Goal: Task Accomplishment & Management: Manage account settings

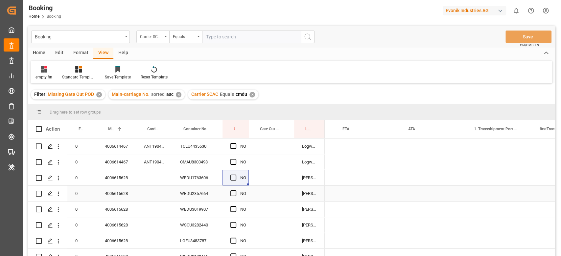
scroll to position [0, 809]
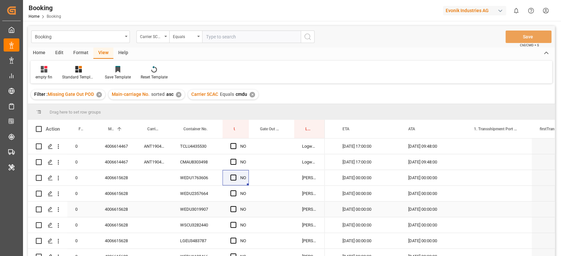
click at [105, 207] on div "4006615628" at bounding box center [116, 209] width 39 height 15
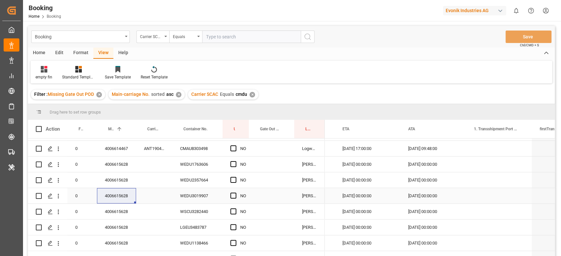
scroll to position [0, 0]
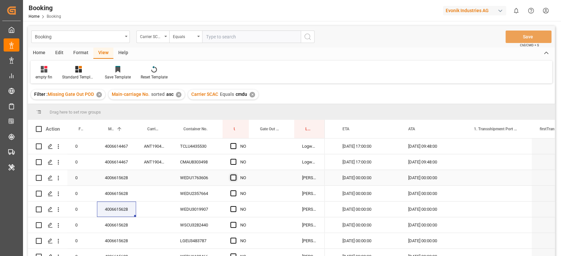
click at [231, 176] on span "Press SPACE to select this row." at bounding box center [233, 178] width 6 height 6
click at [235, 175] on input "Press SPACE to select this row." at bounding box center [235, 175] width 0 height 0
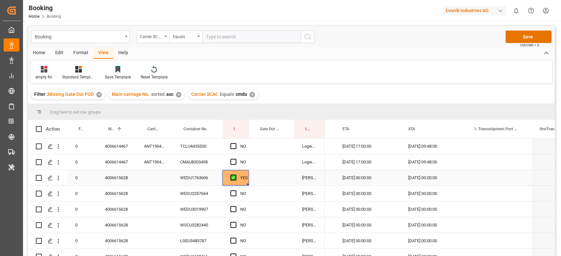
click at [250, 170] on div "Press SPACE to select this row." at bounding box center [271, 177] width 45 height 15
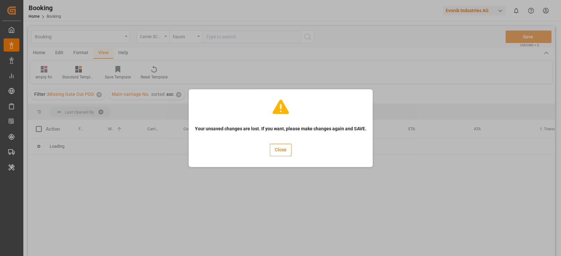
click at [274, 152] on button "Close" at bounding box center [281, 150] width 22 height 12
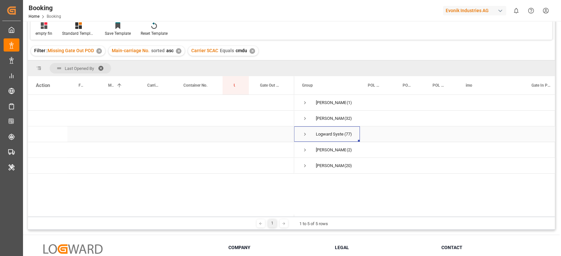
click at [308, 132] on span "Logward System (77)" at bounding box center [327, 134] width 50 height 15
click at [310, 133] on span "Logward System (77)" at bounding box center [327, 134] width 50 height 15
click at [307, 133] on span "Logward System (77)" at bounding box center [327, 134] width 50 height 15
click at [307, 133] on span "Press SPACE to select this row." at bounding box center [305, 134] width 6 height 6
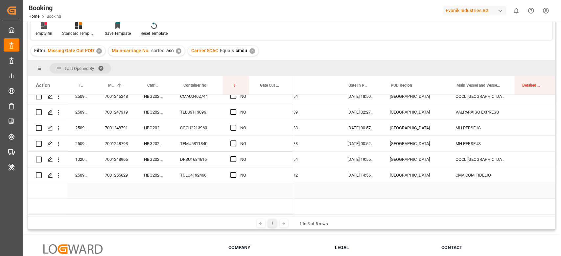
scroll to position [0, 184]
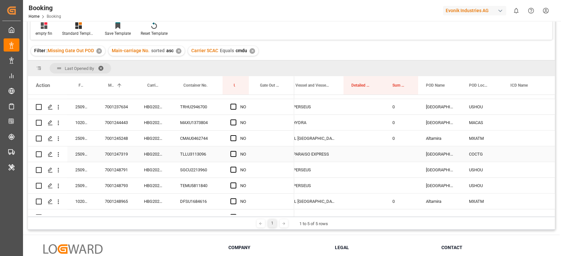
drag, startPoint x: 59, startPoint y: 154, endPoint x: 64, endPoint y: 157, distance: 5.6
click at [59, 154] on icon "open menu" at bounding box center [58, 154] width 7 height 7
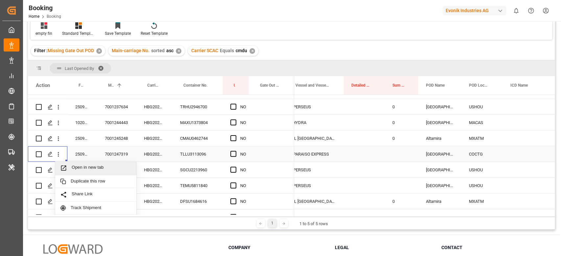
click at [76, 165] on span "Open in new tab" at bounding box center [102, 168] width 60 height 7
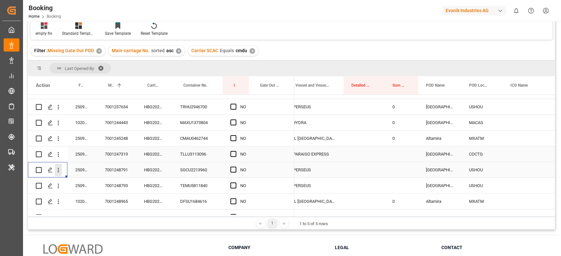
click at [60, 170] on icon "open menu" at bounding box center [58, 170] width 7 height 7
click at [80, 182] on span "Open in new tab" at bounding box center [102, 184] width 60 height 7
click at [58, 186] on icon "open menu" at bounding box center [58, 186] width 1 height 5
click at [77, 200] on span "Open in new tab" at bounding box center [102, 200] width 60 height 7
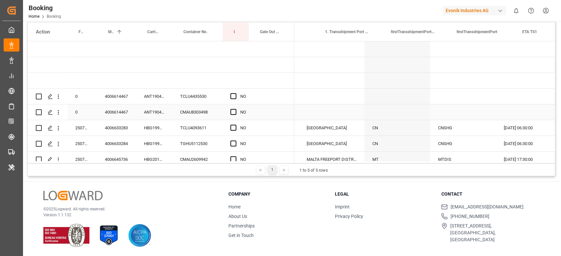
scroll to position [0, 1021]
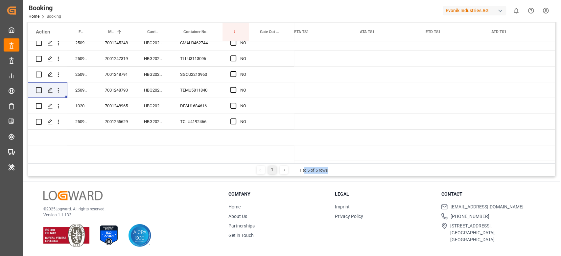
drag, startPoint x: 343, startPoint y: 163, endPoint x: 308, endPoint y: 164, distance: 35.5
click at [305, 165] on div "1 1 to 5 of 5 rows" at bounding box center [291, 169] width 527 height 13
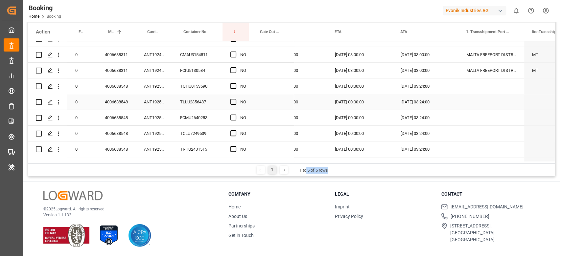
click at [99, 107] on div "4006688548" at bounding box center [116, 101] width 39 height 15
click at [238, 83] on div "Press SPACE to select this row." at bounding box center [235, 86] width 10 height 15
click at [232, 86] on span "Press SPACE to select this row." at bounding box center [233, 86] width 6 height 6
click at [235, 83] on input "Press SPACE to select this row." at bounding box center [235, 83] width 0 height 0
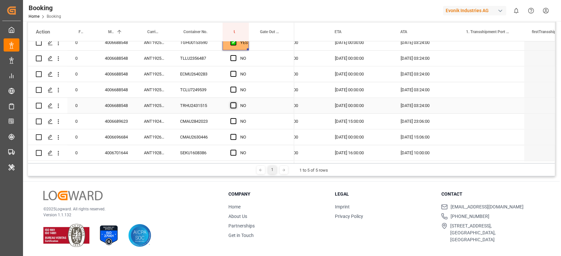
click at [232, 107] on span "Press SPACE to select this row." at bounding box center [233, 106] width 6 height 6
click at [235, 103] on input "Press SPACE to select this row." at bounding box center [235, 103] width 0 height 0
click at [161, 99] on div "ANT1925029" at bounding box center [154, 105] width 36 height 15
click at [234, 57] on span "Press SPACE to select this row." at bounding box center [233, 58] width 6 height 6
click at [235, 55] on input "Press SPACE to select this row." at bounding box center [235, 55] width 0 height 0
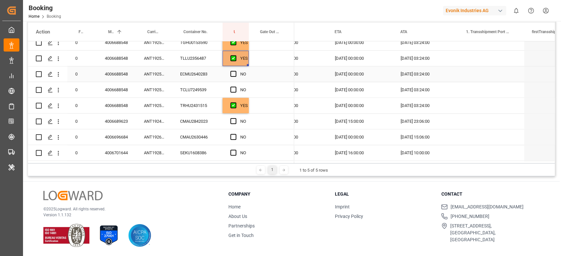
click at [232, 68] on div "Press SPACE to select this row." at bounding box center [235, 74] width 10 height 15
click at [233, 74] on span "Press SPACE to select this row." at bounding box center [233, 74] width 6 height 6
click at [235, 71] on input "Press SPACE to select this row." at bounding box center [235, 71] width 0 height 0
click at [231, 88] on span "Press SPACE to select this row." at bounding box center [233, 90] width 6 height 6
click at [235, 87] on input "Press SPACE to select this row." at bounding box center [235, 87] width 0 height 0
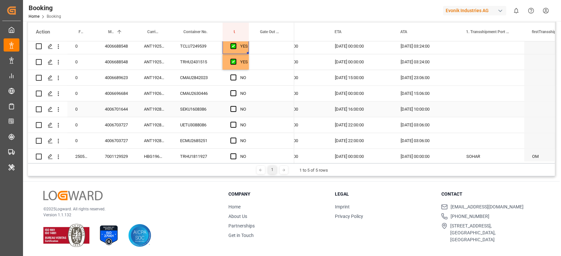
click at [134, 106] on div "4006701644" at bounding box center [116, 109] width 39 height 15
click at [148, 102] on div "ANT1928279" at bounding box center [154, 109] width 36 height 15
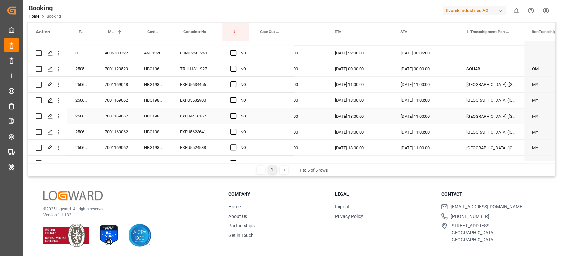
click at [126, 114] on div "7001169062" at bounding box center [116, 115] width 39 height 15
drag, startPoint x: 235, startPoint y: 99, endPoint x: 231, endPoint y: 113, distance: 14.6
click at [235, 99] on span "Press SPACE to select this row." at bounding box center [233, 100] width 6 height 6
click at [235, 97] on input "Press SPACE to select this row." at bounding box center [235, 97] width 0 height 0
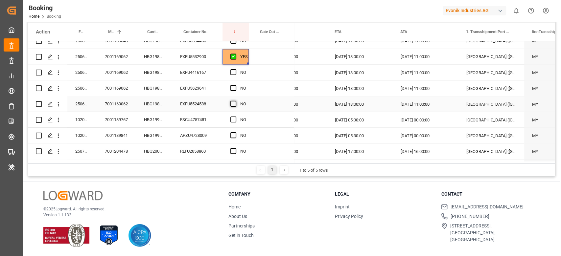
click at [232, 104] on span "Press SPACE to select this row." at bounding box center [233, 104] width 6 height 6
click at [235, 101] on input "Press SPACE to select this row." at bounding box center [235, 101] width 0 height 0
click at [154, 83] on div "HBG1985692" at bounding box center [154, 88] width 36 height 15
click at [236, 72] on span "Press SPACE to select this row." at bounding box center [233, 72] width 6 height 6
click at [235, 69] on input "Press SPACE to select this row." at bounding box center [235, 69] width 0 height 0
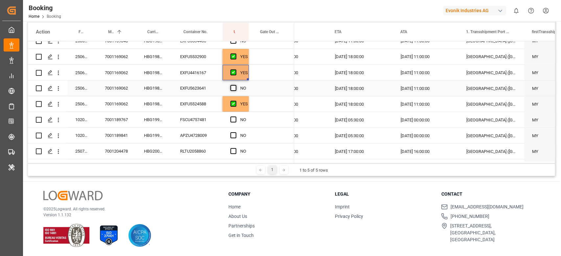
click at [234, 87] on span "Press SPACE to select this row." at bounding box center [233, 88] width 6 height 6
click at [235, 85] on input "Press SPACE to select this row." at bounding box center [235, 85] width 0 height 0
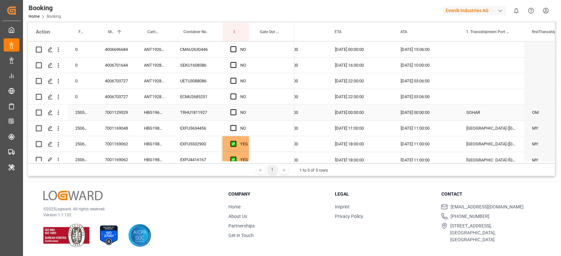
scroll to position [681, 0]
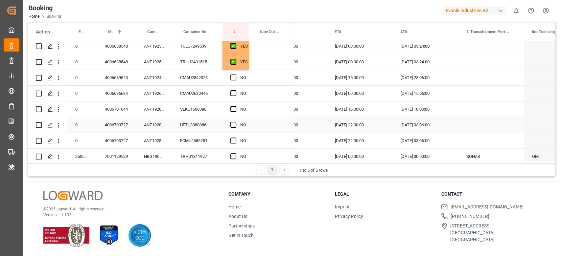
click at [137, 128] on div "ANT1928473" at bounding box center [154, 124] width 36 height 15
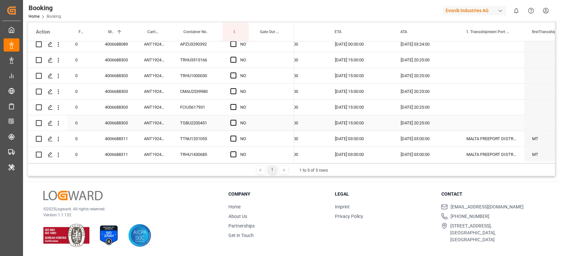
scroll to position [418, 0]
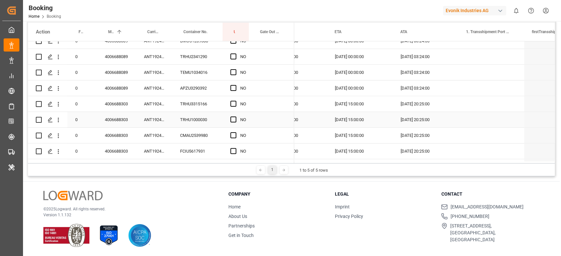
click at [142, 123] on div "ANT1924589" at bounding box center [154, 119] width 36 height 15
click at [234, 101] on span "Press SPACE to select this row." at bounding box center [233, 104] width 6 height 6
click at [235, 101] on input "Press SPACE to select this row." at bounding box center [235, 101] width 0 height 0
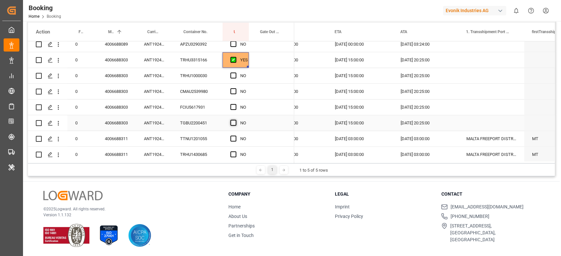
click at [232, 124] on span "Press SPACE to select this row." at bounding box center [233, 123] width 6 height 6
click at [235, 120] on input "Press SPACE to select this row." at bounding box center [235, 120] width 0 height 0
click at [197, 60] on div "TRHU3315166" at bounding box center [197, 59] width 50 height 15
click at [208, 72] on div "TRHU1000030" at bounding box center [197, 75] width 50 height 15
click at [231, 75] on span "Press SPACE to select this row." at bounding box center [233, 76] width 6 height 6
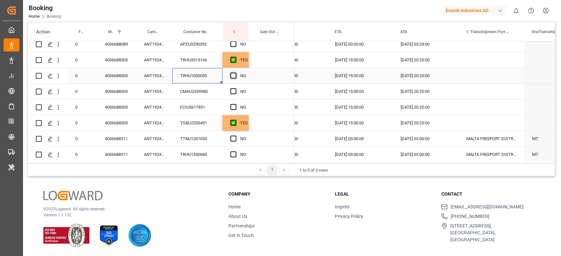
click at [235, 73] on input "Press SPACE to select this row." at bounding box center [235, 73] width 0 height 0
click at [203, 94] on div "CMAU2539980" at bounding box center [197, 91] width 50 height 15
click at [273, 93] on div "Press SPACE to select this row." at bounding box center [271, 91] width 45 height 15
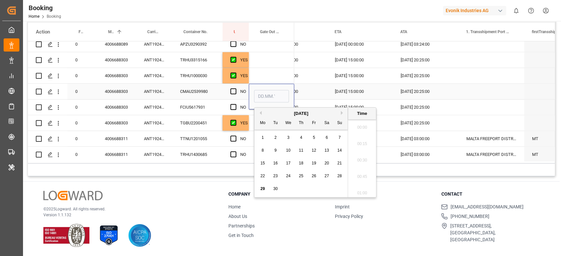
scroll to position [971, 0]
click at [262, 186] on div "29" at bounding box center [263, 189] width 8 height 8
type input "[DATE] 00:00"
click at [235, 91] on span "Press SPACE to select this row." at bounding box center [233, 91] width 6 height 6
click at [235, 88] on input "Press SPACE to select this row." at bounding box center [235, 88] width 0 height 0
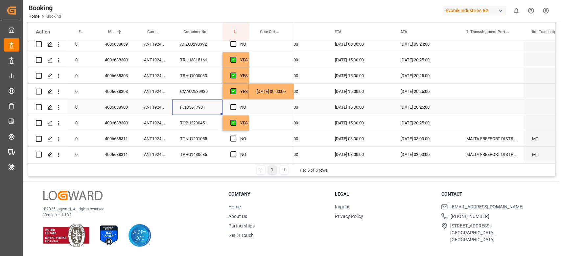
click at [196, 110] on div "FCIU5617931" at bounding box center [197, 107] width 50 height 15
click at [283, 91] on div "[DATE] 00:00:00" at bounding box center [271, 91] width 45 height 15
drag, startPoint x: 292, startPoint y: 98, endPoint x: 293, endPoint y: 101, distance: 3.7
click at [231, 108] on span "Press SPACE to select this row." at bounding box center [233, 107] width 6 height 6
click at [235, 104] on input "Press SPACE to select this row." at bounding box center [235, 104] width 0 height 0
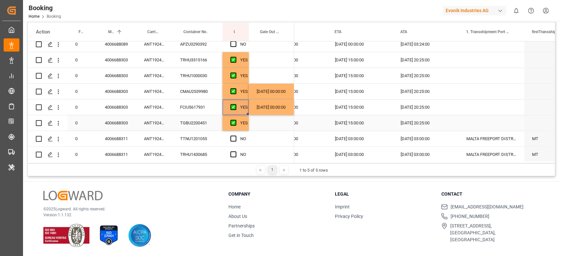
click at [180, 127] on div "TGBU2200451" at bounding box center [197, 122] width 50 height 15
click at [279, 111] on div "[DATE] 00:00:00" at bounding box center [271, 107] width 45 height 15
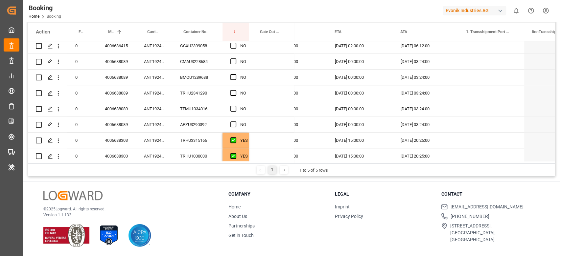
scroll to position [375, 0]
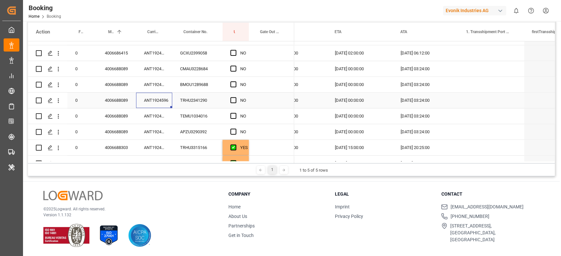
click at [142, 100] on div "ANT1924596" at bounding box center [154, 100] width 36 height 15
click at [233, 69] on span "Press SPACE to select this row." at bounding box center [233, 69] width 6 height 6
click at [235, 66] on input "Press SPACE to select this row." at bounding box center [235, 66] width 0 height 0
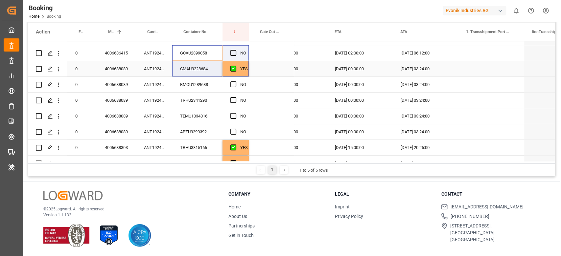
click at [247, 75] on div "Press SPACE to select this row." at bounding box center [248, 76] width 2 height 2
click at [245, 71] on div "YES" at bounding box center [244, 68] width 8 height 15
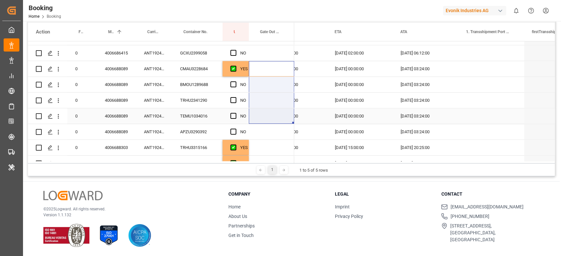
drag, startPoint x: 248, startPoint y: 75, endPoint x: 237, endPoint y: 104, distance: 30.7
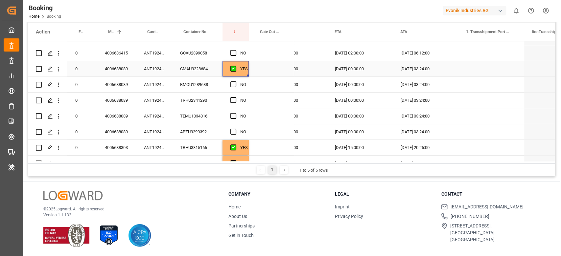
click at [234, 73] on div "Press SPACE to select this row." at bounding box center [235, 68] width 10 height 15
drag, startPoint x: 247, startPoint y: 75, endPoint x: 242, endPoint y: 131, distance: 56.8
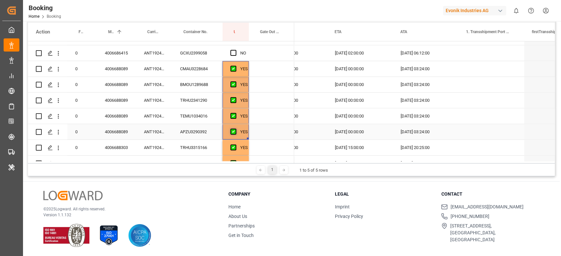
scroll to position [287, 0]
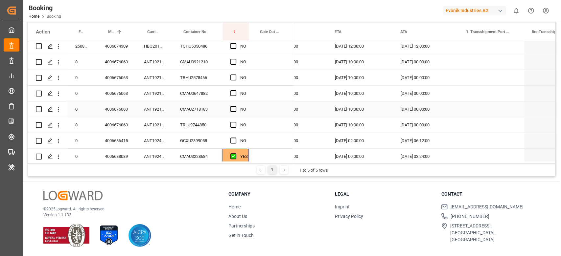
click at [144, 111] on div "ANT1921477" at bounding box center [154, 109] width 36 height 15
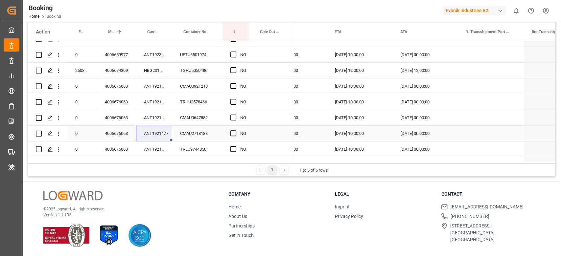
scroll to position [243, 0]
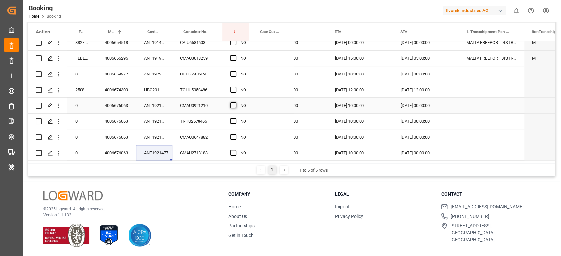
click at [233, 104] on span "Press SPACE to select this row." at bounding box center [233, 106] width 6 height 6
click at [235, 103] on input "Press SPACE to select this row." at bounding box center [235, 103] width 0 height 0
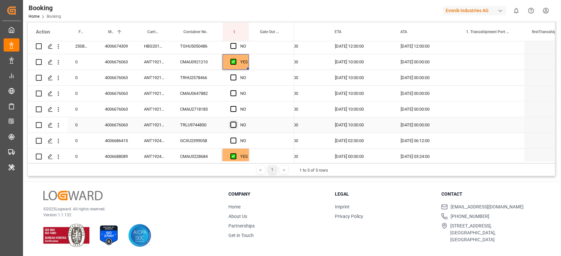
click at [233, 123] on span "Press SPACE to select this row." at bounding box center [233, 125] width 6 height 6
click at [235, 122] on input "Press SPACE to select this row." at bounding box center [235, 122] width 0 height 0
click at [160, 141] on div "ANT1924673" at bounding box center [154, 140] width 36 height 15
click at [189, 70] on div "TRHU2578466" at bounding box center [197, 77] width 50 height 15
click at [194, 63] on div "CMAU0921210" at bounding box center [197, 61] width 50 height 15
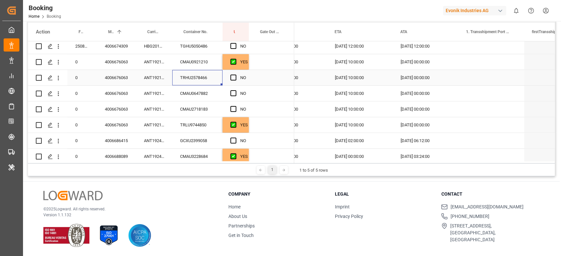
click at [204, 76] on div "TRHU2578466" at bounding box center [197, 77] width 50 height 15
click at [266, 78] on div "Press SPACE to select this row." at bounding box center [271, 77] width 45 height 15
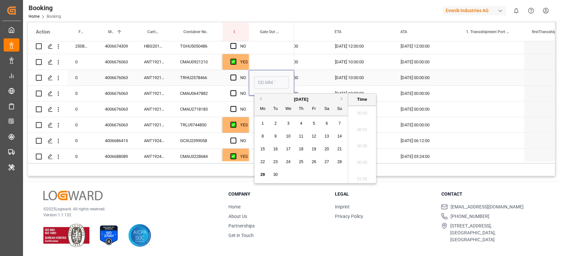
scroll to position [971, 0]
click at [265, 175] on div "29" at bounding box center [263, 175] width 8 height 8
type input "29.09.2025 00:00"
click at [235, 79] on span "Press SPACE to select this row." at bounding box center [233, 78] width 6 height 6
click at [235, 75] on input "Press SPACE to select this row." at bounding box center [235, 75] width 0 height 0
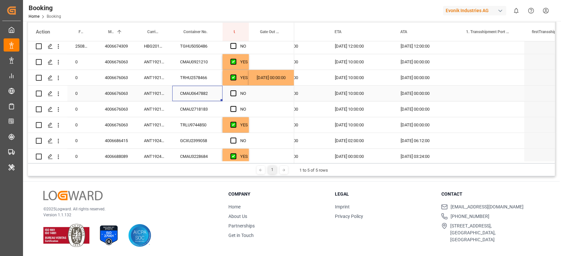
click at [206, 97] on div "CMAU0647882" at bounding box center [197, 93] width 50 height 15
click at [231, 91] on span "Press SPACE to select this row." at bounding box center [233, 93] width 6 height 6
click at [235, 90] on input "Press SPACE to select this row." at bounding box center [235, 90] width 0 height 0
click at [207, 109] on div "CMAU2718183" at bounding box center [197, 109] width 50 height 15
drag, startPoint x: 235, startPoint y: 111, endPoint x: 217, endPoint y: 118, distance: 18.6
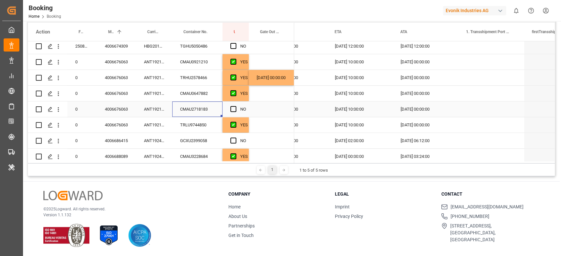
click at [235, 111] on span "Press SPACE to select this row." at bounding box center [233, 109] width 6 height 6
click at [235, 106] on input "Press SPACE to select this row." at bounding box center [235, 106] width 0 height 0
click at [197, 124] on div "TRLU9744850" at bounding box center [197, 124] width 50 height 15
click at [274, 123] on div "Press SPACE to select this row." at bounding box center [271, 124] width 45 height 15
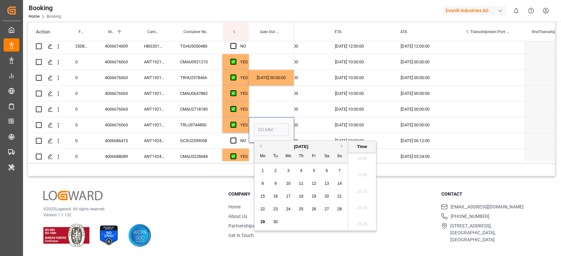
click at [262, 221] on span "29" at bounding box center [262, 222] width 4 height 5
type input "29.09.2025 00:00"
click at [276, 115] on div "Press SPACE to select this row." at bounding box center [271, 109] width 45 height 15
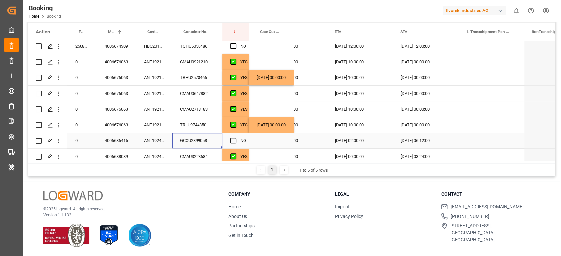
click at [187, 141] on div "GCXU2399058" at bounding box center [197, 140] width 50 height 15
click at [232, 139] on span "Press SPACE to select this row." at bounding box center [233, 141] width 6 height 6
click at [235, 138] on input "Press SPACE to select this row." at bounding box center [235, 138] width 0 height 0
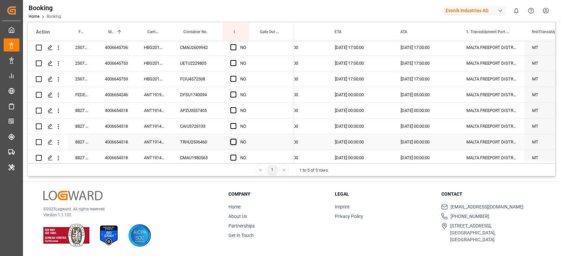
scroll to position [112, 0]
click at [161, 115] on div "ANT1914993" at bounding box center [154, 110] width 36 height 15
click at [235, 112] on span "Press SPACE to select this row." at bounding box center [233, 111] width 6 height 6
click at [235, 108] on input "Press SPACE to select this row." at bounding box center [235, 108] width 0 height 0
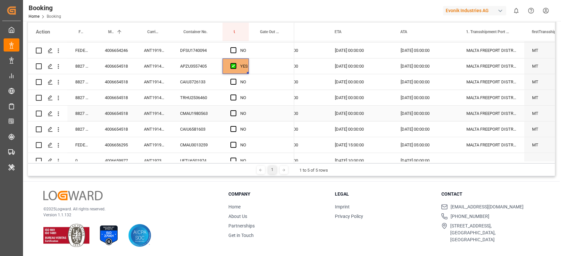
scroll to position [199, 0]
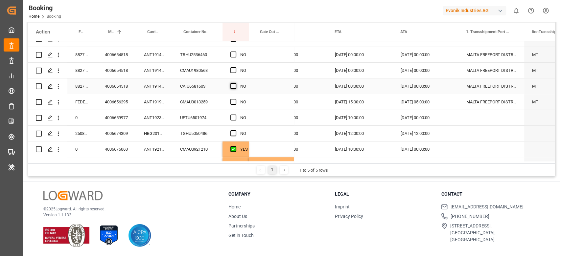
click at [233, 87] on span "Press SPACE to select this row." at bounding box center [233, 86] width 6 height 6
click at [235, 83] on input "Press SPACE to select this row." at bounding box center [235, 83] width 0 height 0
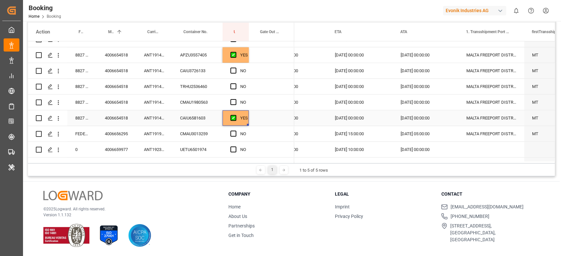
scroll to position [155, 0]
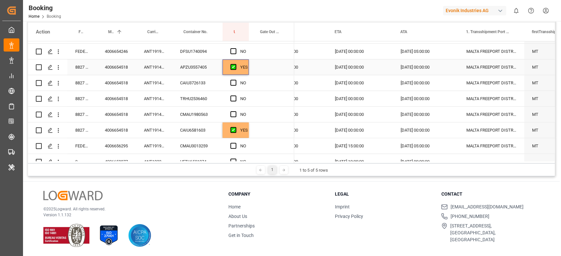
click at [247, 73] on div "YES" at bounding box center [235, 66] width 26 height 15
drag, startPoint x: 248, startPoint y: 81, endPoint x: 246, endPoint y: 123, distance: 42.1
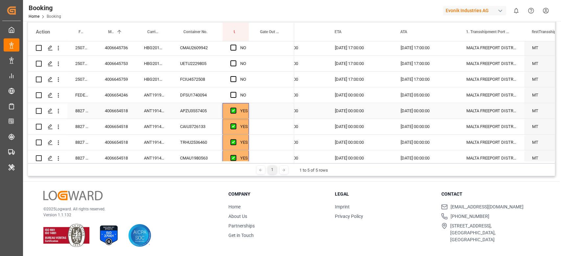
scroll to position [199, 0]
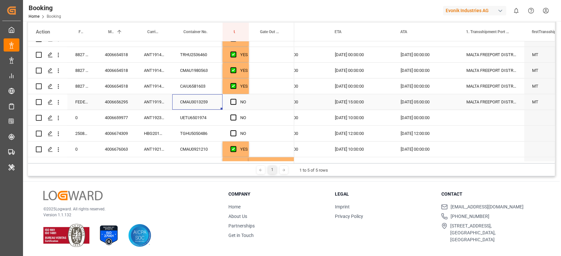
click at [186, 108] on div "CMAU3013259" at bounding box center [197, 101] width 50 height 15
click at [232, 100] on span "Press SPACE to select this row." at bounding box center [233, 102] width 6 height 6
click at [235, 99] on input "Press SPACE to select this row." at bounding box center [235, 99] width 0 height 0
click at [207, 119] on div "UETU6501974" at bounding box center [197, 117] width 50 height 15
click at [229, 114] on div "NO" at bounding box center [235, 117] width 26 height 15
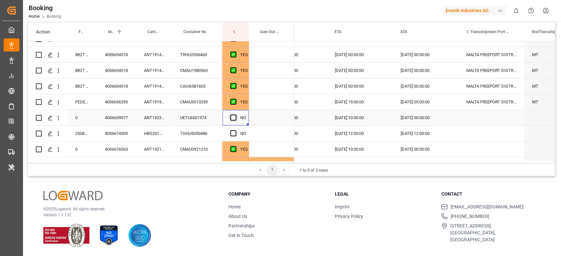
click at [231, 115] on span "Press SPACE to select this row." at bounding box center [233, 118] width 6 height 6
click at [235, 115] on input "Press SPACE to select this row." at bounding box center [235, 115] width 0 height 0
click at [231, 135] on span "Press SPACE to select this row." at bounding box center [233, 133] width 6 height 6
click at [235, 130] on input "Press SPACE to select this row." at bounding box center [235, 130] width 0 height 0
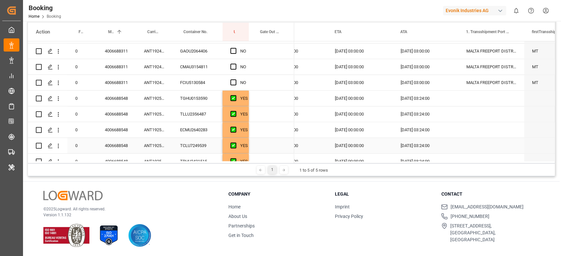
scroll to position [562, 0]
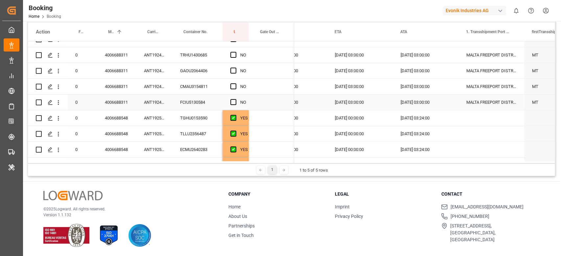
click at [155, 103] on div "ANT1924400" at bounding box center [154, 102] width 36 height 15
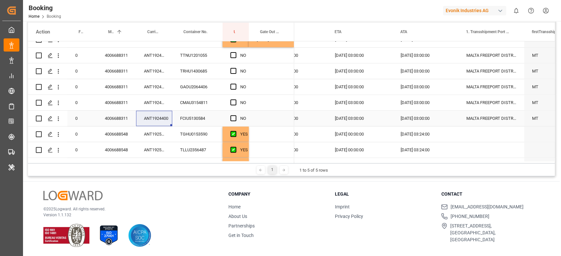
scroll to position [513, 0]
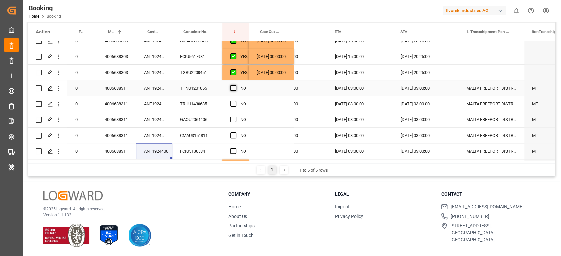
click at [232, 88] on span "Press SPACE to select this row." at bounding box center [233, 88] width 6 height 6
click at [235, 85] on input "Press SPACE to select this row." at bounding box center [235, 85] width 0 height 0
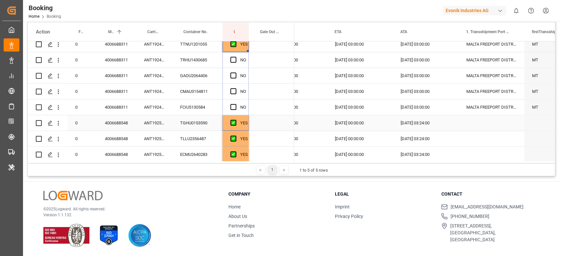
drag, startPoint x: 247, startPoint y: 94, endPoint x: 246, endPoint y: 118, distance: 24.0
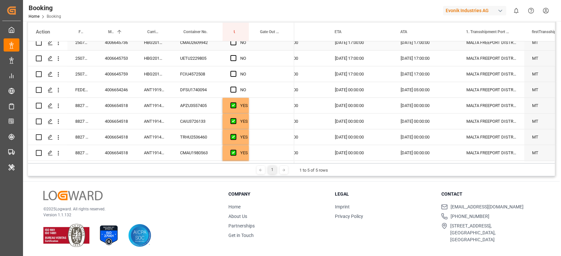
scroll to position [119, 0]
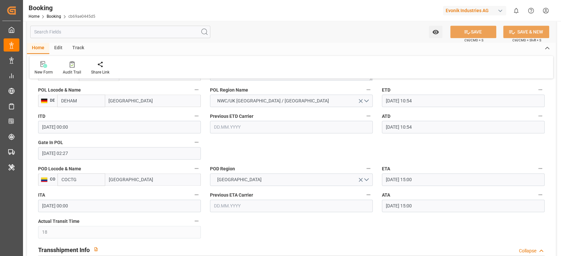
scroll to position [438, 0]
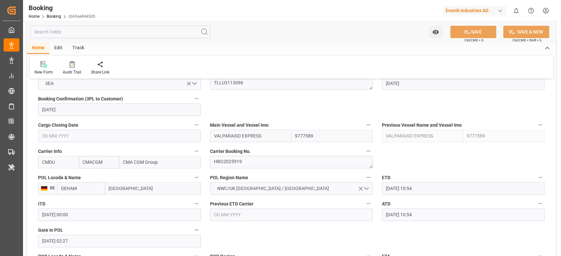
click at [245, 172] on div "POL Region Name NWC/UK NORTH WEST CONTINENT / UK" at bounding box center [291, 184] width 172 height 26
click at [246, 167] on textarea "HBG2025919" at bounding box center [291, 162] width 163 height 12
click at [259, 89] on textarea "TLLU3113096" at bounding box center [291, 83] width 163 height 12
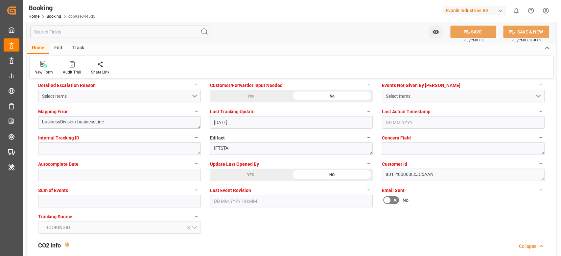
scroll to position [1270, 0]
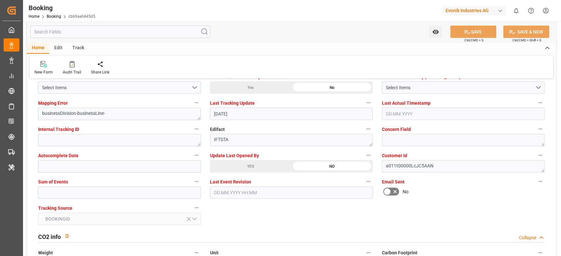
click at [106, 182] on label "Sum of Events" at bounding box center [119, 181] width 163 height 9
click at [192, 182] on button "Sum of Events" at bounding box center [196, 181] width 9 height 9
click at [97, 189] on div at bounding box center [280, 128] width 561 height 256
click at [97, 189] on div "Description Audits" at bounding box center [280, 128] width 561 height 256
click at [97, 189] on input "text" at bounding box center [119, 193] width 163 height 12
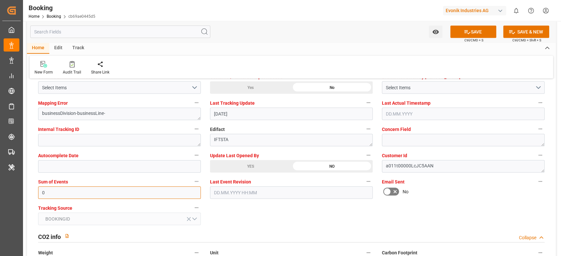
scroll to position [1227, 0]
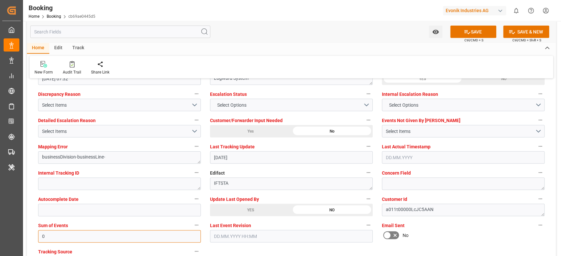
type input "0"
click at [234, 207] on div "YES" at bounding box center [250, 210] width 81 height 12
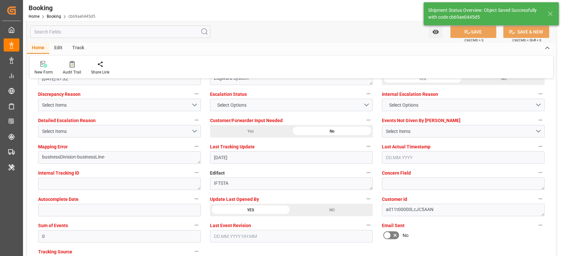
click at [70, 64] on icon at bounding box center [72, 64] width 5 height 7
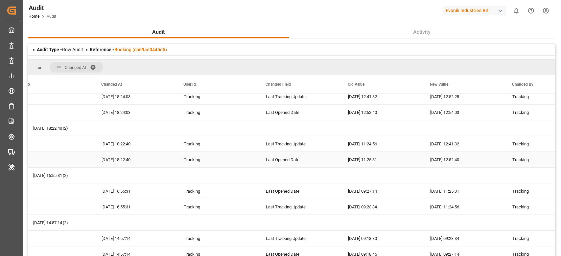
scroll to position [1199, 0]
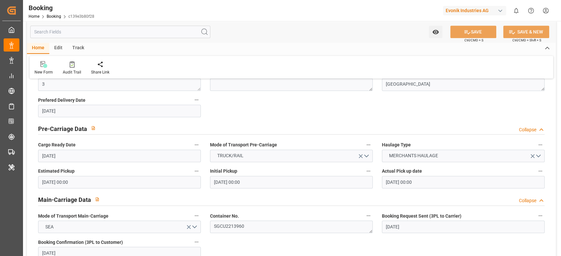
scroll to position [394, 0]
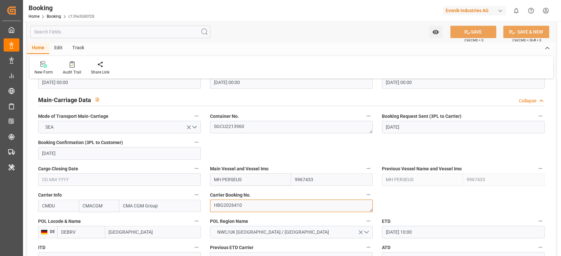
click at [253, 210] on textarea "HBG2026410" at bounding box center [291, 206] width 163 height 12
click at [238, 134] on div "Container No. SGCU2213960" at bounding box center [291, 122] width 172 height 26
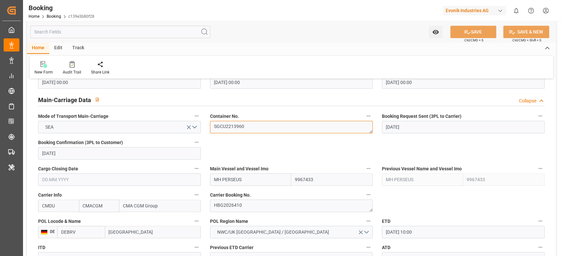
click at [244, 122] on textarea "SGCU2213960" at bounding box center [291, 127] width 163 height 12
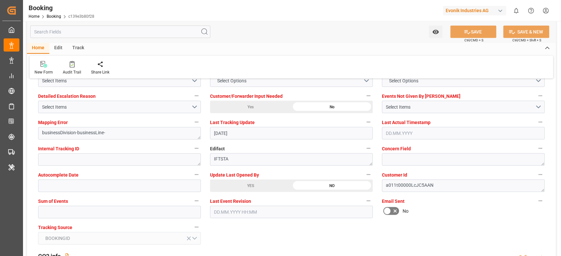
scroll to position [1270, 0]
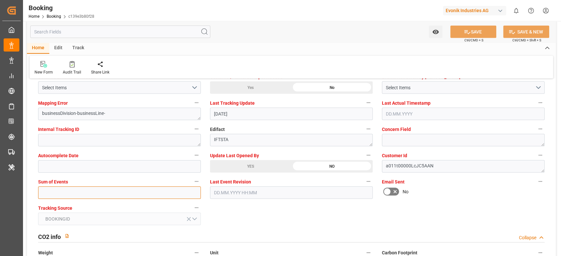
click at [61, 192] on input "text" at bounding box center [119, 193] width 163 height 12
type input "0"
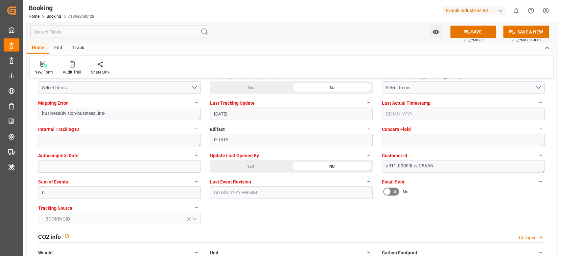
click at [240, 167] on div "YES" at bounding box center [250, 166] width 81 height 12
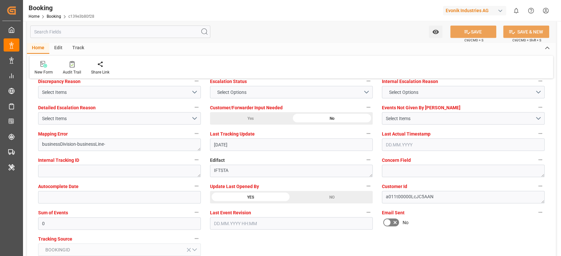
scroll to position [1183, 0]
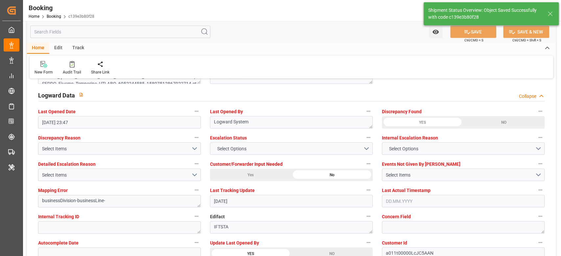
type input "29.09.2025 09:42"
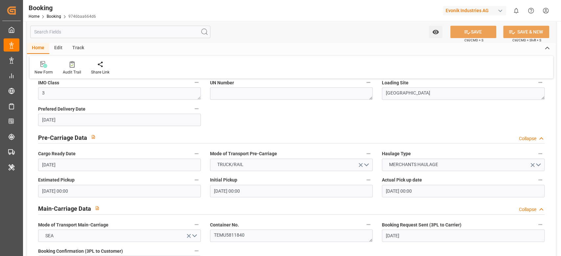
scroll to position [438, 0]
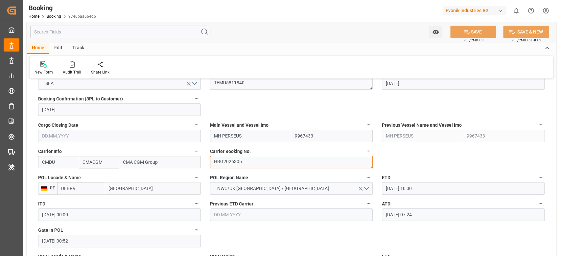
click at [240, 166] on textarea "HBG2026305" at bounding box center [291, 162] width 163 height 12
click at [257, 86] on textarea "TEMU5811840" at bounding box center [291, 83] width 163 height 12
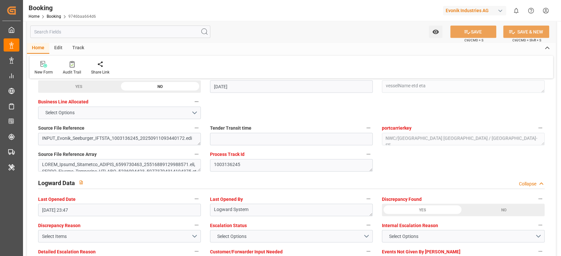
scroll to position [1227, 0]
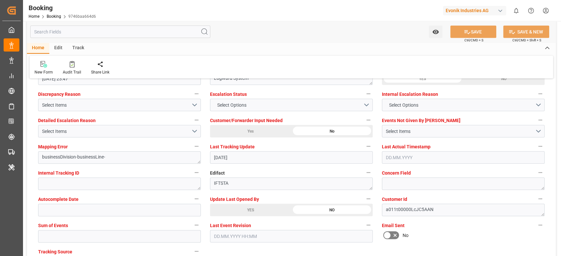
click at [122, 228] on label "Sum of Events" at bounding box center [119, 225] width 163 height 9
click at [192, 228] on button "Sum of Events" at bounding box center [196, 225] width 9 height 9
click at [116, 236] on div at bounding box center [280, 128] width 561 height 256
click at [116, 236] on body "Created by potrace 1.15, written by [PERSON_NAME] [DATE]-[DATE] Created by potr…" at bounding box center [280, 128] width 561 height 256
click at [114, 236] on input "text" at bounding box center [119, 236] width 163 height 12
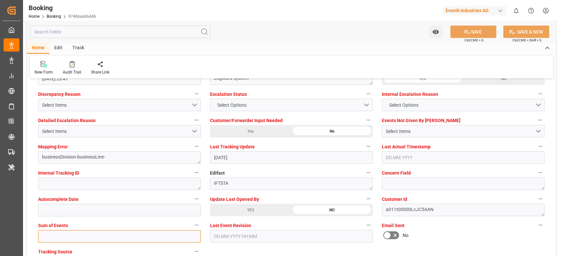
click at [114, 235] on input "text" at bounding box center [119, 236] width 163 height 12
type input "0"
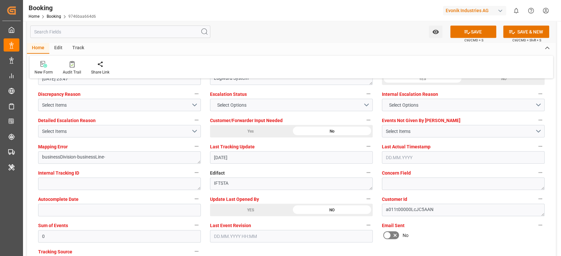
click at [228, 208] on div "YES" at bounding box center [250, 210] width 81 height 12
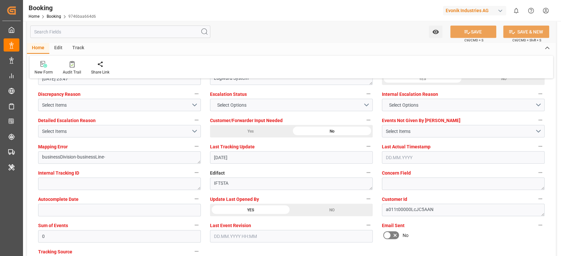
type textarea "[PERSON_NAME]"
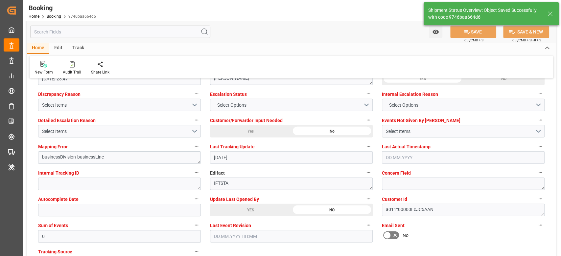
type input "[DATE] 09:42"
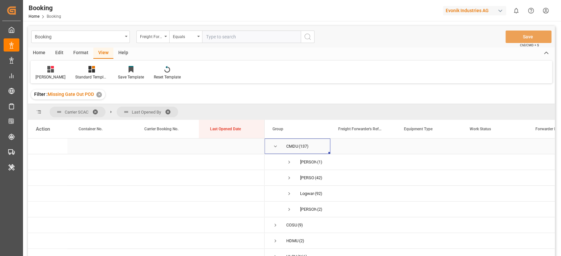
click at [273, 147] on span "Press SPACE to select this row." at bounding box center [275, 147] width 6 height 6
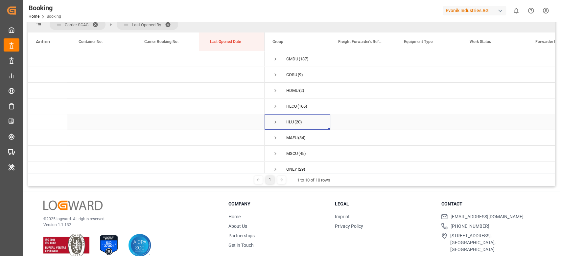
click at [275, 121] on span "Press SPACE to select this row." at bounding box center [275, 122] width 6 height 6
click at [268, 121] on div "IILU (20)" at bounding box center [298, 121] width 66 height 15
click at [270, 120] on div "IILU (20)" at bounding box center [298, 121] width 66 height 15
click at [270, 121] on div "IILU (20)" at bounding box center [298, 121] width 66 height 15
click at [273, 123] on span "Press SPACE to select this row." at bounding box center [275, 122] width 6 height 6
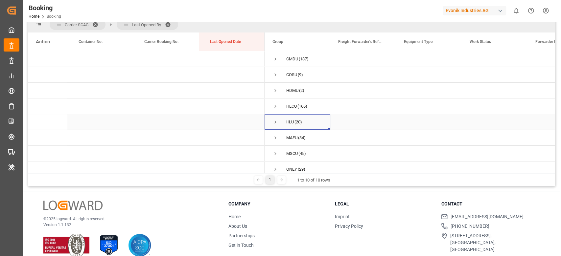
click at [276, 122] on span "Press SPACE to select this row." at bounding box center [275, 122] width 6 height 6
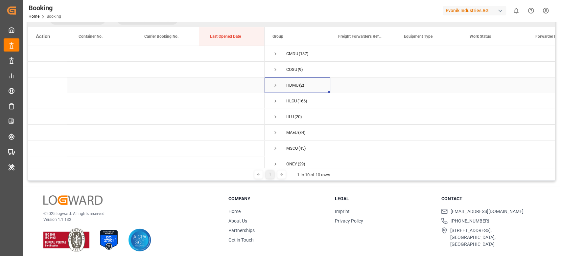
click at [275, 90] on span "Press SPACE to select this row." at bounding box center [275, 85] width 6 height 15
click at [286, 101] on span "Press SPACE to select this row." at bounding box center [289, 101] width 6 height 6
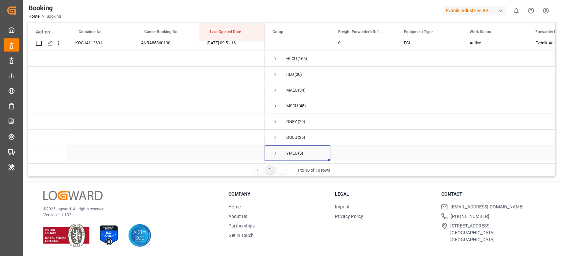
click at [273, 156] on span "Press SPACE to select this row." at bounding box center [275, 153] width 6 height 15
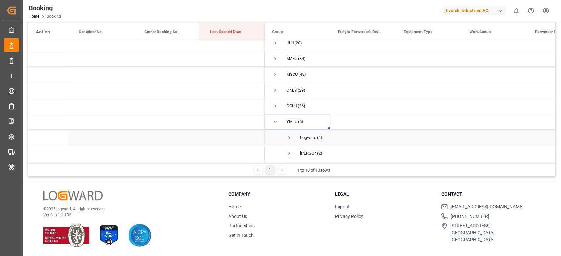
click at [289, 135] on span "Press SPACE to select this row." at bounding box center [289, 138] width 6 height 6
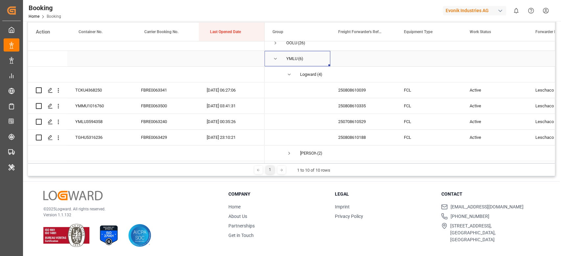
click at [274, 57] on span "Press SPACE to select this row." at bounding box center [275, 59] width 6 height 6
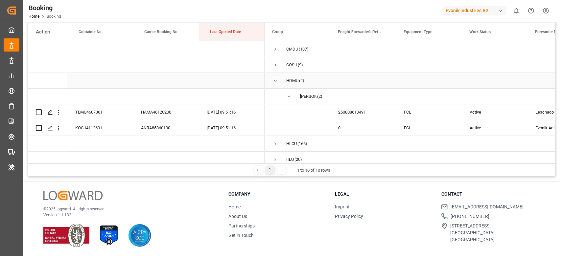
click at [280, 78] on span "HDMU (2)" at bounding box center [297, 80] width 50 height 15
click at [281, 85] on span "HDMU (2)" at bounding box center [297, 80] width 50 height 15
click at [278, 83] on span "Press SPACE to select this row." at bounding box center [275, 81] width 6 height 6
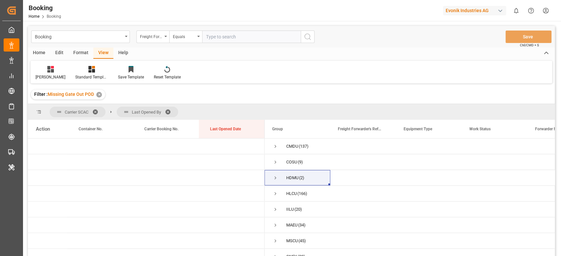
drag, startPoint x: 148, startPoint y: 103, endPoint x: 140, endPoint y: 103, distance: 7.9
click at [140, 103] on div "Filter : Missing Gate Out POD ✕" at bounding box center [291, 94] width 527 height 18
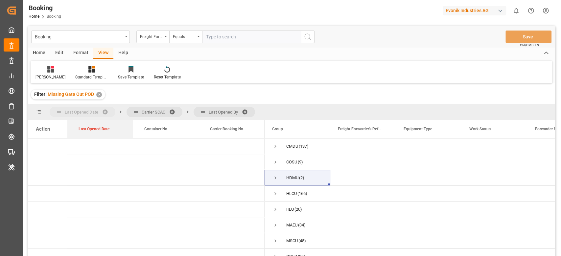
drag, startPoint x: 227, startPoint y: 131, endPoint x: 103, endPoint y: 111, distance: 126.5
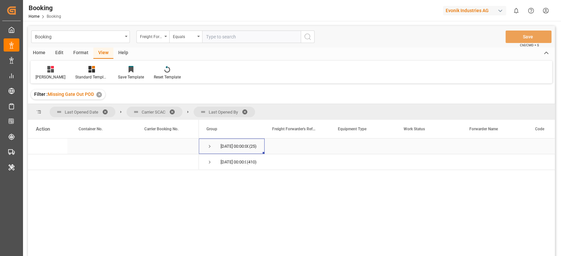
click at [207, 147] on span "Press SPACE to select this row." at bounding box center [210, 147] width 6 height 6
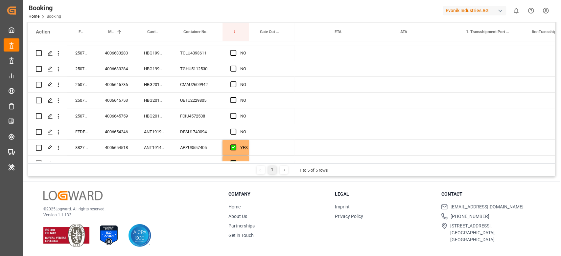
scroll to position [0, 852]
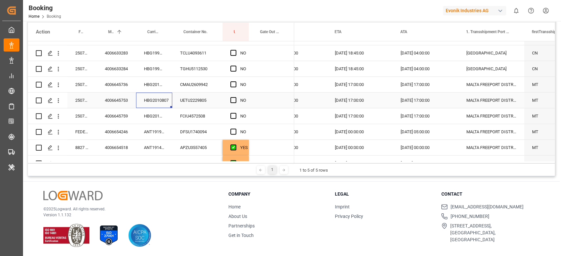
click at [161, 102] on div "HBG2010807" at bounding box center [154, 100] width 36 height 15
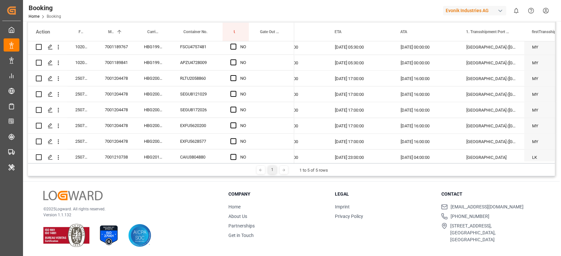
scroll to position [869, 0]
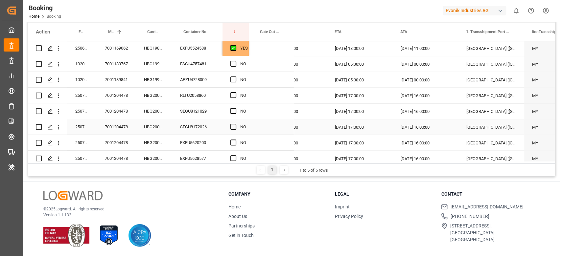
click at [168, 128] on div "HBG2009402" at bounding box center [154, 126] width 36 height 15
click at [238, 94] on div "Press SPACE to select this row." at bounding box center [235, 95] width 10 height 15
click at [232, 97] on span "Press SPACE to select this row." at bounding box center [233, 95] width 6 height 6
click at [235, 92] on input "Press SPACE to select this row." at bounding box center [235, 92] width 0 height 0
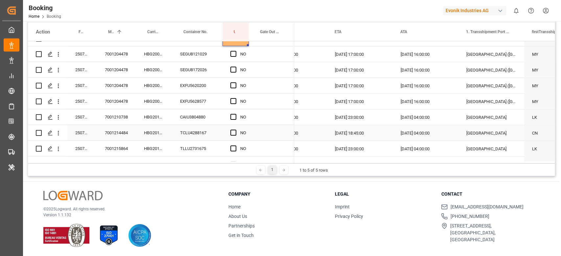
scroll to position [912, 0]
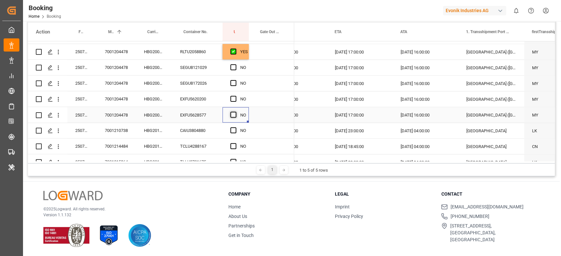
click at [233, 112] on span "Press SPACE to select this row." at bounding box center [233, 115] width 6 height 6
click at [235, 112] on input "Press SPACE to select this row." at bounding box center [235, 112] width 0 height 0
click at [234, 67] on span "Press SPACE to select this row." at bounding box center [233, 67] width 6 height 6
click at [235, 64] on input "Press SPACE to select this row." at bounding box center [235, 64] width 0 height 0
click at [238, 83] on div "Press SPACE to select this row." at bounding box center [235, 83] width 10 height 15
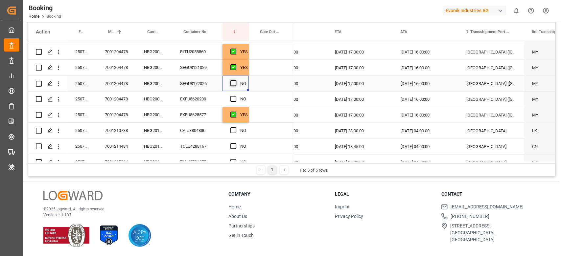
click at [234, 84] on span "Press SPACE to select this row." at bounding box center [233, 83] width 6 height 6
click at [235, 80] on input "Press SPACE to select this row." at bounding box center [235, 80] width 0 height 0
click at [234, 101] on span "Press SPACE to select this row." at bounding box center [233, 99] width 6 height 6
click at [235, 96] on input "Press SPACE to select this row." at bounding box center [235, 96] width 0 height 0
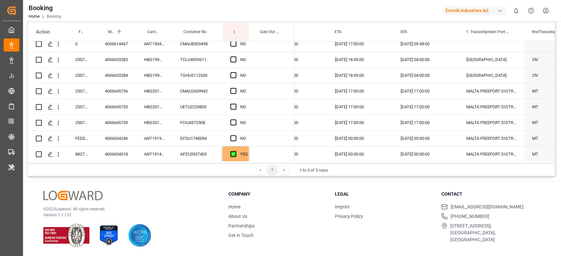
scroll to position [0, 0]
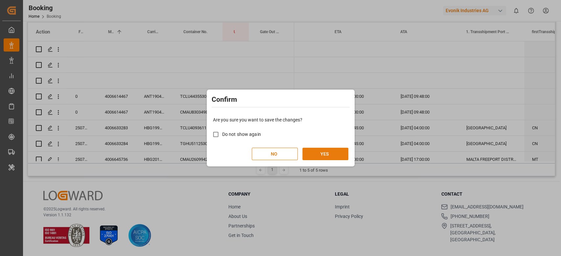
click at [330, 156] on button "YES" at bounding box center [325, 154] width 46 height 12
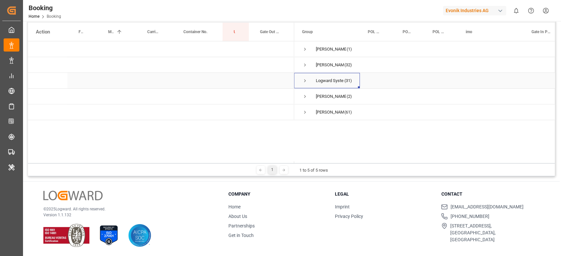
click at [304, 79] on span "Press SPACE to select this row." at bounding box center [305, 81] width 6 height 6
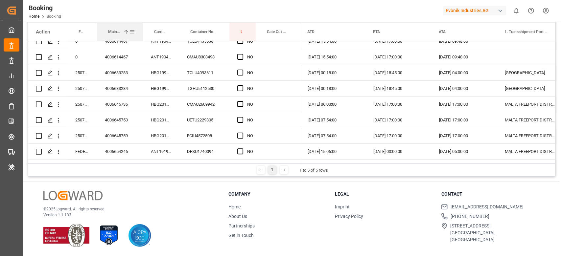
drag, startPoint x: 135, startPoint y: 30, endPoint x: 142, endPoint y: 31, distance: 6.6
click at [142, 31] on div at bounding box center [143, 32] width 3 height 18
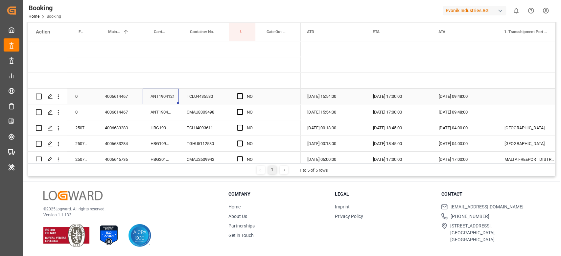
click at [166, 102] on div "ANT1904121" at bounding box center [161, 96] width 36 height 15
click at [209, 103] on div "TCLU4435530" at bounding box center [204, 96] width 50 height 15
click at [276, 94] on div "Press SPACE to select this row." at bounding box center [277, 96] width 45 height 15
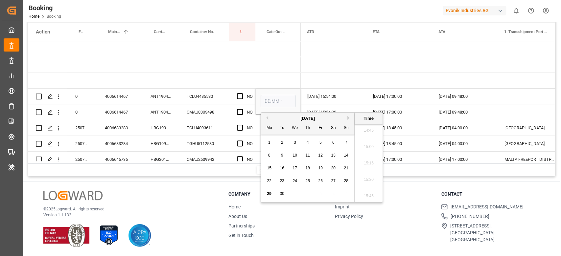
click at [333, 182] on span "27" at bounding box center [333, 181] width 4 height 5
type input "27.09.2025 00:00"
click at [287, 71] on div "Press SPACE to select this row." at bounding box center [277, 64] width 45 height 15
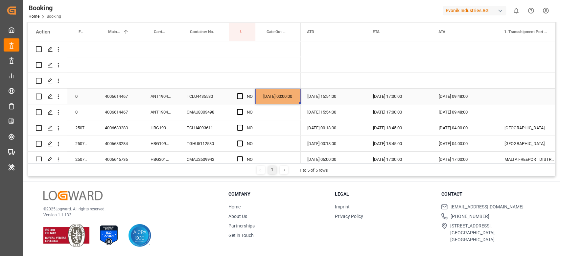
click at [287, 91] on div "27.09.2025 00:00:00" at bounding box center [277, 96] width 45 height 15
drag, startPoint x: 298, startPoint y: 103, endPoint x: 300, endPoint y: 110, distance: 6.8
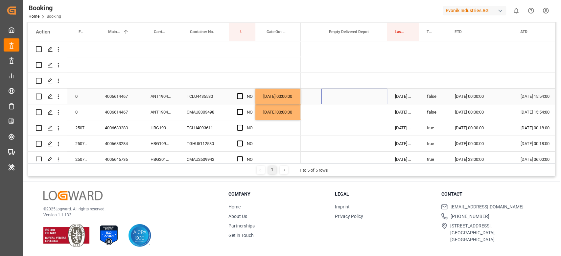
click at [358, 94] on div "Press SPACE to select this row." at bounding box center [354, 96] width 66 height 15
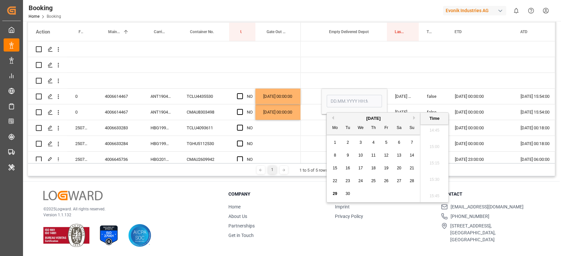
click at [413, 179] on span "28" at bounding box center [411, 181] width 4 height 5
type input "28.09.2025 00:00"
click at [357, 81] on div "Press SPACE to select this row." at bounding box center [354, 80] width 66 height 15
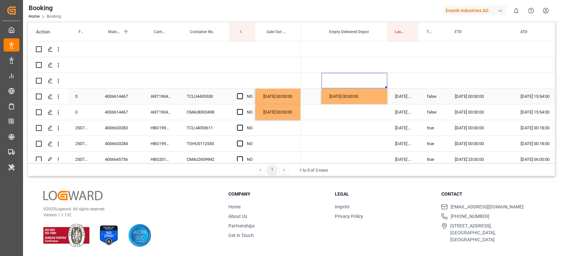
click at [358, 96] on div "28.09.2025 00:00:00" at bounding box center [354, 96] width 66 height 15
drag, startPoint x: 386, startPoint y: 104, endPoint x: 385, endPoint y: 108, distance: 4.4
click at [372, 97] on div "28.09.2025 00:00:00" at bounding box center [354, 96] width 66 height 15
drag, startPoint x: 385, startPoint y: 102, endPoint x: 385, endPoint y: 108, distance: 5.6
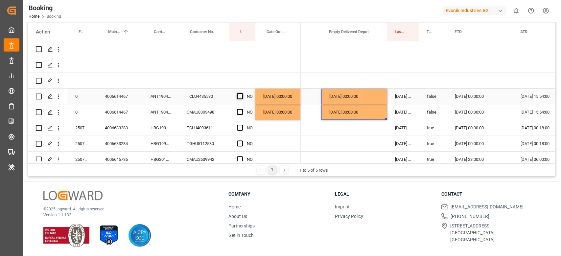
click at [238, 96] on span "Press SPACE to select this row." at bounding box center [240, 96] width 6 height 6
click at [242, 93] on input "Press SPACE to select this row." at bounding box center [242, 93] width 0 height 0
click at [241, 115] on span "Press SPACE to select this row." at bounding box center [240, 112] width 6 height 6
click at [242, 109] on input "Press SPACE to select this row." at bounding box center [242, 109] width 0 height 0
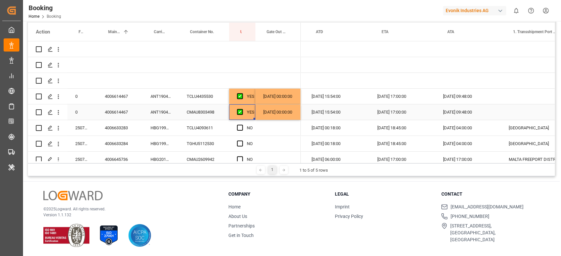
scroll to position [0, 820]
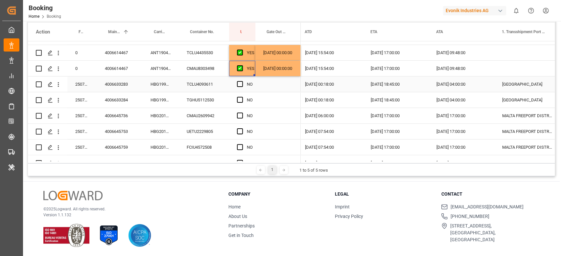
click at [197, 85] on div "TCLU4093611" at bounding box center [204, 84] width 50 height 15
click at [206, 103] on div "TGHU5112530" at bounding box center [204, 99] width 50 height 15
click at [239, 85] on span "Press SPACE to select this row." at bounding box center [240, 84] width 6 height 6
click at [242, 81] on input "Press SPACE to select this row." at bounding box center [242, 81] width 0 height 0
click at [205, 112] on div "CMAU2609942" at bounding box center [204, 115] width 50 height 15
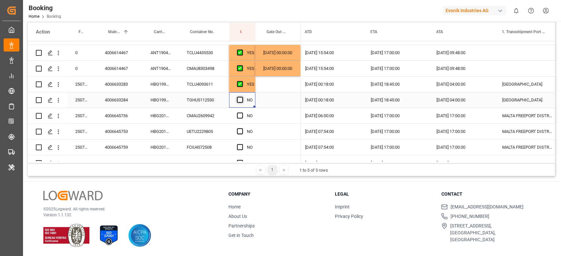
click at [239, 99] on span "Press SPACE to select this row." at bounding box center [240, 100] width 6 height 6
click at [242, 97] on input "Press SPACE to select this row." at bounding box center [242, 97] width 0 height 0
click at [208, 138] on div "UETU2229805" at bounding box center [204, 131] width 50 height 15
click at [242, 116] on span "Press SPACE to select this row." at bounding box center [240, 116] width 6 height 6
click at [242, 113] on input "Press SPACE to select this row." at bounding box center [242, 113] width 0 height 0
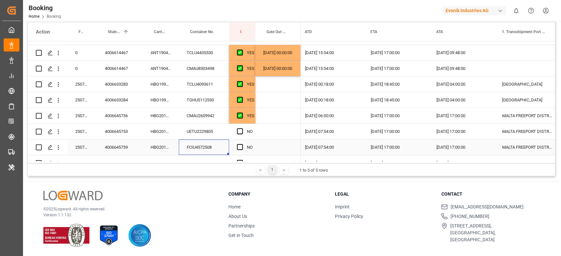
click at [216, 144] on div "FCIU4572508" at bounding box center [204, 147] width 50 height 15
click at [239, 133] on span "Press SPACE to select this row." at bounding box center [240, 131] width 6 height 6
click at [242, 128] on input "Press SPACE to select this row." at bounding box center [242, 128] width 0 height 0
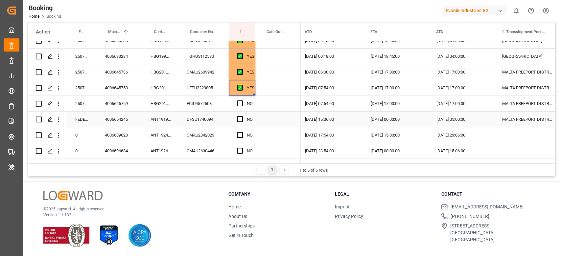
click at [211, 120] on div "DFSU1740094" at bounding box center [204, 119] width 50 height 15
click at [239, 104] on span "Press SPACE to select this row." at bounding box center [240, 104] width 6 height 6
click at [242, 101] on input "Press SPACE to select this row." at bounding box center [242, 101] width 0 height 0
click at [242, 126] on div "Press SPACE to select this row." at bounding box center [242, 119] width 10 height 15
click at [241, 119] on span "Press SPACE to select this row." at bounding box center [240, 119] width 6 height 6
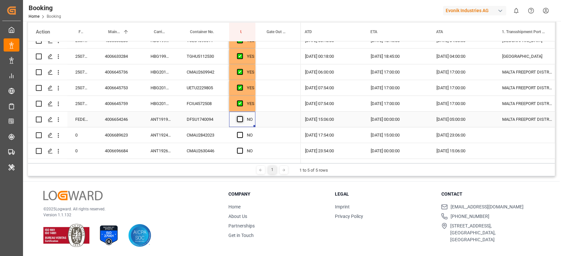
click at [242, 116] on input "Press SPACE to select this row." at bounding box center [242, 116] width 0 height 0
click at [218, 137] on div "CMAU2842023" at bounding box center [204, 135] width 50 height 15
click at [238, 134] on span "Press SPACE to select this row." at bounding box center [240, 135] width 6 height 6
click at [242, 132] on input "Press SPACE to select this row." at bounding box center [242, 132] width 0 height 0
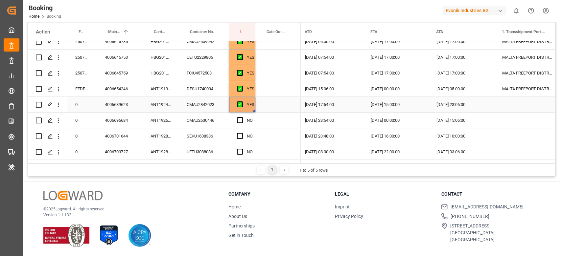
scroll to position [131, 0]
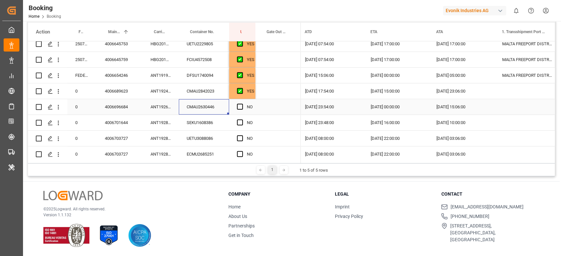
click at [219, 109] on div "CMAU2630446" at bounding box center [204, 106] width 50 height 15
click at [241, 106] on span "Press SPACE to select this row." at bounding box center [240, 107] width 6 height 6
click at [242, 104] on input "Press SPACE to select this row." at bounding box center [242, 104] width 0 height 0
click at [173, 128] on div "ANT1928279" at bounding box center [161, 122] width 36 height 15
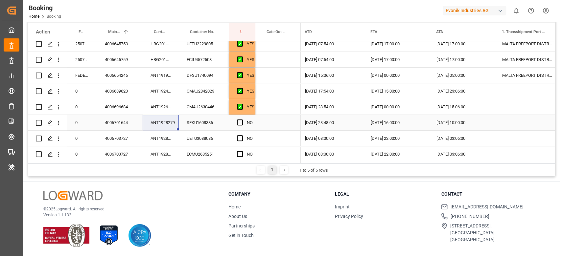
click at [223, 119] on div "SEKU1608386" at bounding box center [204, 122] width 50 height 15
click at [238, 124] on span "Press SPACE to select this row." at bounding box center [240, 123] width 6 height 6
click at [242, 120] on input "Press SPACE to select this row." at bounding box center [242, 120] width 0 height 0
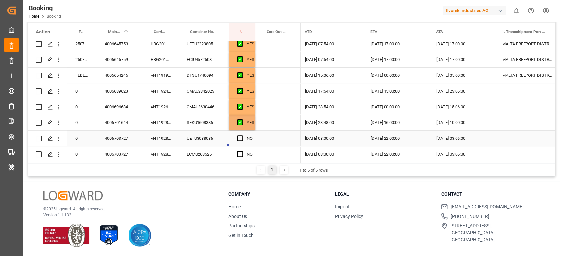
click at [202, 136] on div "UETU3088086" at bounding box center [204, 138] width 50 height 15
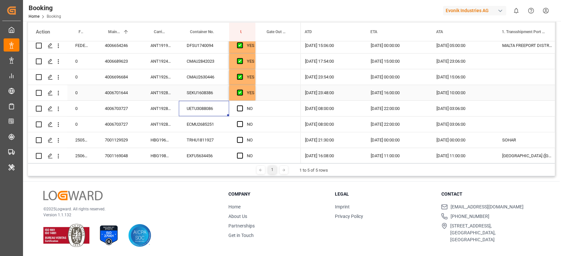
scroll to position [175, 0]
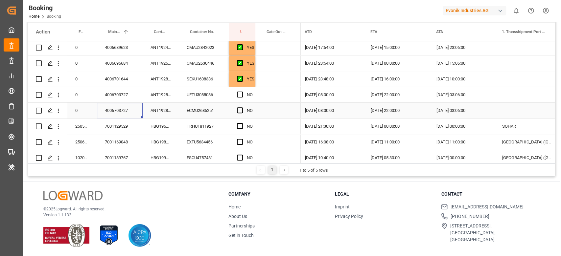
click at [133, 105] on div "4006703727" at bounding box center [120, 110] width 46 height 15
click at [151, 113] on div "ANT1928473" at bounding box center [161, 110] width 36 height 15
click at [240, 92] on span "Press SPACE to select this row." at bounding box center [240, 95] width 6 height 6
click at [242, 92] on input "Press SPACE to select this row." at bounding box center [242, 92] width 0 height 0
click at [236, 114] on div "NO" at bounding box center [242, 110] width 26 height 15
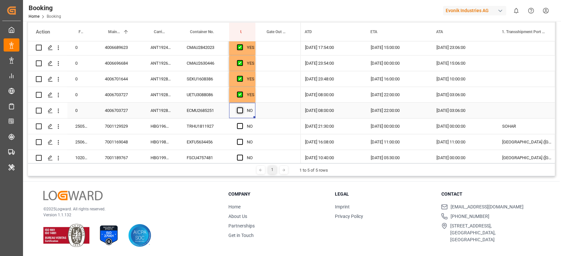
click at [238, 111] on span "Press SPACE to select this row." at bounding box center [240, 110] width 6 height 6
click at [242, 107] on input "Press SPACE to select this row." at bounding box center [242, 107] width 0 height 0
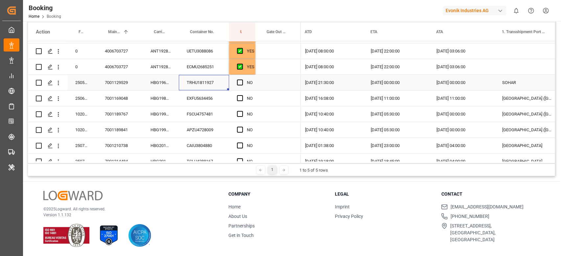
click at [197, 85] on div "TRHU1811927" at bounding box center [204, 82] width 50 height 15
click at [240, 82] on span "Press SPACE to select this row." at bounding box center [240, 83] width 6 height 6
click at [242, 80] on input "Press SPACE to select this row." at bounding box center [242, 80] width 0 height 0
click at [204, 101] on div "EXFU5634456" at bounding box center [204, 98] width 50 height 15
click at [239, 100] on span "Press SPACE to select this row." at bounding box center [240, 98] width 6 height 6
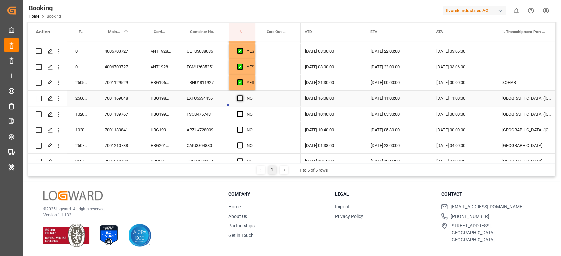
click at [242, 95] on input "Press SPACE to select this row." at bounding box center [242, 95] width 0 height 0
click at [212, 117] on div "FSCU4757481" at bounding box center [204, 113] width 50 height 15
click at [240, 110] on div "Press SPACE to select this row." at bounding box center [242, 114] width 10 height 15
click at [239, 112] on span "Press SPACE to select this row." at bounding box center [240, 114] width 6 height 6
click at [242, 111] on input "Press SPACE to select this row." at bounding box center [242, 111] width 0 height 0
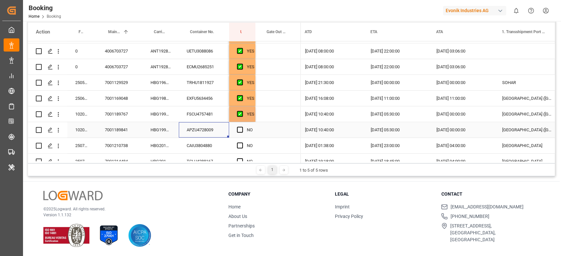
click at [215, 130] on div "APZU4728009" at bounding box center [204, 129] width 50 height 15
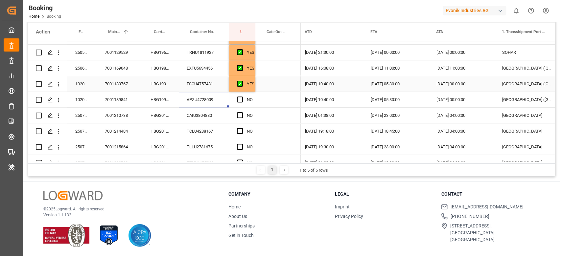
scroll to position [263, 0]
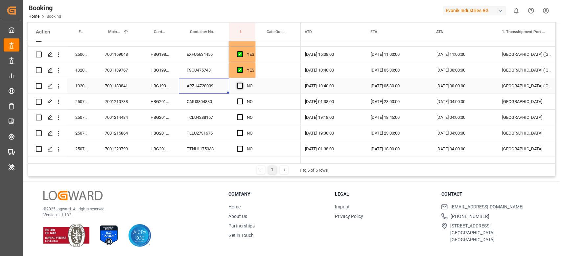
click at [239, 86] on span "Press SPACE to select this row." at bounding box center [240, 86] width 6 height 6
click at [242, 83] on input "Press SPACE to select this row." at bounding box center [242, 83] width 0 height 0
click at [222, 100] on div "CAIU3804880" at bounding box center [204, 101] width 50 height 15
click at [239, 105] on div "Press SPACE to select this row." at bounding box center [242, 101] width 10 height 15
click at [220, 123] on div "TCLU4288167" at bounding box center [204, 117] width 50 height 15
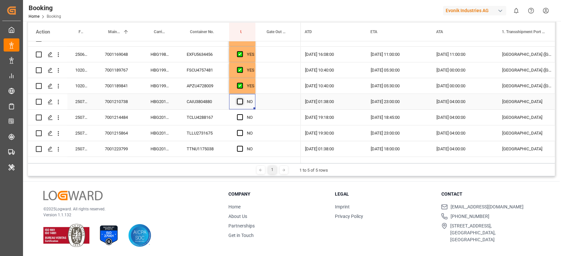
click at [241, 104] on span "Press SPACE to select this row." at bounding box center [240, 102] width 6 height 6
click at [242, 99] on input "Press SPACE to select this row." at bounding box center [242, 99] width 0 height 0
click at [222, 116] on div "TCLU4288167" at bounding box center [204, 117] width 50 height 15
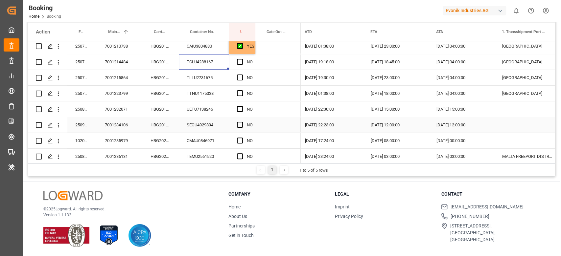
scroll to position [318, 0]
click at [237, 60] on span "Press SPACE to select this row." at bounding box center [240, 62] width 6 height 6
click at [242, 59] on input "Press SPACE to select this row." at bounding box center [242, 59] width 0 height 0
click at [220, 74] on div "TLLU2731675" at bounding box center [204, 77] width 50 height 15
click at [241, 79] on span "Press SPACE to select this row." at bounding box center [240, 78] width 6 height 6
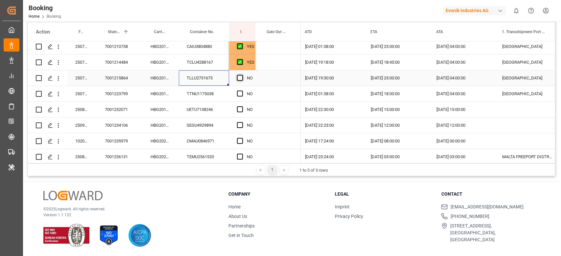
click at [242, 75] on input "Press SPACE to select this row." at bounding box center [242, 75] width 0 height 0
click at [227, 93] on div "TTNU1175038" at bounding box center [204, 93] width 50 height 15
click at [244, 94] on div "Press SPACE to select this row." at bounding box center [242, 93] width 10 height 15
click at [238, 94] on span "Press SPACE to select this row." at bounding box center [240, 94] width 6 height 6
click at [242, 91] on input "Press SPACE to select this row." at bounding box center [242, 91] width 0 height 0
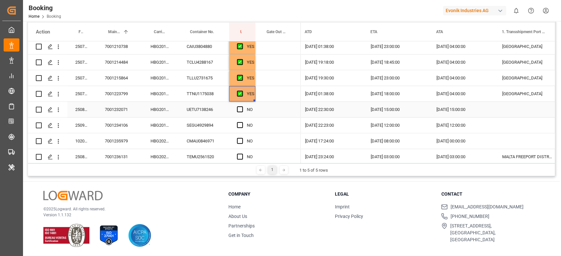
click at [216, 106] on div "UETU7138246" at bounding box center [204, 109] width 50 height 15
click at [237, 108] on div "NO" at bounding box center [242, 109] width 26 height 15
click at [237, 112] on span "Press SPACE to select this row." at bounding box center [240, 109] width 6 height 6
click at [242, 106] on input "Press SPACE to select this row." at bounding box center [242, 106] width 0 height 0
click at [224, 127] on div "SEGU4929894" at bounding box center [204, 125] width 50 height 15
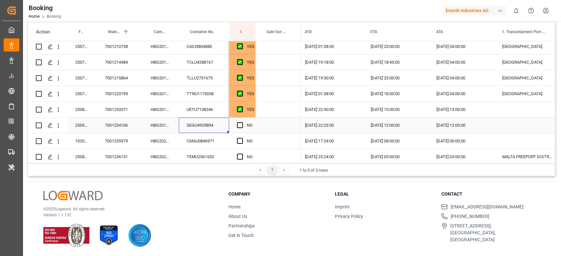
click at [245, 128] on div "Press SPACE to select this row." at bounding box center [242, 125] width 10 height 15
click at [243, 128] on div "Press SPACE to select this row." at bounding box center [242, 125] width 10 height 15
click at [239, 128] on span "Press SPACE to select this row." at bounding box center [240, 125] width 6 height 6
click at [242, 122] on input "Press SPACE to select this row." at bounding box center [242, 122] width 0 height 0
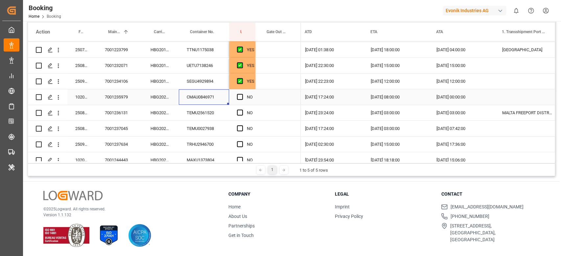
click at [215, 99] on div "CMAU0846971" at bounding box center [204, 96] width 50 height 15
click at [238, 99] on span "Press SPACE to select this row." at bounding box center [240, 97] width 6 height 6
click at [242, 94] on input "Press SPACE to select this row." at bounding box center [242, 94] width 0 height 0
click at [224, 109] on div "TEMU2561520" at bounding box center [204, 112] width 50 height 15
click at [237, 112] on span "Press SPACE to select this row." at bounding box center [240, 113] width 6 height 6
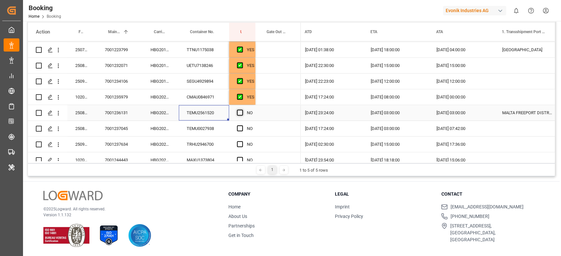
click at [242, 110] on input "Press SPACE to select this row." at bounding box center [242, 110] width 0 height 0
click at [220, 125] on div "TEMU0027938" at bounding box center [204, 128] width 50 height 15
click at [239, 129] on span "Press SPACE to select this row." at bounding box center [240, 129] width 6 height 6
click at [242, 126] on input "Press SPACE to select this row." at bounding box center [242, 126] width 0 height 0
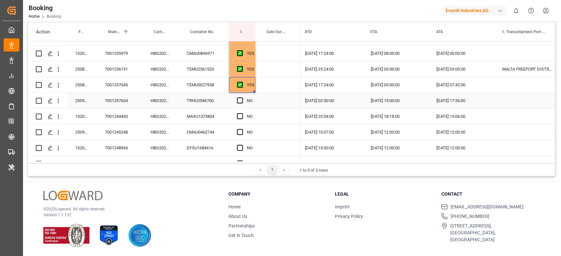
click at [205, 102] on div "TRHU2946700" at bounding box center [204, 100] width 50 height 15
click at [241, 101] on span "Press SPACE to select this row." at bounding box center [240, 101] width 6 height 6
click at [242, 98] on input "Press SPACE to select this row." at bounding box center [242, 98] width 0 height 0
click at [234, 104] on div "YES" at bounding box center [242, 100] width 26 height 15
click at [215, 111] on div "MAXU1373804" at bounding box center [204, 116] width 50 height 15
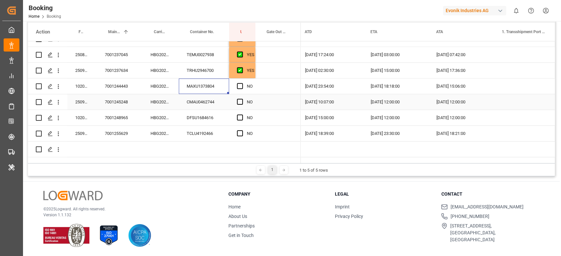
scroll to position [450, 0]
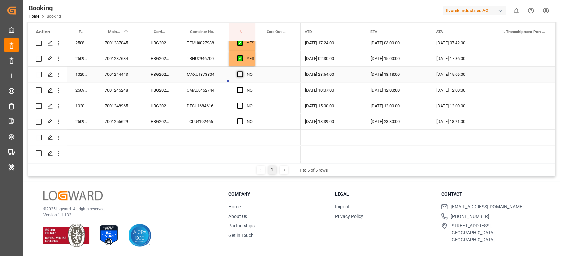
click at [239, 74] on span "Press SPACE to select this row." at bounding box center [240, 74] width 6 height 6
click at [242, 71] on input "Press SPACE to select this row." at bounding box center [242, 71] width 0 height 0
click at [230, 83] on div "NO" at bounding box center [242, 89] width 26 height 15
drag, startPoint x: 230, startPoint y: 83, endPoint x: 207, endPoint y: 92, distance: 24.0
click at [209, 91] on div "250908610202 7001245248 HBG2024306 CMAU0462744 NO" at bounding box center [164, 90] width 273 height 16
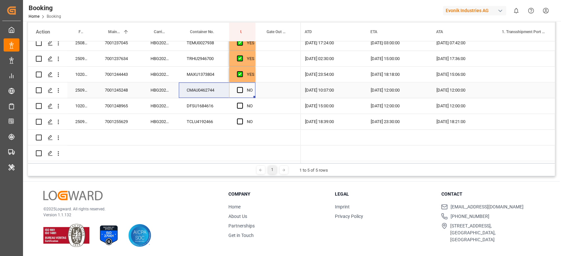
click at [207, 92] on div "CMAU0462744" at bounding box center [204, 89] width 50 height 15
click at [241, 87] on span "Press SPACE to select this row." at bounding box center [240, 90] width 6 height 6
click at [242, 87] on input "Press SPACE to select this row." at bounding box center [242, 87] width 0 height 0
click at [209, 103] on div "DFSU1684616" at bounding box center [204, 105] width 50 height 15
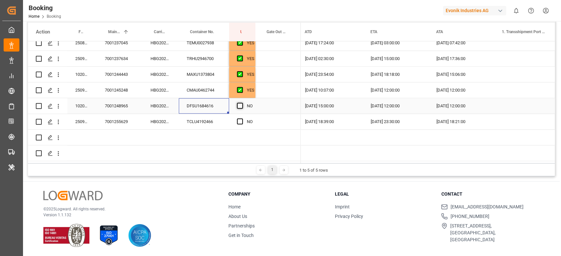
click at [240, 104] on span "Press SPACE to select this row." at bounding box center [240, 106] width 6 height 6
click at [242, 103] on input "Press SPACE to select this row." at bounding box center [242, 103] width 0 height 0
click at [194, 136] on div "Press SPACE to select this row." at bounding box center [204, 137] width 50 height 15
click at [198, 126] on div "TCLU4192466" at bounding box center [204, 121] width 50 height 15
click at [237, 119] on span "Press SPACE to select this row." at bounding box center [240, 122] width 6 height 6
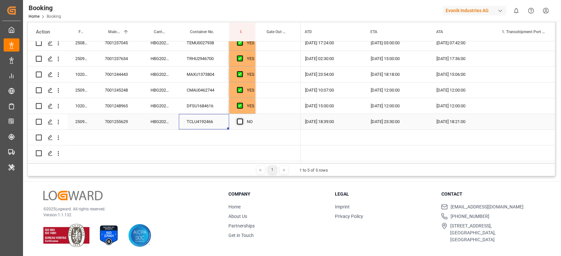
click at [242, 119] on input "Press SPACE to select this row." at bounding box center [242, 119] width 0 height 0
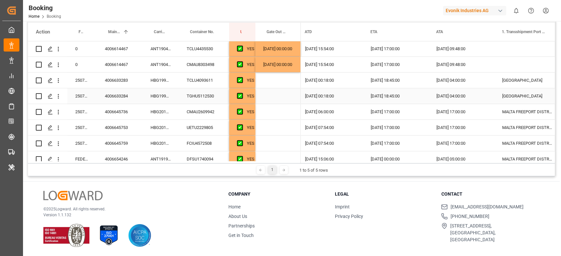
scroll to position [12, 0]
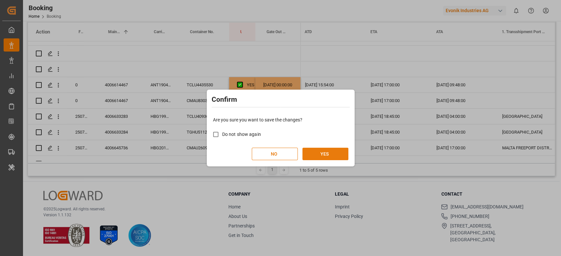
click at [329, 153] on button "YES" at bounding box center [325, 154] width 46 height 12
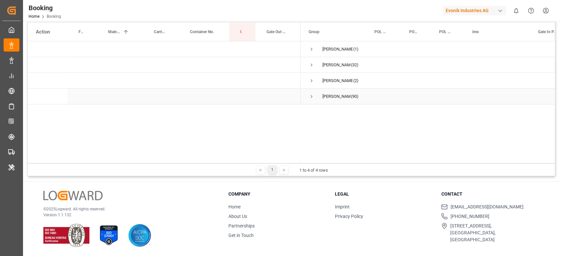
scroll to position [0, 0]
click at [313, 65] on span "Press SPACE to select this row." at bounding box center [312, 65] width 6 height 6
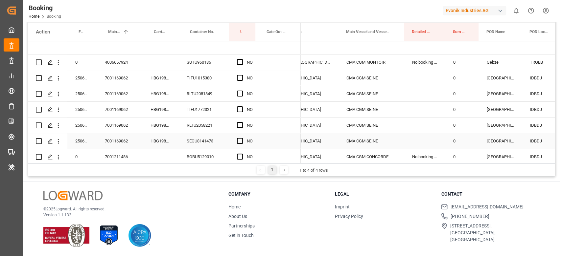
scroll to position [0, 0]
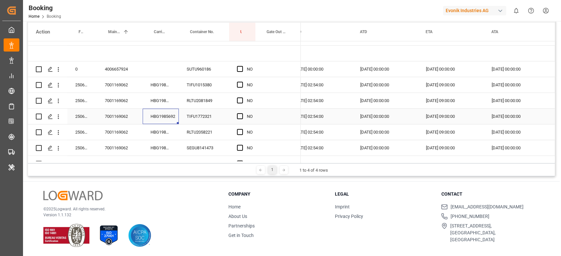
click at [149, 114] on div "HBG1985692" at bounding box center [161, 116] width 36 height 15
click at [239, 87] on span "Press SPACE to select this row." at bounding box center [240, 85] width 6 height 6
click at [242, 82] on input "Press SPACE to select this row." at bounding box center [242, 82] width 0 height 0
click at [200, 90] on div "TIFU1015380" at bounding box center [204, 84] width 50 height 15
click at [221, 96] on div "RLTU2081849" at bounding box center [204, 100] width 50 height 15
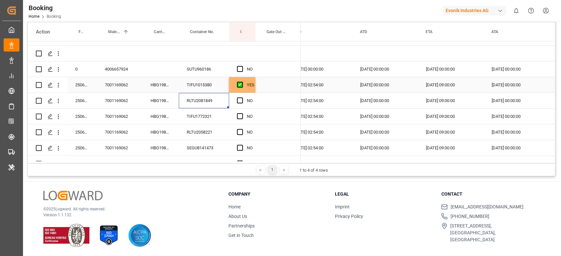
click at [244, 89] on div "Press SPACE to select this row." at bounding box center [242, 85] width 10 height 15
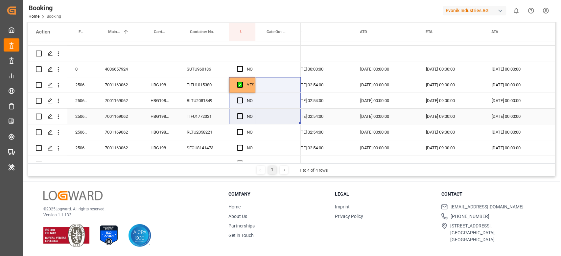
drag, startPoint x: 254, startPoint y: 89, endPoint x: 256, endPoint y: 124, distance: 34.9
click at [256, 83] on div "Press SPACE to select this row." at bounding box center [277, 84] width 45 height 15
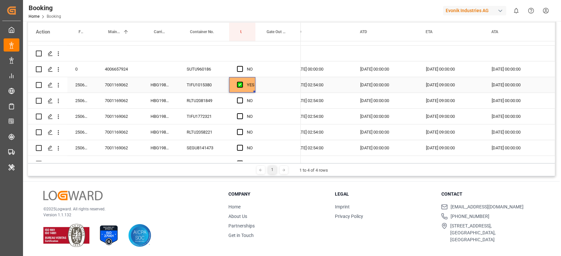
click at [255, 91] on div "YES" at bounding box center [242, 84] width 26 height 15
drag, startPoint x: 255, startPoint y: 91, endPoint x: 254, endPoint y: 143, distance: 51.6
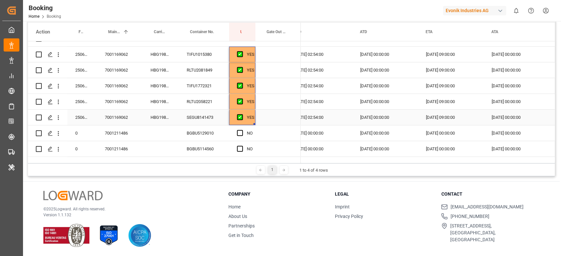
scroll to position [55, 0]
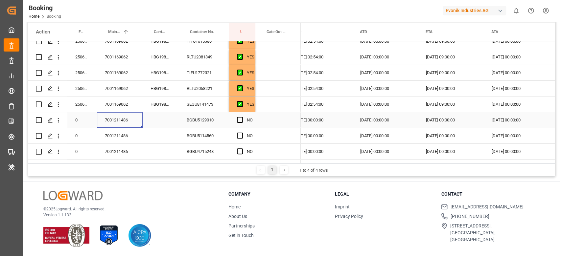
click at [132, 117] on div "7001211486" at bounding box center [120, 119] width 46 height 15
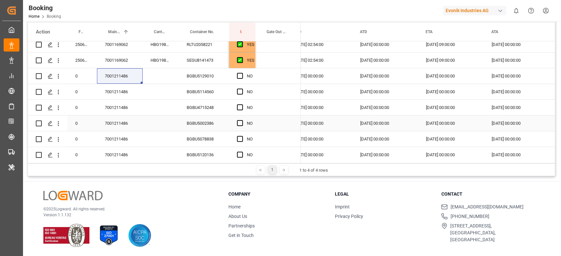
scroll to position [143, 0]
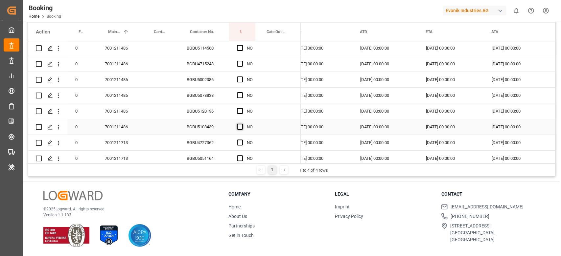
click at [239, 126] on span "Press SPACE to select this row." at bounding box center [240, 127] width 6 height 6
click at [242, 124] on input "Press SPACE to select this row." at bounding box center [242, 124] width 0 height 0
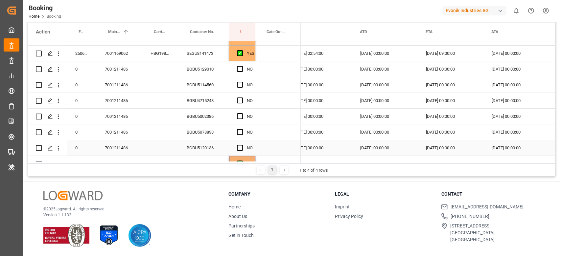
scroll to position [55, 0]
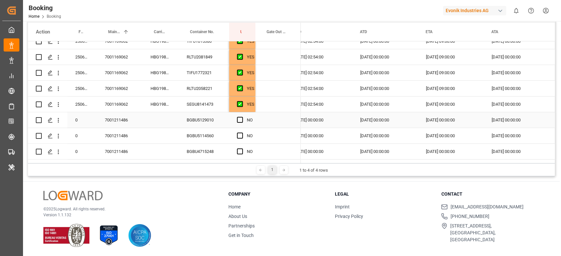
click at [212, 120] on div "BGBU5129010" at bounding box center [204, 119] width 50 height 15
click at [248, 110] on div "YES" at bounding box center [251, 104] width 8 height 15
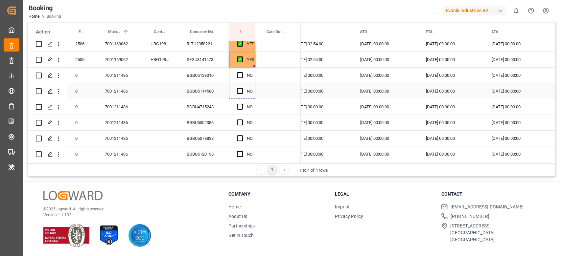
scroll to position [143, 0]
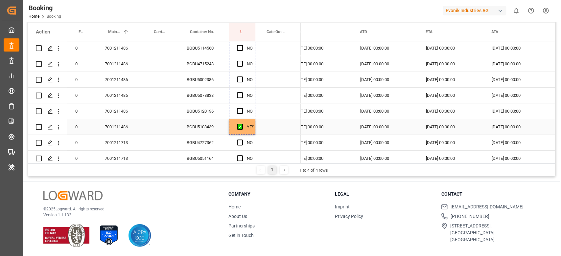
drag, startPoint x: 254, startPoint y: 111, endPoint x: 257, endPoint y: 123, distance: 12.2
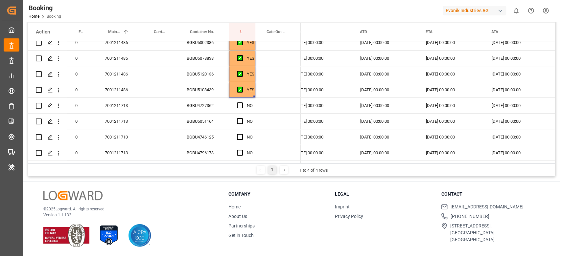
scroll to position [231, 0]
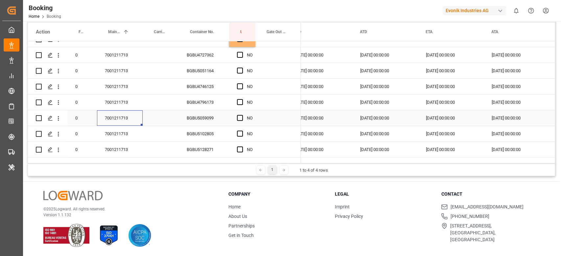
click at [122, 117] on div "7001211713" at bounding box center [120, 117] width 46 height 15
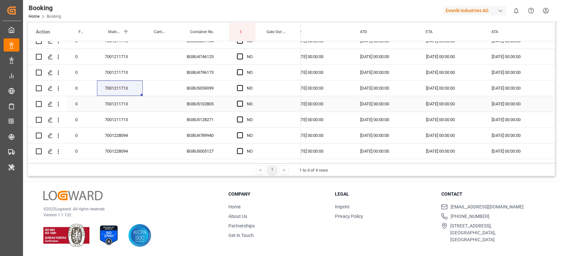
scroll to position [274, 0]
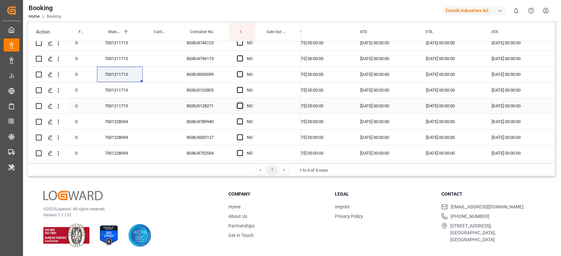
click at [244, 102] on div "Press SPACE to select this row." at bounding box center [242, 106] width 10 height 15
click at [240, 105] on span "Press SPACE to select this row." at bounding box center [240, 106] width 6 height 6
click at [242, 103] on input "Press SPACE to select this row." at bounding box center [242, 103] width 0 height 0
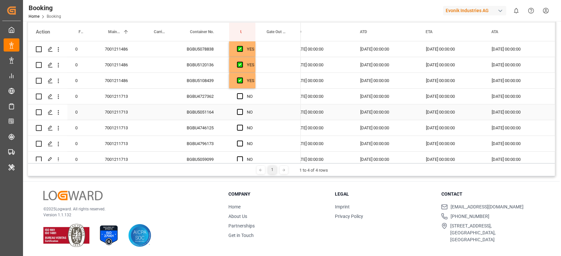
scroll to position [187, 0]
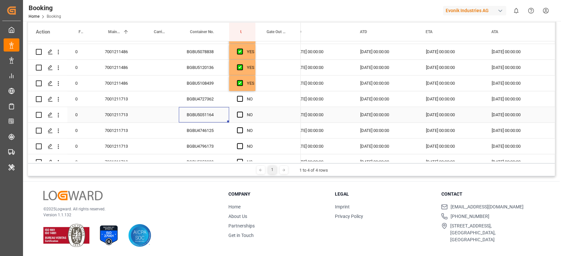
click at [218, 108] on div "BGBU5051164" at bounding box center [204, 114] width 50 height 15
click at [254, 84] on div "YES" at bounding box center [251, 83] width 8 height 15
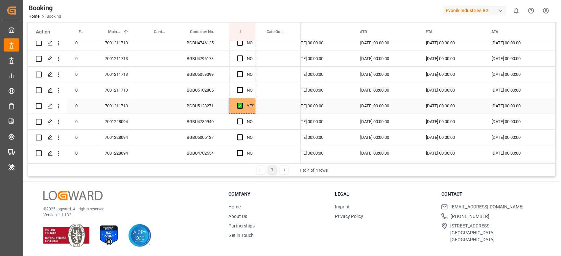
drag, startPoint x: 254, startPoint y: 90, endPoint x: 256, endPoint y: 106, distance: 15.9
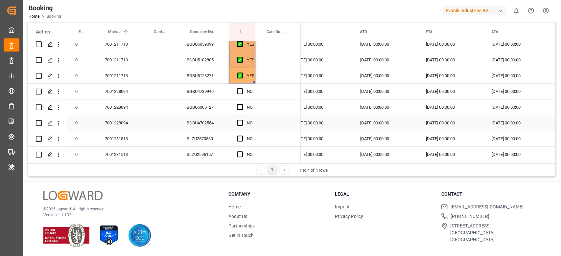
scroll to position [318, 0]
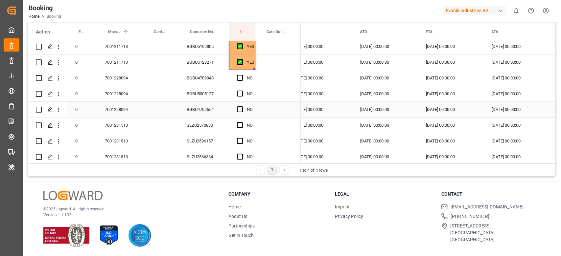
click at [109, 117] on div "7001228094" at bounding box center [120, 109] width 46 height 15
click at [240, 109] on span "Press SPACE to select this row." at bounding box center [240, 109] width 6 height 6
click at [242, 106] on input "Press SPACE to select this row." at bounding box center [242, 106] width 0 height 0
click at [209, 80] on div "BGBU4789940" at bounding box center [204, 77] width 50 height 15
click at [247, 69] on div "YES" at bounding box center [251, 62] width 8 height 15
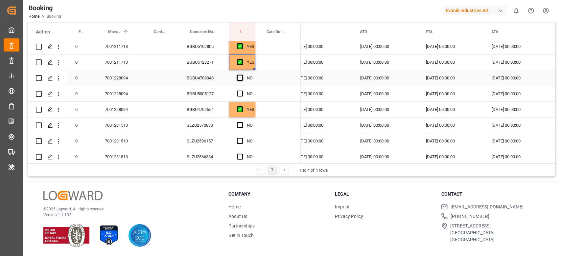
click at [239, 78] on span "Press SPACE to select this row." at bounding box center [240, 78] width 6 height 6
click at [242, 75] on input "Press SPACE to select this row." at bounding box center [242, 75] width 0 height 0
click at [239, 89] on div "Press SPACE to select this row." at bounding box center [242, 93] width 10 height 15
click at [241, 93] on span "Press SPACE to select this row." at bounding box center [240, 94] width 6 height 6
click at [242, 91] on input "Press SPACE to select this row." at bounding box center [242, 91] width 0 height 0
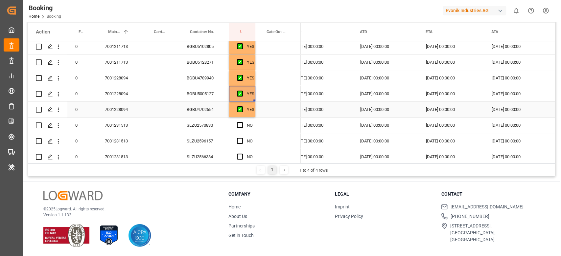
scroll to position [362, 0]
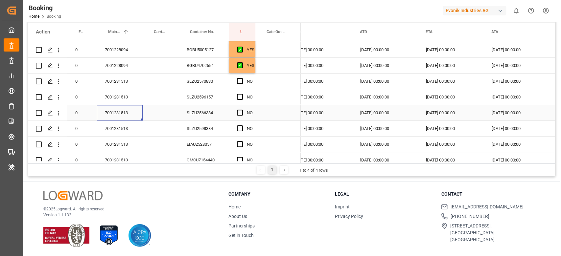
click at [130, 109] on div "7001231513" at bounding box center [120, 112] width 46 height 15
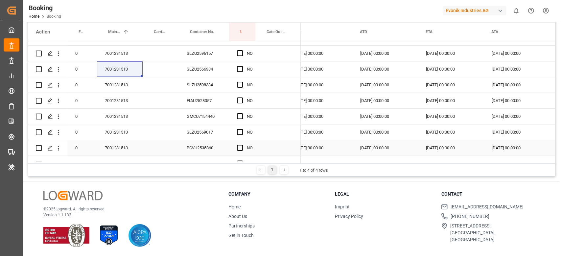
scroll to position [450, 0]
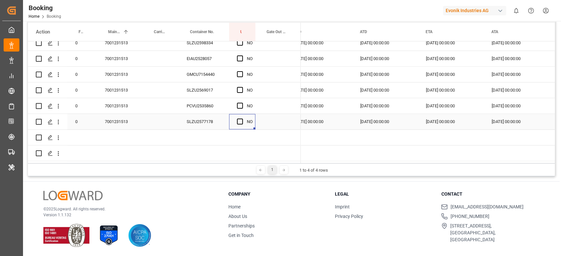
click at [240, 116] on div "Press SPACE to select this row." at bounding box center [242, 121] width 10 height 15
click at [238, 120] on span "Press SPACE to select this row." at bounding box center [240, 122] width 6 height 6
click at [242, 119] on input "Press SPACE to select this row." at bounding box center [242, 119] width 0 height 0
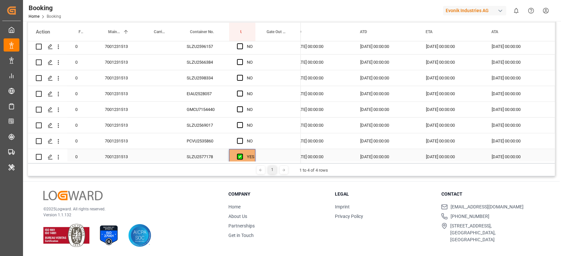
scroll to position [362, 0]
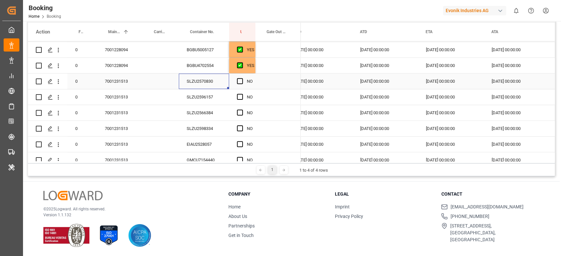
click at [208, 83] on div "SLZU2570830" at bounding box center [204, 81] width 50 height 15
click at [252, 71] on div "YES" at bounding box center [251, 65] width 8 height 15
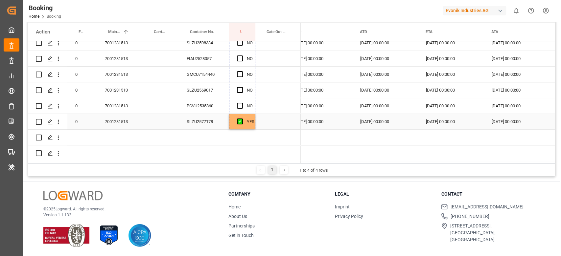
drag, startPoint x: 253, startPoint y: 72, endPoint x: 258, endPoint y: 123, distance: 50.8
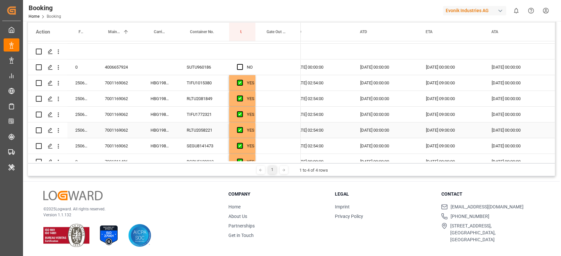
scroll to position [0, 0]
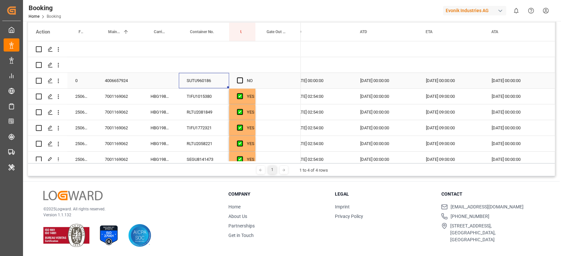
click at [203, 84] on div "SUTU960186" at bounding box center [204, 80] width 50 height 15
click at [58, 83] on icon "open menu" at bounding box center [58, 81] width 1 height 5
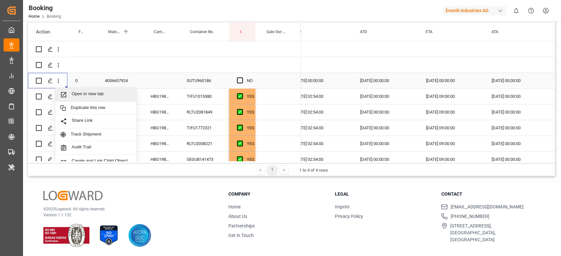
click at [81, 92] on span "Open in new tab" at bounding box center [102, 94] width 60 height 7
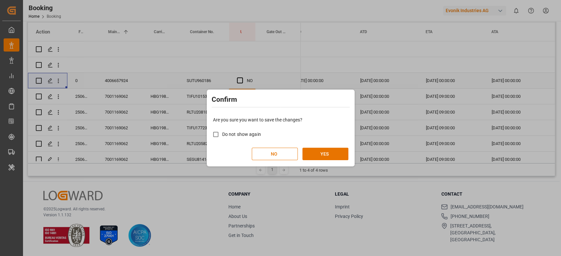
click at [315, 151] on button "YES" at bounding box center [325, 154] width 46 height 12
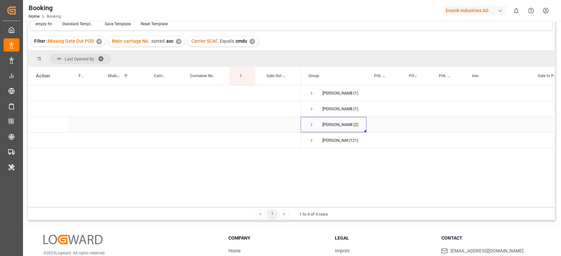
click at [311, 124] on span "Press SPACE to select this row." at bounding box center [312, 125] width 6 height 6
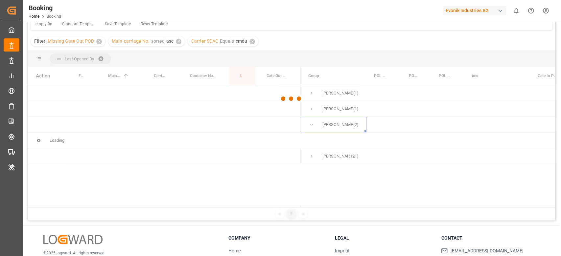
click at [313, 108] on div at bounding box center [291, 99] width 527 height 252
click at [312, 109] on div at bounding box center [291, 99] width 527 height 252
click at [313, 104] on div at bounding box center [291, 99] width 527 height 252
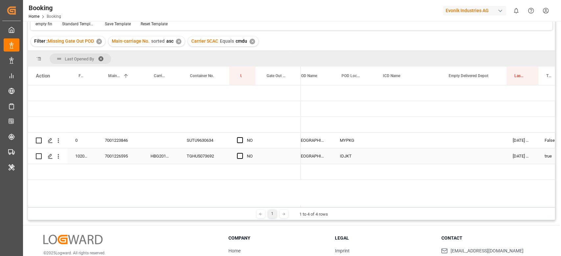
scroll to position [0, 488]
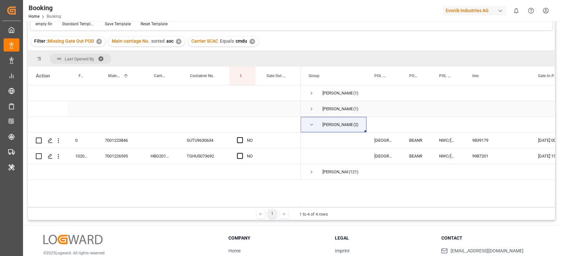
click at [309, 111] on span "Press SPACE to select this row." at bounding box center [312, 109] width 6 height 6
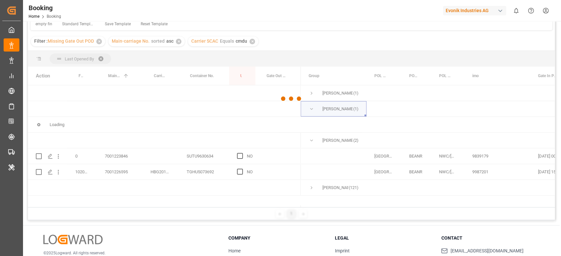
click at [311, 91] on div at bounding box center [291, 99] width 527 height 252
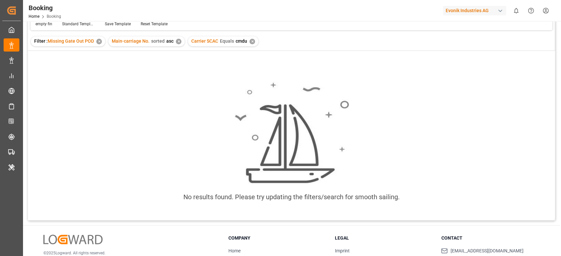
click at [178, 41] on div "✕" at bounding box center [179, 42] width 6 height 6
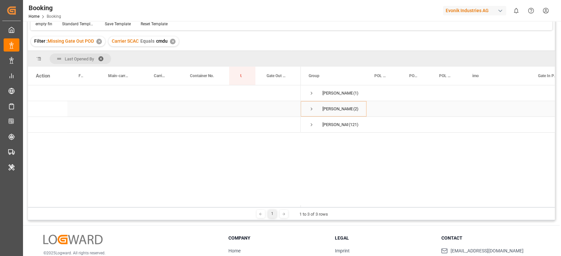
click at [313, 109] on span "Press SPACE to select this row." at bounding box center [312, 109] width 6 height 6
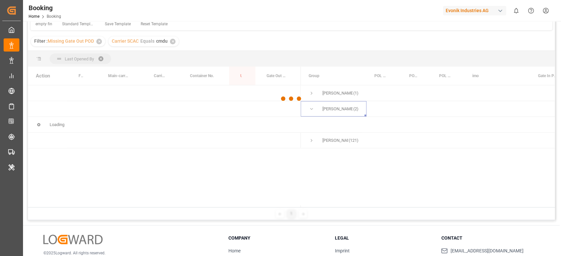
click at [314, 92] on div at bounding box center [291, 99] width 527 height 252
click at [314, 93] on div at bounding box center [291, 99] width 527 height 252
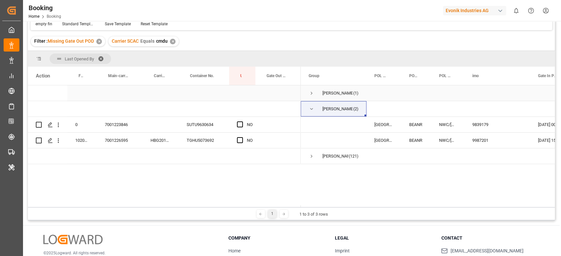
click at [314, 93] on span "Press SPACE to select this row." at bounding box center [312, 93] width 6 height 6
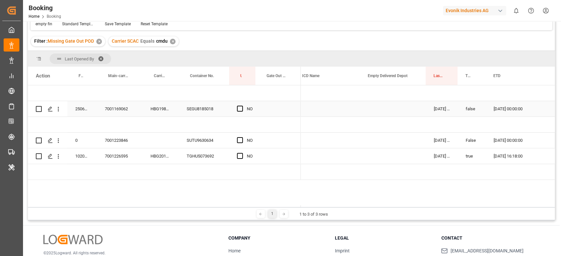
click at [147, 107] on div "HBG1985692" at bounding box center [161, 108] width 36 height 15
click at [59, 110] on icon "open menu" at bounding box center [58, 109] width 7 height 7
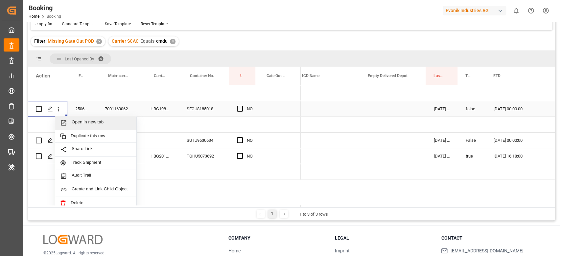
click at [79, 121] on span "Open in new tab" at bounding box center [102, 123] width 60 height 7
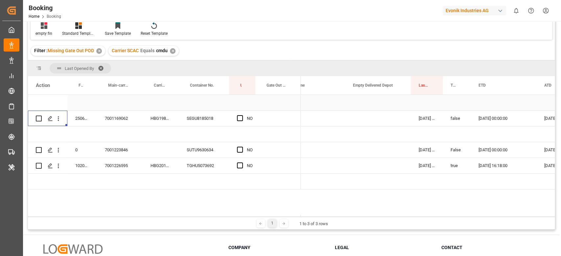
scroll to position [0, 584]
drag, startPoint x: 452, startPoint y: 83, endPoint x: 456, endPoint y: 64, distance: 19.5
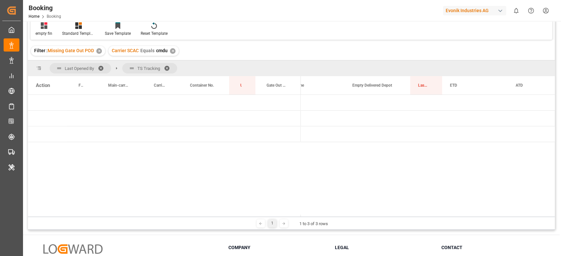
drag, startPoint x: 329, startPoint y: 215, endPoint x: 312, endPoint y: 215, distance: 17.1
click at [312, 215] on div at bounding box center [428, 216] width 254 height 2
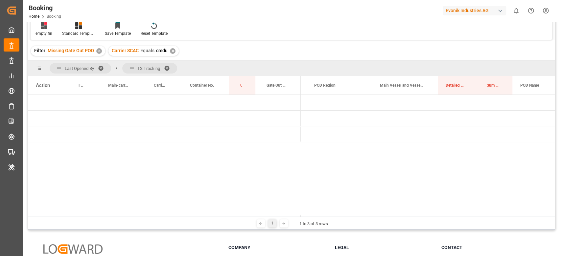
scroll to position [0, 0]
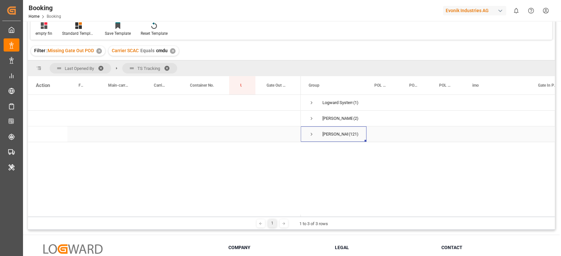
click at [314, 135] on span "Press SPACE to select this row." at bounding box center [312, 134] width 6 height 6
click at [317, 145] on span "false (58)" at bounding box center [334, 150] width 50 height 15
click at [318, 147] on span "false (58)" at bounding box center [334, 150] width 50 height 15
click at [325, 150] on span "Press SPACE to select this row." at bounding box center [325, 150] width 6 height 6
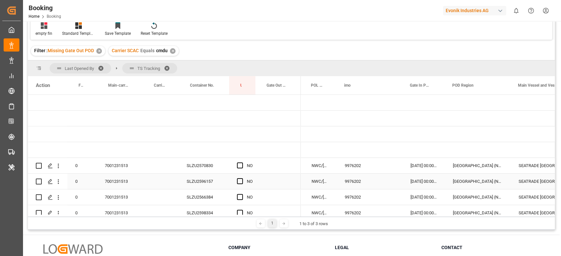
scroll to position [0, 128]
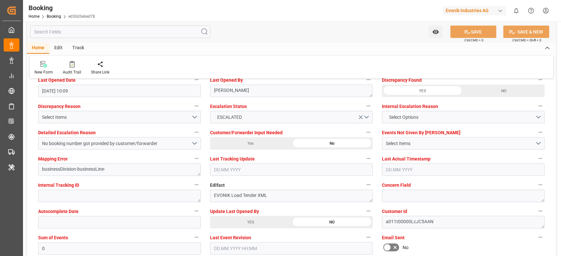
scroll to position [1227, 0]
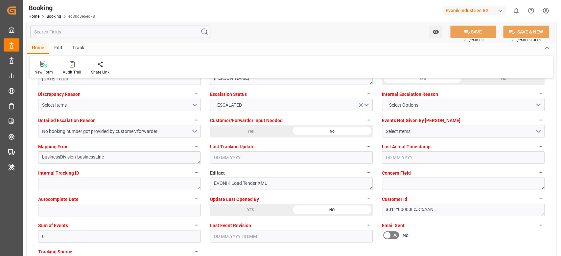
click at [252, 211] on div "YES" at bounding box center [250, 210] width 81 height 12
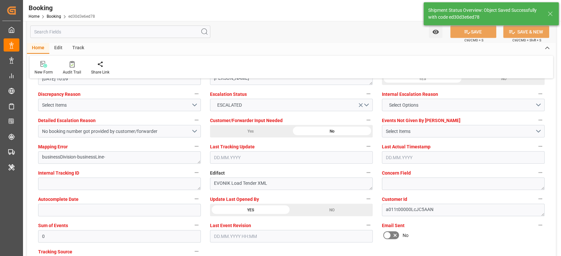
type input "[DATE] 10:01"
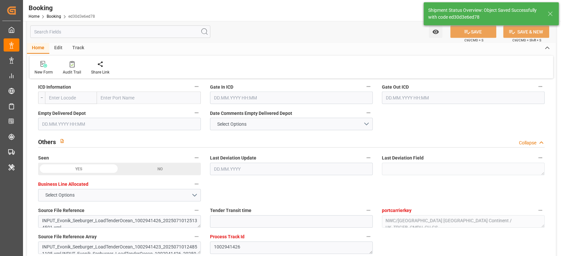
scroll to position [964, 0]
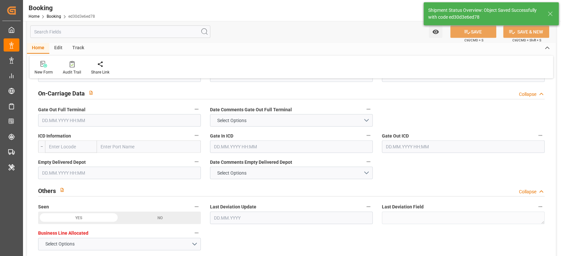
click at [76, 120] on input "text" at bounding box center [119, 120] width 163 height 12
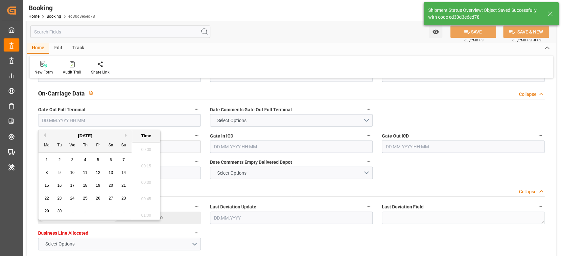
scroll to position [988, 0]
click at [45, 214] on div "29" at bounding box center [47, 212] width 8 height 8
type input "29.09.2025 00:00"
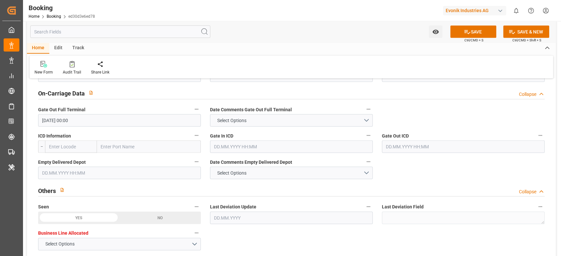
click at [470, 29] on button "SAVE" at bounding box center [473, 32] width 46 height 12
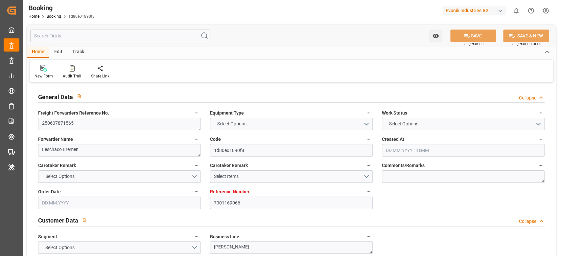
type input "7001169066"
type input "9987196"
type input "CMACGM"
type input "CMA CGM Group"
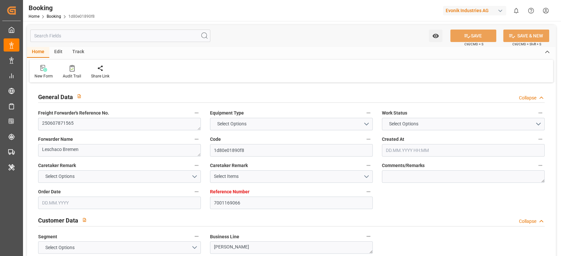
type input "NLRTM"
type input "IDBDJ"
type input "60"
type input "MYPKG"
type input "IDJKT"
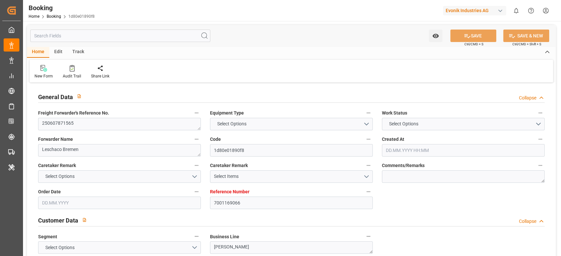
type input "49"
type input "0"
type input "-52"
type input "[DATE] 06:12"
type input "[DATE]"
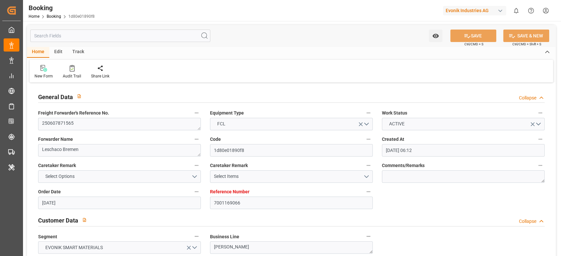
type input "[DATE]"
type input "[DATE] 00:00"
type input "[DATE]"
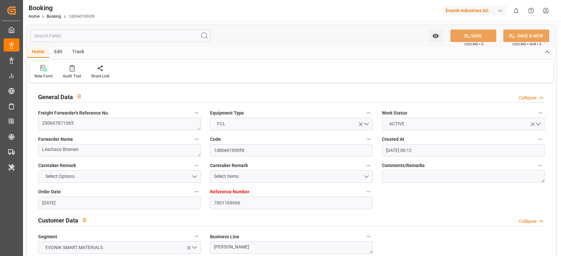
type input "[DATE]"
type input "[DATE] 00:00"
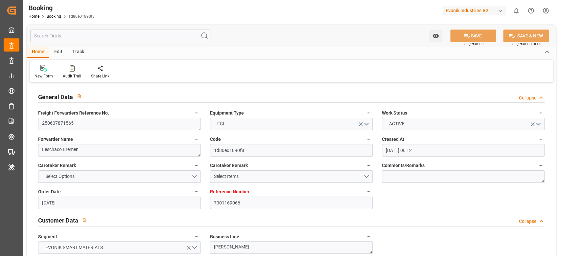
type input "[DATE] 09:00"
type input "[DATE] 00:00"
type input "01.08.2025"
type input "08.08.2025 00:00"
type input "15.07.2025 08:00"
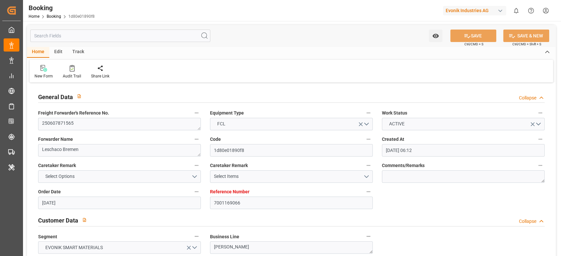
type input "17.07.2025 00:00"
type input "19.07.2025 00:00"
type input "18.07.2025 06:00"
type input "23.07.2025 00:00"
type input "26.07.2025 01:54"
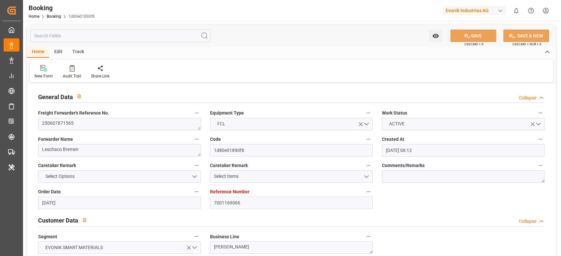
type input "19.07.2025 11:00"
type input "25.07.2025 00:00"
type input "27.07.2025 22:48"
type input "05.08.2025 06:00"
type input "31.07.2025 00:00"
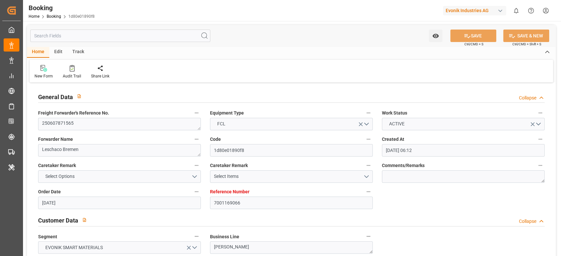
type input "05.08.2025 00:00"
type input "04.06.2025"
type input "25.09.2025 07:11"
type input "09.06.2025"
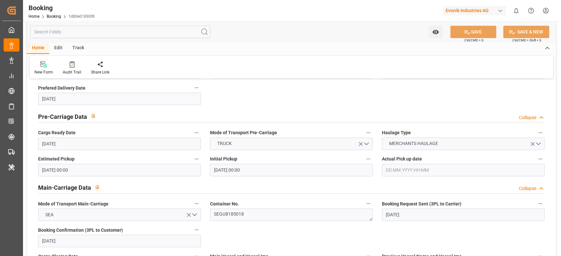
scroll to position [350, 0]
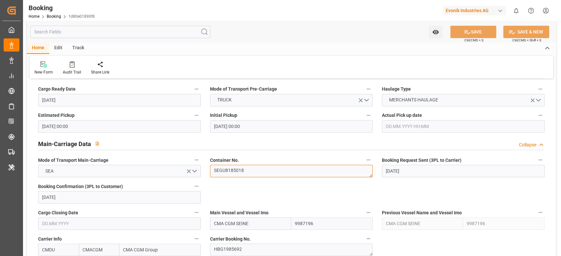
click at [247, 170] on textarea "SEGU8185018" at bounding box center [291, 171] width 163 height 12
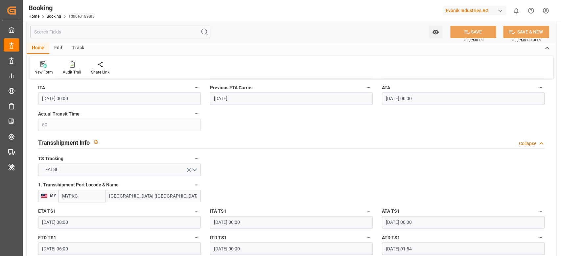
scroll to position [657, 0]
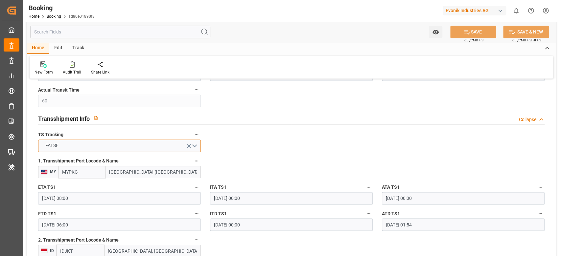
click at [131, 143] on button "FALSE" at bounding box center [119, 146] width 163 height 12
click at [131, 143] on div "FALSE" at bounding box center [119, 146] width 163 height 12
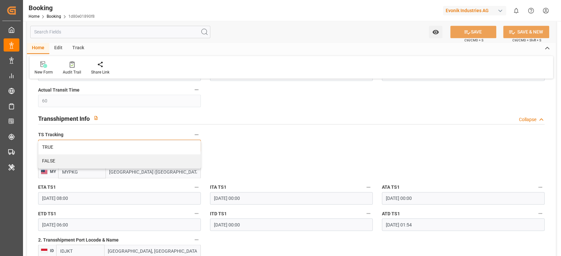
click at [131, 143] on div "TRUE" at bounding box center [119, 148] width 162 height 14
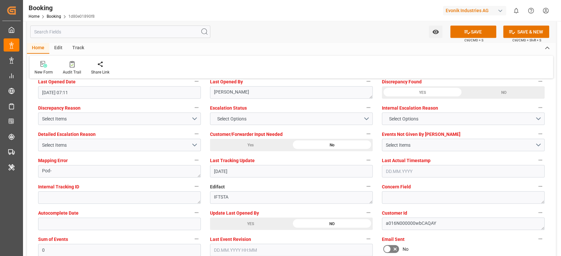
scroll to position [1227, 0]
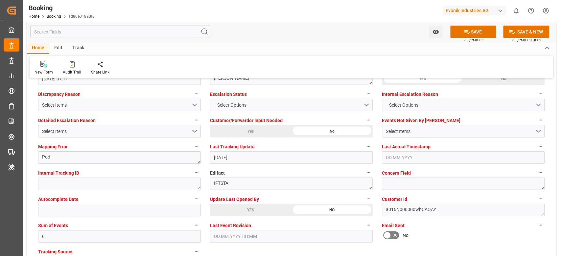
click at [215, 192] on label "Update Last Opened By" at bounding box center [291, 199] width 163 height 9
click at [364, 192] on button "Update Last Opened By" at bounding box center [368, 199] width 9 height 9
drag, startPoint x: 206, startPoint y: 204, endPoint x: 308, endPoint y: 225, distance: 104.3
click at [206, 192] on div at bounding box center [280, 128] width 561 height 256
click at [309, 192] on div "Description Audits" at bounding box center [280, 128] width 561 height 256
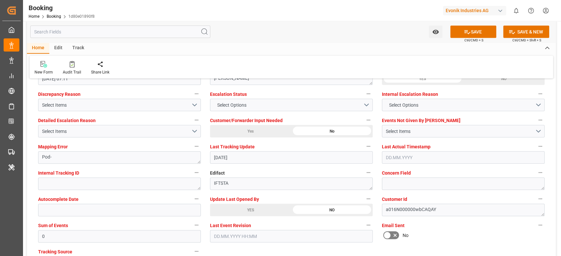
click at [251, 192] on div "YES" at bounding box center [250, 210] width 81 height 12
click at [249, 192] on div "YES" at bounding box center [250, 210] width 81 height 12
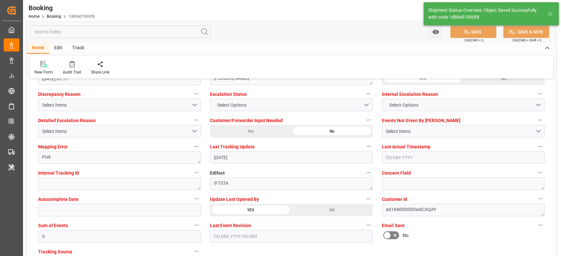
type textarea "[PERSON_NAME]"
type input "29.09.2025 10:04"
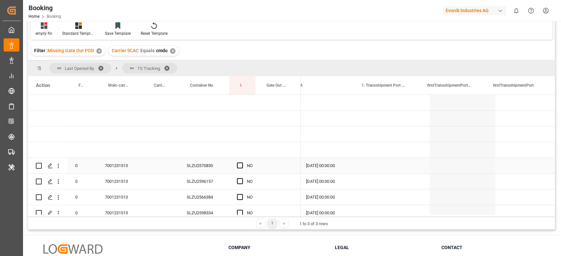
scroll to position [0, 938]
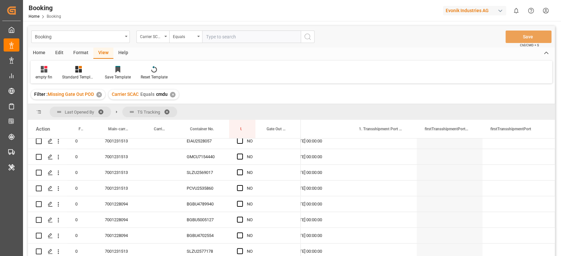
click at [166, 111] on span at bounding box center [169, 112] width 11 height 6
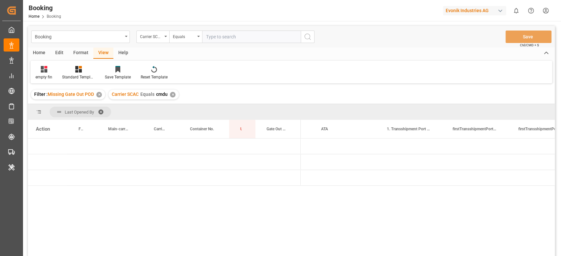
click at [208, 40] on input "text" at bounding box center [251, 37] width 99 height 12
type input "iilu"
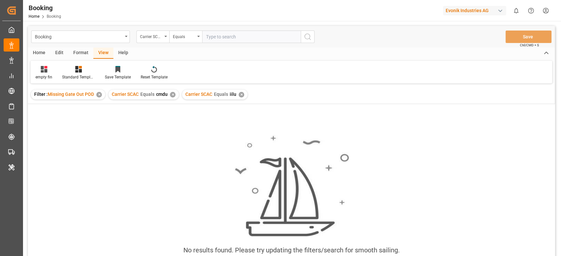
click at [169, 93] on div "Carrier SCAC Equals cmdu ✕" at bounding box center [143, 95] width 70 height 10
click at [177, 98] on div "Filter : Missing Gate Out POD ✕ Carrier SCAC Equals cmdu ✕ Carrier SCAC Equals …" at bounding box center [291, 94] width 527 height 18
click at [171, 94] on div "✕" at bounding box center [173, 95] width 6 height 6
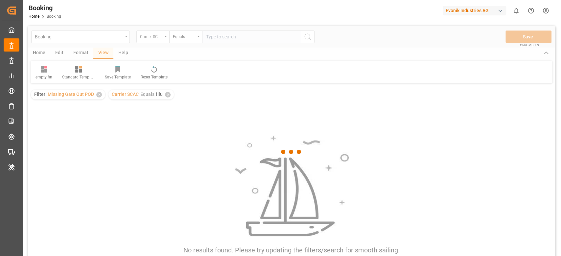
click at [216, 34] on div at bounding box center [291, 152] width 527 height 252
click at [219, 37] on div at bounding box center [291, 152] width 527 height 252
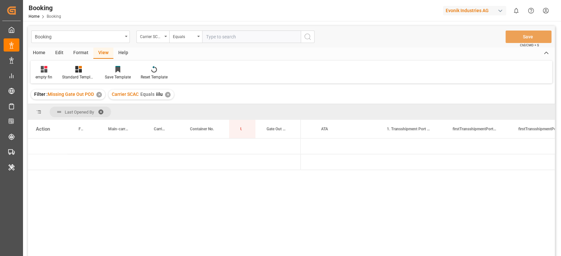
click at [219, 37] on input "text" at bounding box center [251, 37] width 99 height 12
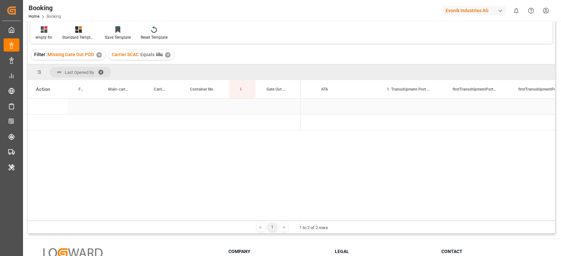
scroll to position [87, 0]
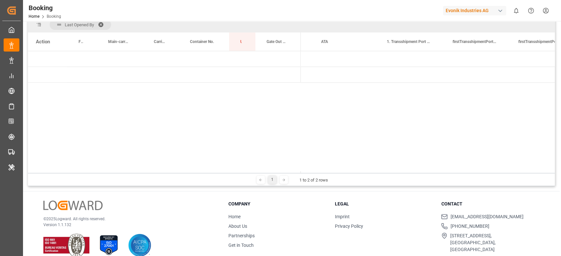
click at [339, 174] on div "1 1 to 2 of 2 rows" at bounding box center [291, 179] width 527 height 13
click at [313, 54] on span "Press SPACE to select this row." at bounding box center [312, 59] width 6 height 15
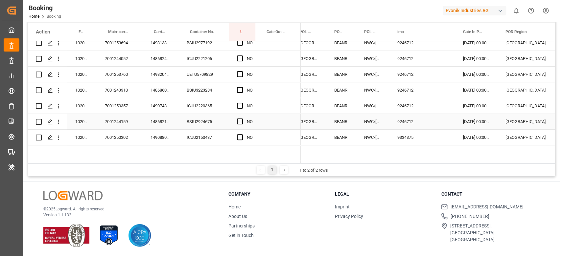
scroll to position [0, 153]
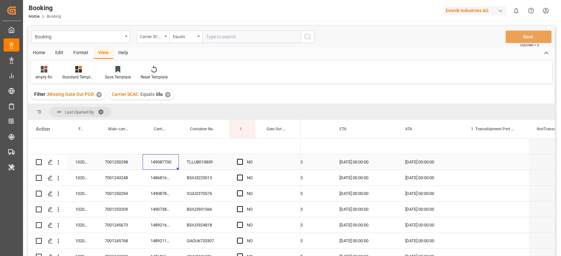
click at [171, 167] on div "149087700" at bounding box center [161, 161] width 36 height 15
click at [239, 165] on span "Press SPACE to select this row." at bounding box center [240, 162] width 6 height 6
click at [242, 159] on input "Press SPACE to select this row." at bounding box center [242, 159] width 0 height 0
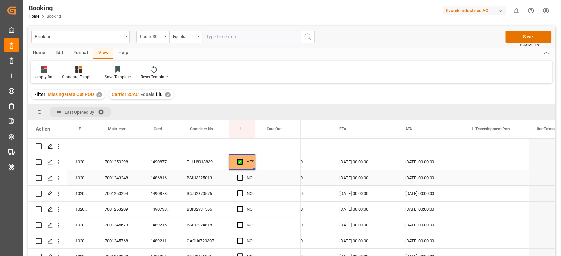
click at [161, 180] on div "148681600" at bounding box center [161, 177] width 36 height 15
click at [267, 175] on div "Press SPACE to select this row." at bounding box center [277, 177] width 45 height 15
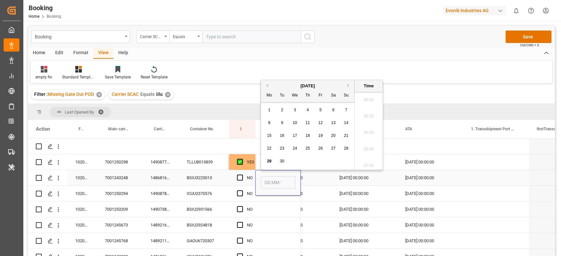
scroll to position [988, 0]
click at [320, 150] on span "26" at bounding box center [320, 148] width 4 height 5
type input "[DATE] 00:00"
click at [266, 201] on div "Press SPACE to select this row." at bounding box center [277, 193] width 45 height 15
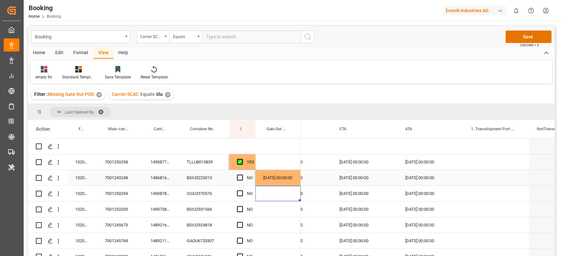
click at [236, 178] on div "NO" at bounding box center [242, 177] width 26 height 15
click at [239, 177] on span "Press SPACE to select this row." at bounding box center [240, 178] width 6 height 6
click at [242, 175] on input "Press SPACE to select this row." at bounding box center [242, 175] width 0 height 0
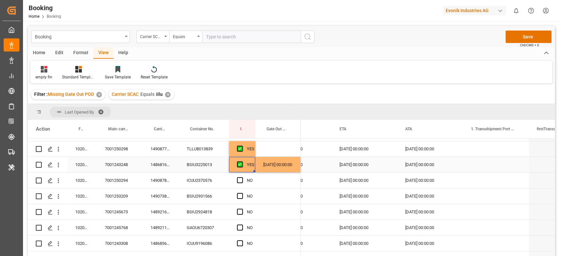
scroll to position [0, 0]
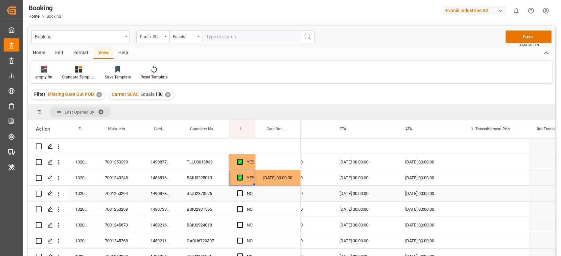
click at [195, 191] on div "ICUU2370576" at bounding box center [204, 193] width 50 height 15
click at [160, 192] on div "149087800" at bounding box center [161, 193] width 36 height 15
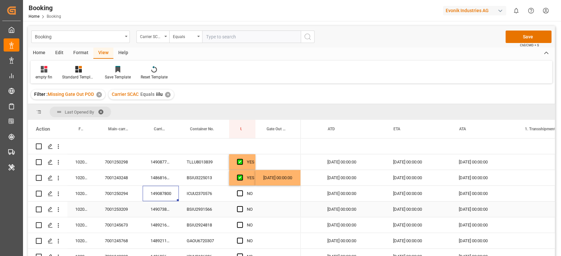
scroll to position [0, 800]
click at [239, 196] on div "Press SPACE to select this row." at bounding box center [242, 193] width 10 height 15
click at [239, 193] on span "Press SPACE to select this row." at bounding box center [240, 194] width 6 height 6
click at [242, 191] on input "Press SPACE to select this row." at bounding box center [242, 191] width 0 height 0
click at [161, 206] on div "149073800" at bounding box center [161, 209] width 36 height 15
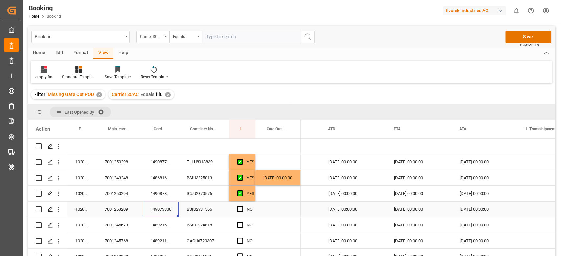
scroll to position [44, 0]
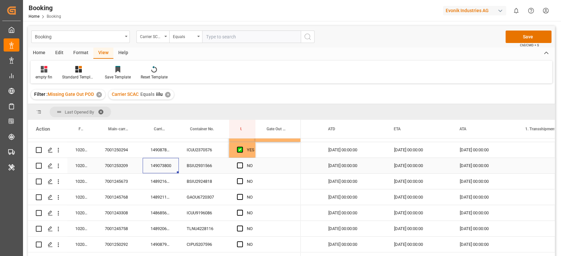
click at [247, 171] on div "NO" at bounding box center [250, 165] width 6 height 15
click at [241, 167] on span "Press SPACE to select this row." at bounding box center [240, 166] width 6 height 6
click at [242, 163] on input "Press SPACE to select this row." at bounding box center [242, 163] width 0 height 0
click at [165, 181] on div "148921600" at bounding box center [161, 181] width 36 height 15
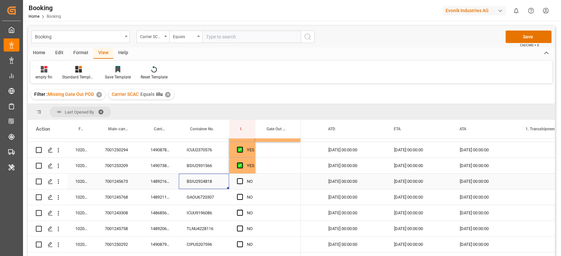
click at [276, 182] on div "Press SPACE to select this row." at bounding box center [277, 181] width 45 height 15
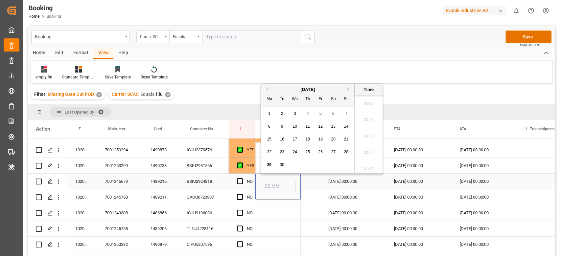
scroll to position [1004, 0]
click at [321, 155] on div "26" at bounding box center [320, 153] width 8 height 8
type input "[DATE] 00:00"
click at [242, 182] on span "Press SPACE to select this row." at bounding box center [240, 181] width 6 height 6
click at [242, 178] on input "Press SPACE to select this row." at bounding box center [242, 178] width 0 height 0
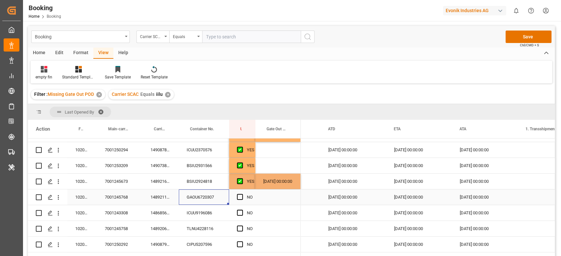
click at [203, 197] on div "GAOU6720307" at bounding box center [204, 197] width 50 height 15
click at [166, 201] on div "148921100" at bounding box center [161, 197] width 36 height 15
click at [241, 197] on span "Press SPACE to select this row." at bounding box center [240, 197] width 6 height 6
click at [242, 194] on input "Press SPACE to select this row." at bounding box center [242, 194] width 0 height 0
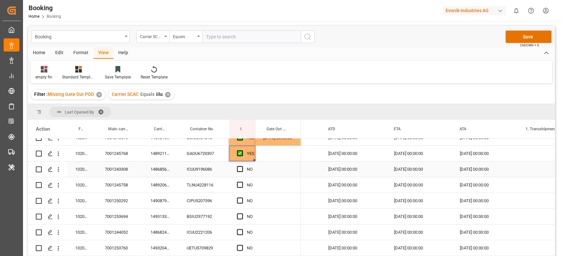
click at [170, 170] on div "148685600" at bounding box center [161, 169] width 36 height 15
click at [243, 167] on div "Press SPACE to select this row." at bounding box center [242, 169] width 10 height 15
click at [238, 170] on span "Press SPACE to select this row." at bounding box center [240, 169] width 6 height 6
click at [242, 166] on input "Press SPACE to select this row." at bounding box center [242, 166] width 0 height 0
click at [146, 189] on div "148920600" at bounding box center [161, 184] width 36 height 15
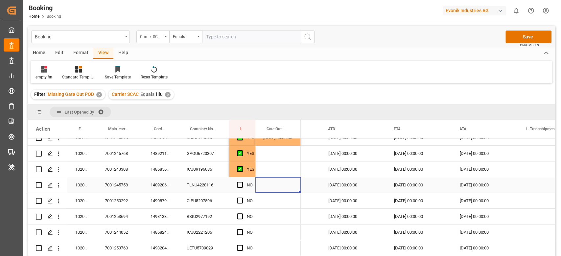
click at [277, 189] on div "Press SPACE to select this row." at bounding box center [277, 184] width 45 height 15
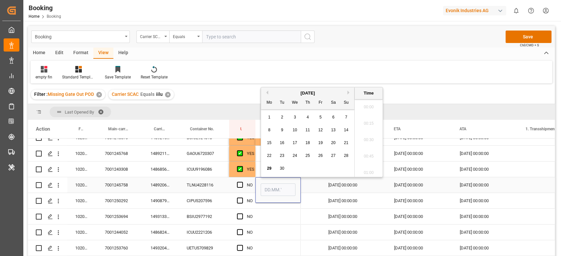
scroll to position [1004, 0]
click at [316, 155] on div "26" at bounding box center [320, 156] width 8 height 8
type input "26.09.2025 00:00"
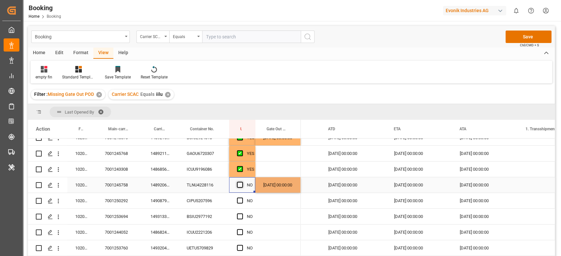
click at [238, 186] on span "Press SPACE to select this row." at bounding box center [240, 185] width 6 height 6
click at [242, 182] on input "Press SPACE to select this row." at bounding box center [242, 182] width 0 height 0
click at [164, 200] on div "149087900" at bounding box center [161, 200] width 36 height 15
click at [275, 189] on div "26.09.2025 00:00:00" at bounding box center [277, 184] width 45 height 15
drag, startPoint x: 299, startPoint y: 191, endPoint x: 299, endPoint y: 195, distance: 3.6
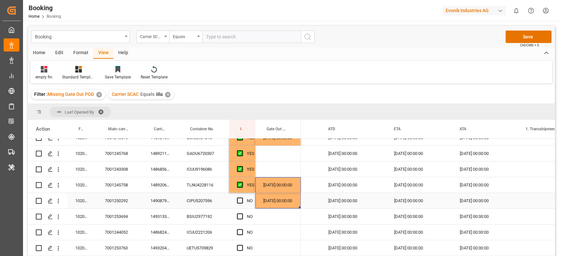
click at [243, 200] on span "Press SPACE to select this row." at bounding box center [240, 201] width 6 height 6
click at [242, 198] on input "Press SPACE to select this row." at bounding box center [242, 198] width 0 height 0
click at [239, 200] on span "Press SPACE to select this row." at bounding box center [240, 201] width 6 height 6
click at [242, 198] on input "Press SPACE to select this row." at bounding box center [242, 198] width 0 height 0
click at [242, 199] on span "Press SPACE to select this row." at bounding box center [240, 201] width 6 height 6
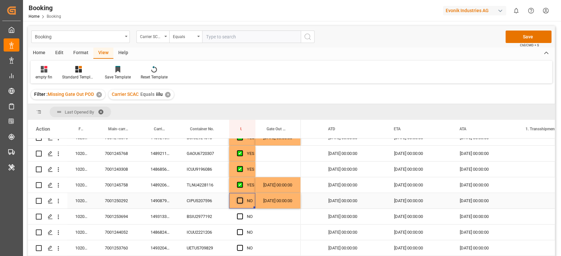
click at [242, 198] on input "Press SPACE to select this row." at bounding box center [242, 198] width 0 height 0
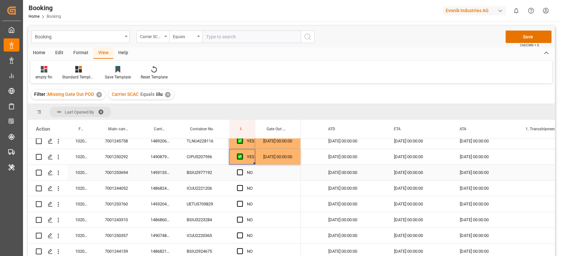
click at [168, 167] on div "149313300" at bounding box center [161, 172] width 36 height 15
click at [238, 171] on span "Press SPACE to select this row." at bounding box center [240, 173] width 6 height 6
click at [242, 170] on input "Press SPACE to select this row." at bounding box center [242, 170] width 0 height 0
click at [176, 190] on div "148682400" at bounding box center [161, 188] width 36 height 15
click at [239, 187] on span "Press SPACE to select this row." at bounding box center [240, 188] width 6 height 6
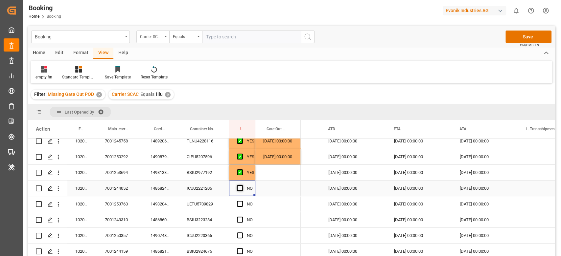
click at [242, 185] on input "Press SPACE to select this row." at bounding box center [242, 185] width 0 height 0
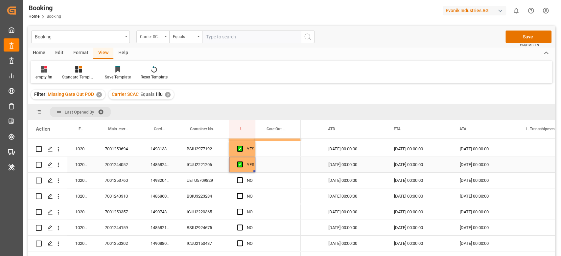
scroll to position [166, 0]
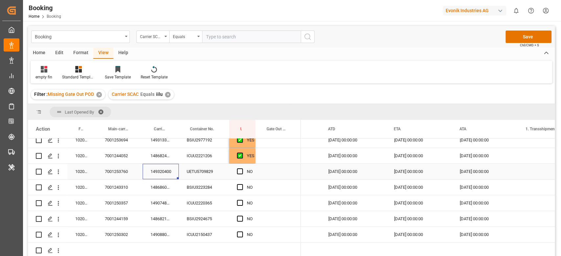
click at [176, 172] on div "149320400" at bounding box center [161, 171] width 36 height 15
click at [242, 172] on span "Press SPACE to select this row." at bounding box center [240, 172] width 6 height 6
click at [242, 169] on input "Press SPACE to select this row." at bounding box center [242, 169] width 0 height 0
click at [239, 171] on span "Press SPACE to select this row." at bounding box center [240, 172] width 6 height 6
click at [242, 169] on input "Press SPACE to select this row." at bounding box center [242, 169] width 0 height 0
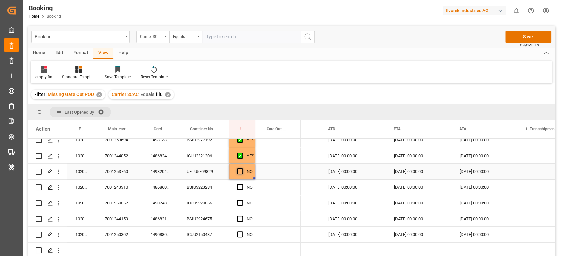
click at [239, 169] on span "Press SPACE to select this row." at bounding box center [240, 172] width 6 height 6
click at [242, 169] on input "Press SPACE to select this row." at bounding box center [242, 169] width 0 height 0
click at [164, 188] on div "148686000" at bounding box center [161, 187] width 36 height 15
click at [240, 181] on div "Press SPACE to select this row." at bounding box center [242, 187] width 10 height 15
click at [240, 184] on span "Press SPACE to select this row." at bounding box center [240, 187] width 6 height 6
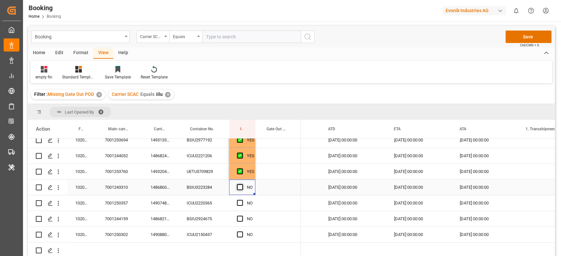
click at [242, 184] on input "Press SPACE to select this row." at bounding box center [242, 184] width 0 height 0
click at [174, 203] on div "149074800" at bounding box center [161, 203] width 36 height 15
click at [238, 202] on div "NO" at bounding box center [242, 203] width 26 height 15
click at [241, 202] on span "Press SPACE to select this row." at bounding box center [240, 203] width 6 height 6
click at [242, 200] on input "Press SPACE to select this row." at bounding box center [242, 200] width 0 height 0
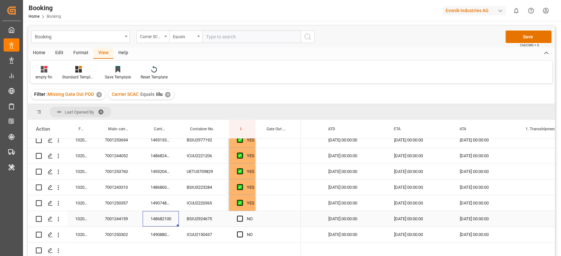
click at [168, 221] on div "148682100" at bounding box center [161, 218] width 36 height 15
click at [239, 212] on div "Press SPACE to select this row." at bounding box center [242, 219] width 10 height 15
click at [237, 222] on div "Press SPACE to select this row." at bounding box center [242, 219] width 10 height 15
click at [238, 216] on span "Press SPACE to select this row." at bounding box center [240, 219] width 6 height 6
click at [242, 216] on input "Press SPACE to select this row." at bounding box center [242, 216] width 0 height 0
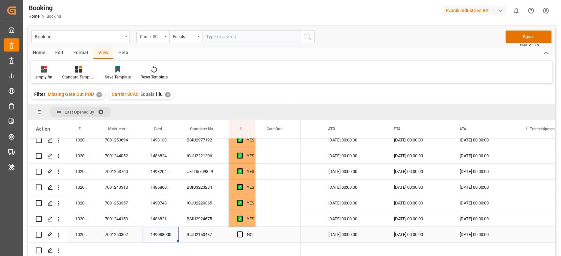
click at [165, 231] on div "149088000" at bounding box center [161, 234] width 36 height 15
click at [242, 233] on span "Press SPACE to select this row." at bounding box center [240, 235] width 6 height 6
click at [242, 232] on input "Press SPACE to select this row." at bounding box center [242, 232] width 0 height 0
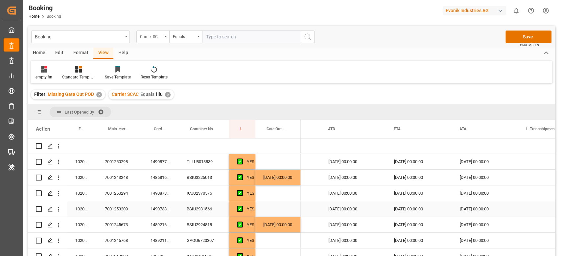
scroll to position [0, 0]
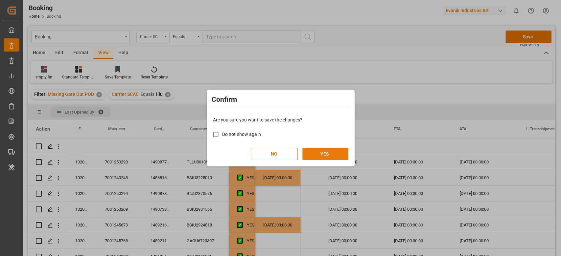
click at [342, 152] on button "YES" at bounding box center [325, 154] width 46 height 12
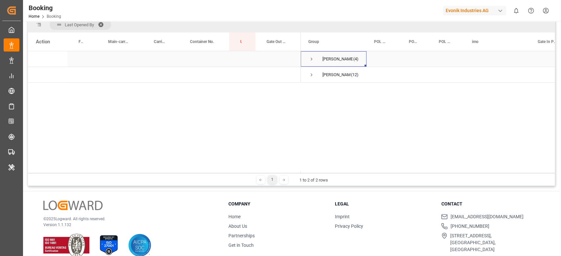
click at [309, 59] on span "Press SPACE to select this row." at bounding box center [312, 59] width 6 height 6
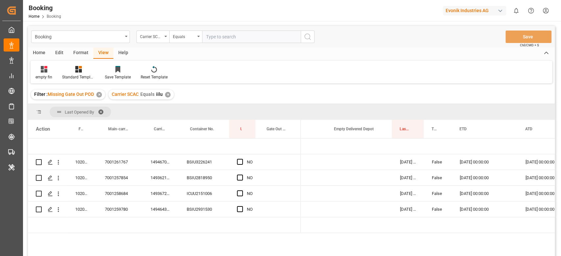
click at [212, 39] on input "text" at bounding box center [251, 37] width 99 height 12
type input "cosu"
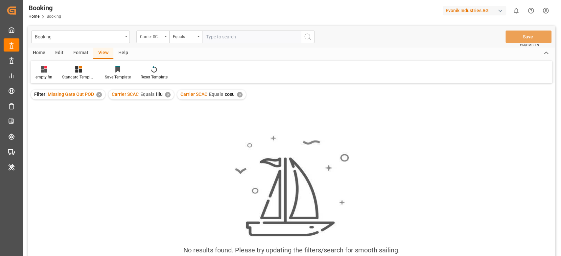
click at [165, 94] on div "✕" at bounding box center [168, 95] width 6 height 6
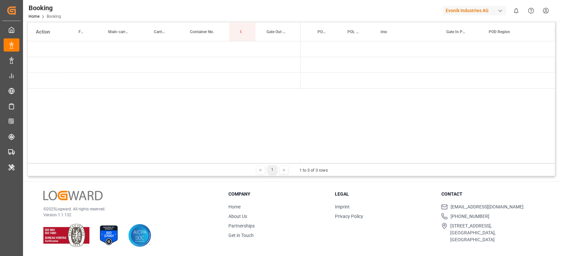
scroll to position [0, 50]
click at [305, 163] on div "1 1 to 3 of 3 rows" at bounding box center [291, 169] width 527 height 13
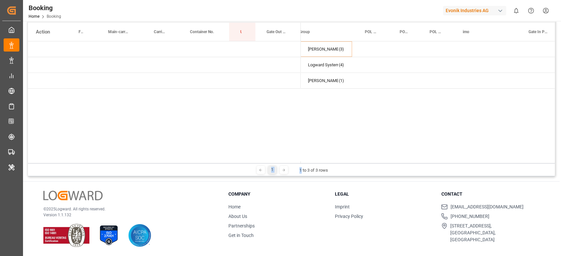
scroll to position [0, 0]
drag, startPoint x: 300, startPoint y: 164, endPoint x: 303, endPoint y: 161, distance: 4.2
click at [303, 161] on div "Last Opened By Drag here to set column labels Action Freight Forwarder's Refere…" at bounding box center [291, 92] width 527 height 170
click at [303, 161] on div at bounding box center [428, 162] width 254 height 2
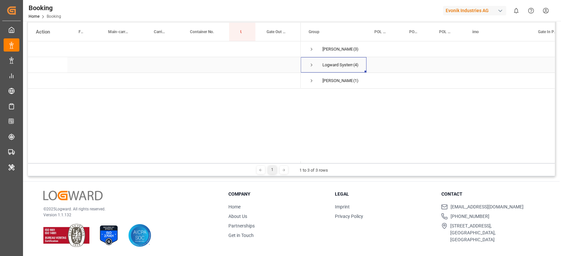
click at [314, 68] on span "Press SPACE to select this row." at bounding box center [312, 65] width 6 height 6
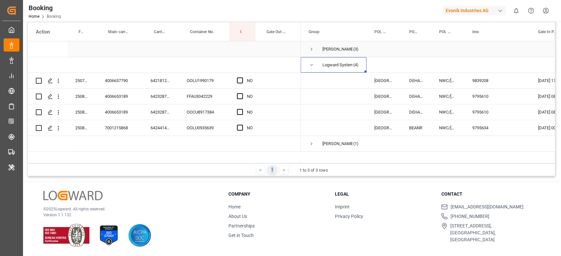
click at [312, 48] on span "Press SPACE to select this row." at bounding box center [312, 49] width 6 height 6
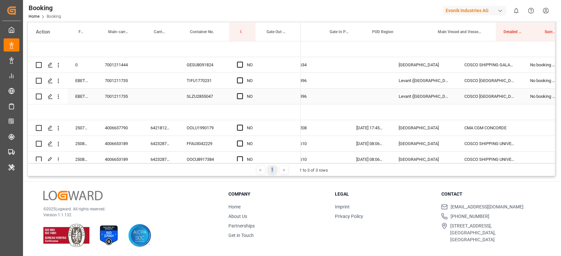
scroll to position [0, 216]
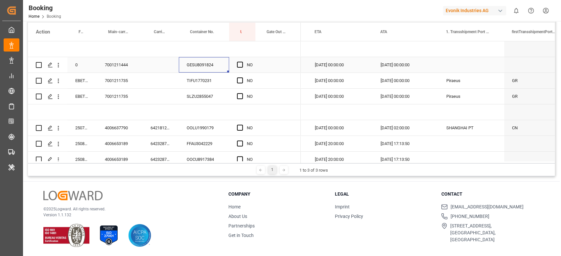
click at [200, 71] on div "GESU8091824" at bounding box center [204, 64] width 50 height 15
click at [59, 65] on icon "open menu" at bounding box center [58, 65] width 7 height 7
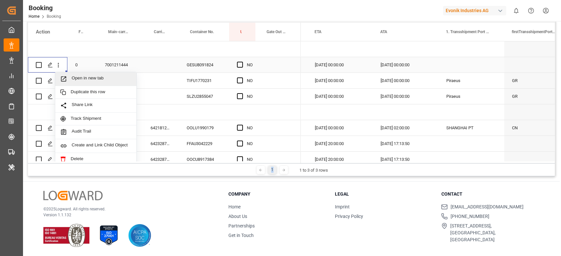
click at [80, 80] on span "Open in new tab" at bounding box center [102, 79] width 60 height 7
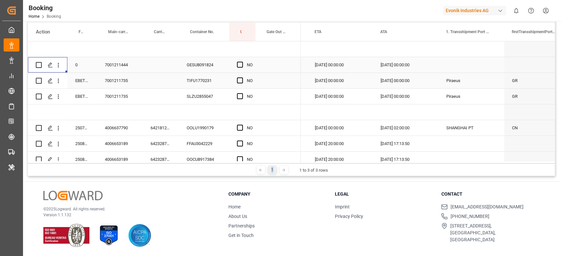
click at [200, 80] on div "TIFU1770231" at bounding box center [204, 80] width 50 height 15
click at [57, 81] on icon "open menu" at bounding box center [58, 81] width 7 height 7
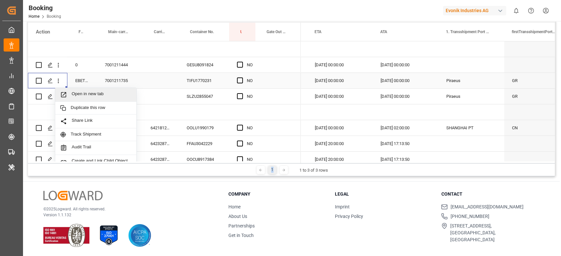
click at [92, 93] on span "Open in new tab" at bounding box center [102, 94] width 60 height 7
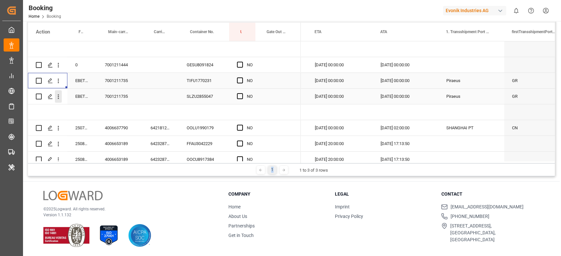
click at [60, 98] on icon "open menu" at bounding box center [58, 96] width 7 height 7
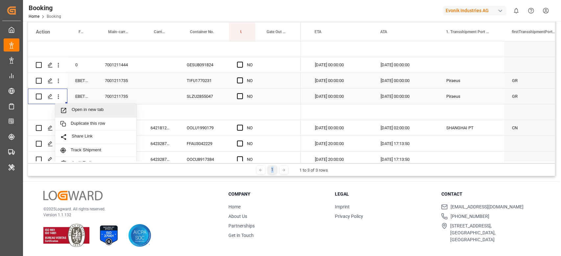
click at [75, 109] on span "Open in new tab" at bounding box center [102, 110] width 60 height 7
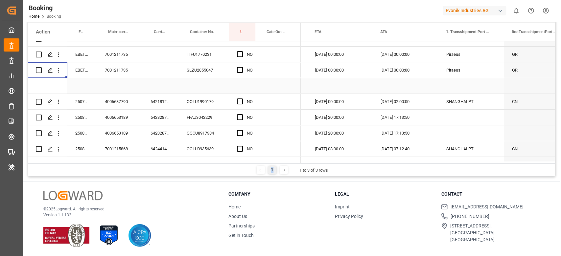
scroll to position [39, 0]
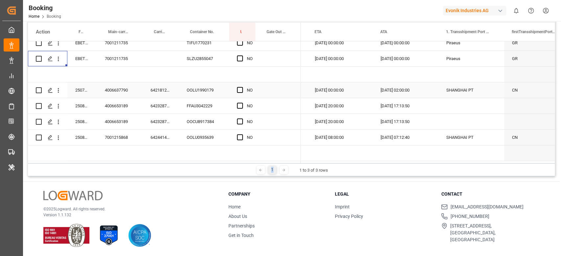
click at [178, 88] on div "6421812240" at bounding box center [161, 89] width 36 height 15
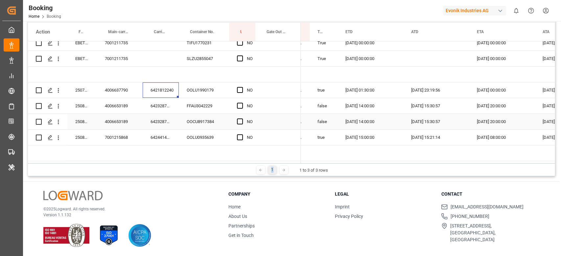
scroll to position [0, 639]
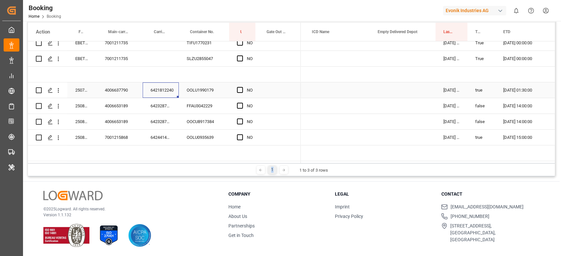
click at [410, 85] on div "Press SPACE to select this row." at bounding box center [403, 89] width 66 height 15
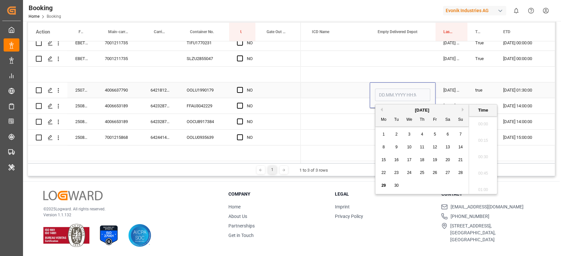
scroll to position [1037, 0]
click at [384, 185] on span "29" at bounding box center [383, 185] width 4 height 5
type input "29.09.2025 00:00"
click at [333, 110] on div "Press SPACE to select this row." at bounding box center [337, 105] width 66 height 15
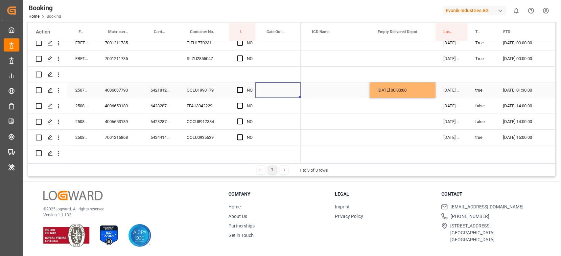
click at [278, 88] on div "Press SPACE to select this row." at bounding box center [277, 89] width 45 height 15
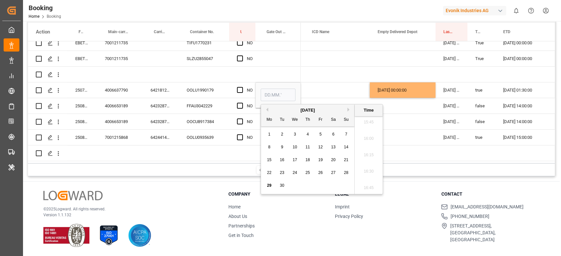
click at [265, 186] on div "29 30 1 2 3 4 5" at bounding box center [308, 185] width 90 height 13
click at [268, 185] on span "29" at bounding box center [269, 185] width 4 height 5
type input "29.09.2025 00:00"
click at [242, 87] on span "Press SPACE to select this row." at bounding box center [240, 90] width 6 height 6
click at [242, 87] on input "Press SPACE to select this row." at bounding box center [242, 87] width 0 height 0
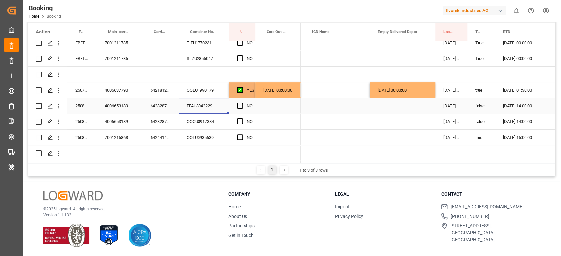
click at [207, 104] on div "FFAU3042229" at bounding box center [204, 105] width 50 height 15
click at [174, 105] on div "6423287510" at bounding box center [161, 105] width 36 height 15
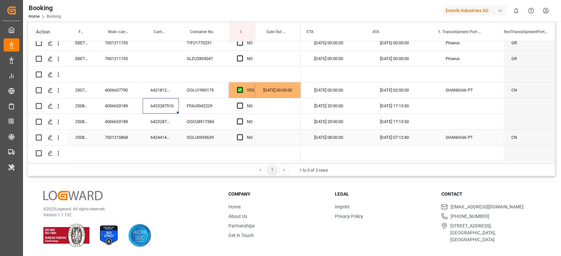
scroll to position [0, 887]
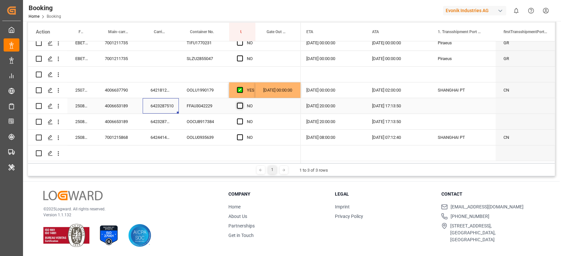
click at [242, 103] on span "Press SPACE to select this row." at bounding box center [240, 106] width 6 height 6
click at [242, 103] on input "Press SPACE to select this row." at bounding box center [242, 103] width 0 height 0
click at [161, 127] on div "6423287510" at bounding box center [161, 121] width 36 height 15
click at [239, 119] on span "Press SPACE to select this row." at bounding box center [240, 122] width 6 height 6
click at [242, 119] on input "Press SPACE to select this row." at bounding box center [242, 119] width 0 height 0
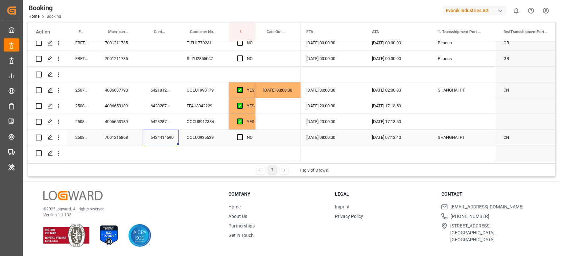
click at [172, 130] on div "6424414590" at bounding box center [161, 137] width 36 height 15
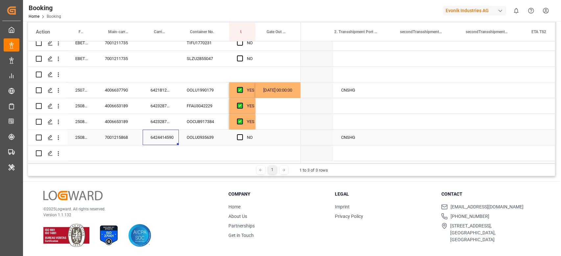
scroll to position [0, 1305]
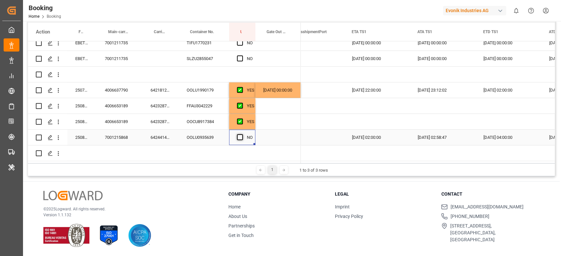
click at [238, 136] on span "Press SPACE to select this row." at bounding box center [240, 137] width 6 height 6
click at [242, 134] on input "Press SPACE to select this row." at bounding box center [242, 134] width 0 height 0
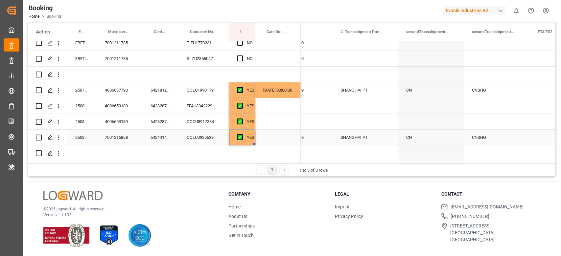
click at [366, 130] on div "SHANGHAI PT" at bounding box center [366, 137] width 66 height 15
click at [366, 130] on div "SHANGHAI PT" at bounding box center [366, 141] width 66 height 23
click at [382, 139] on button "open menu" at bounding box center [386, 141] width 10 height 10
click at [381, 138] on button "close menu" at bounding box center [386, 141] width 10 height 10
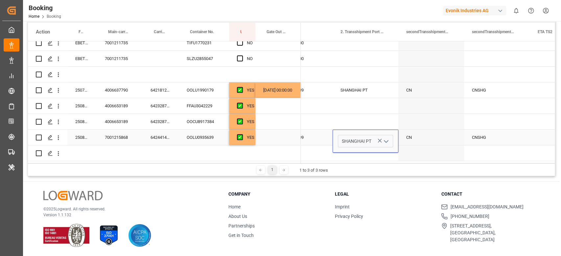
click at [381, 140] on button "open menu" at bounding box center [386, 141] width 10 height 10
click at [380, 138] on div "SHANGHAI PT" at bounding box center [365, 141] width 55 height 12
click at [380, 139] on icon "Press SPACE to select this row." at bounding box center [380, 141] width 4 height 4
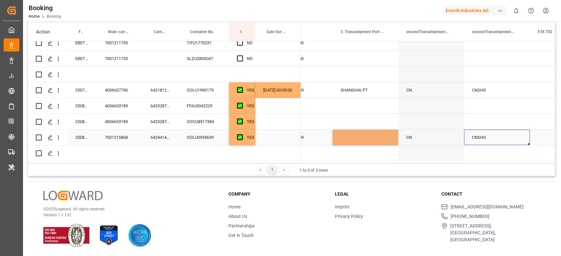
click at [481, 138] on div "CNSHG" at bounding box center [497, 137] width 66 height 15
click at [481, 138] on input "CNSHG" at bounding box center [496, 141] width 55 height 12
click at [515, 140] on icon "open menu" at bounding box center [518, 142] width 8 height 8
click at [512, 138] on button "close menu" at bounding box center [517, 141] width 10 height 10
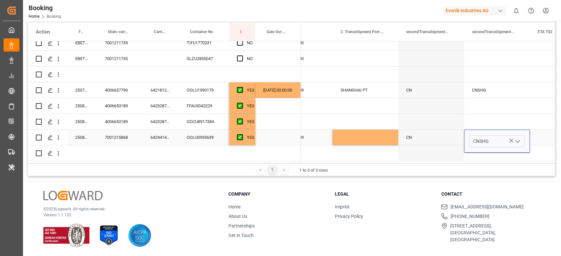
click at [512, 138] on icon "Press SPACE to select this row." at bounding box center [511, 140] width 7 height 7
click at [503, 84] on div "CNSHG" at bounding box center [497, 89] width 66 height 15
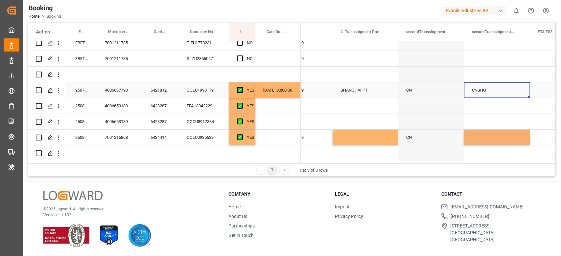
click at [503, 84] on div "CNSHG" at bounding box center [497, 89] width 66 height 15
click at [510, 90] on icon "Press SPACE to select this row." at bounding box center [511, 93] width 7 height 7
click at [374, 93] on div "SHANGHAI PT" at bounding box center [366, 89] width 66 height 15
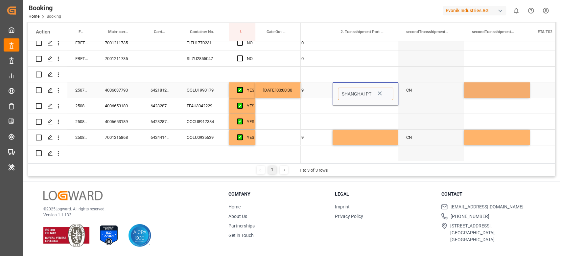
click at [374, 92] on input "SHANGHAI PT" at bounding box center [365, 94] width 55 height 12
click at [378, 91] on icon "Press SPACE to select this row." at bounding box center [379, 93] width 7 height 7
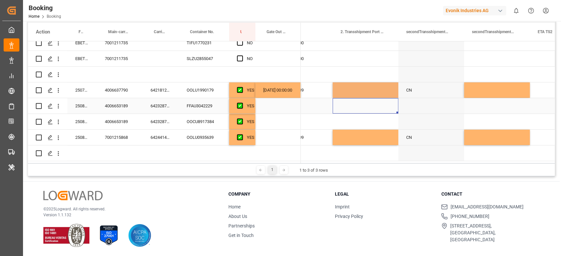
click at [366, 107] on div "Press SPACE to select this row." at bounding box center [366, 105] width 66 height 15
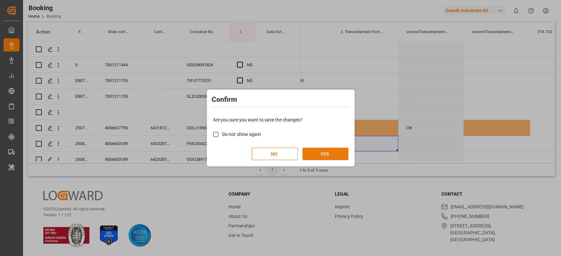
click at [315, 153] on button "YES" at bounding box center [325, 154] width 46 height 12
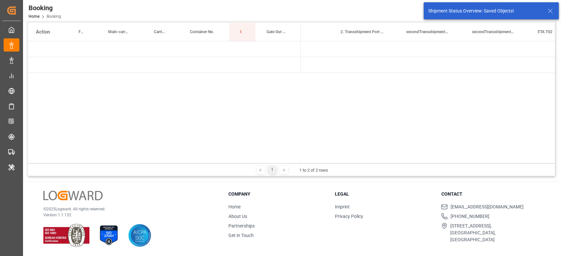
click at [356, 161] on div at bounding box center [428, 162] width 254 height 2
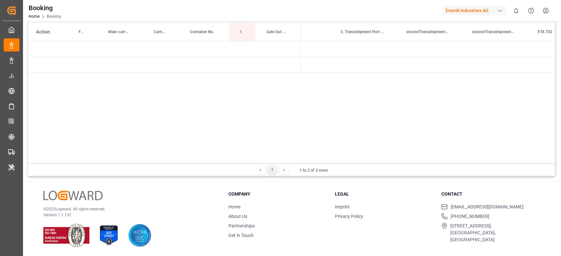
drag, startPoint x: 357, startPoint y: 161, endPoint x: 294, endPoint y: 164, distance: 62.8
click at [292, 165] on div "Last Opened By Drag here to set column labels Action Freight Forwarder's Refere…" at bounding box center [291, 92] width 527 height 170
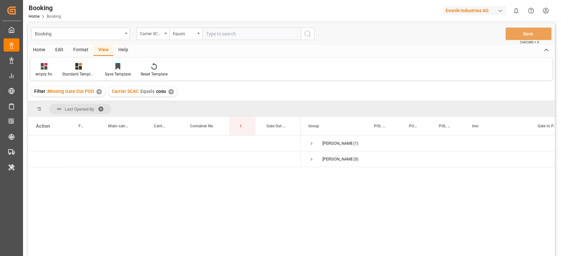
scroll to position [0, 0]
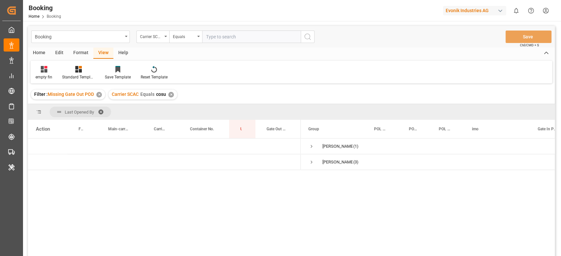
click at [262, 36] on input "text" at bounding box center [251, 37] width 99 height 12
type input "ymlu"
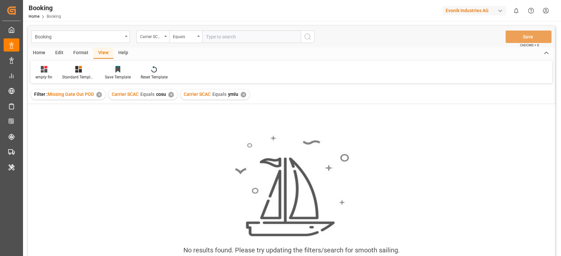
click at [175, 96] on div "Carrier SCAC Equals cosu ✕" at bounding box center [142, 95] width 69 height 10
click at [168, 96] on div "✕" at bounding box center [171, 95] width 6 height 6
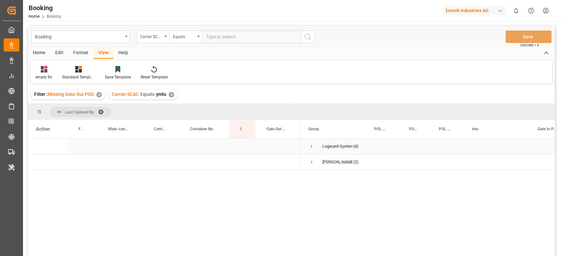
click at [311, 146] on span "Press SPACE to select this row." at bounding box center [312, 147] width 6 height 6
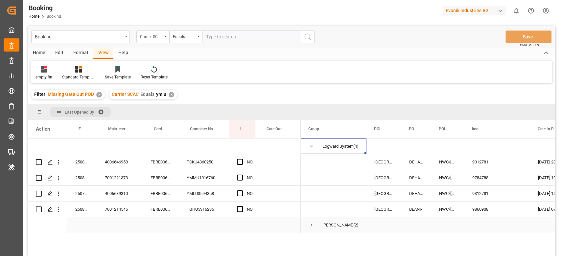
click at [309, 222] on span "Press SPACE to select this row." at bounding box center [312, 225] width 6 height 15
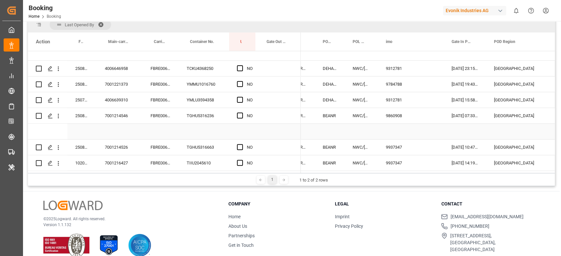
scroll to position [0, 64]
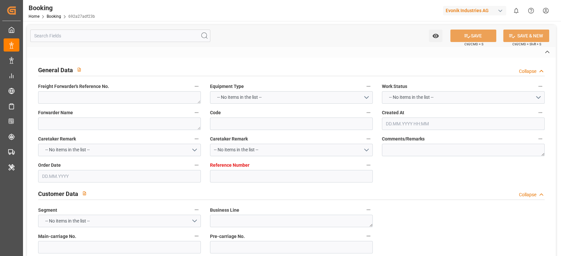
type textarea "250908610005"
type textarea "Leschaco Bremen"
type input "692a27adf23b"
type input "7001219792"
type textarea "Oxeno"
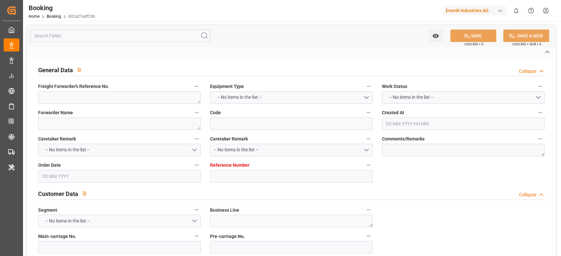
type input "YES"
type textarea "[PERSON_NAME][EMAIL_ADDRESS][PERSON_NAME][DOMAIN_NAME]"
type textarea "CFR"
type textarea "KOBE"
type textarea "3"
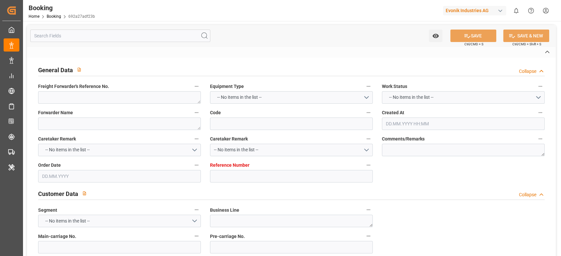
type textarea "Marl"
type textarea "CSNU1604828"
type input "COSCO SHIPPING ARIES"
type input "YES"
type input "COSU"
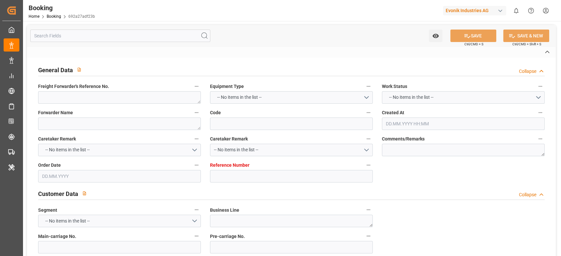
type textarea "6424565620"
type input "YES"
type input "SHANGHAI PT"
type input "YES"
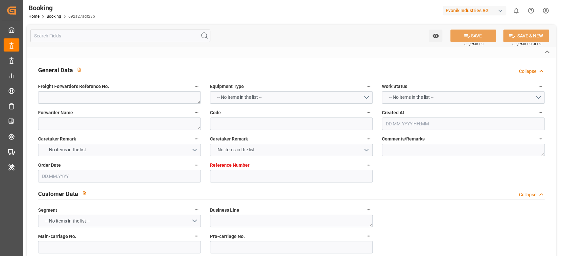
type textarea "vesselName etd eta"
type textarea "INPUT_Evonik_Seeburger_IFTMIN_1003083711_20250825092443081.edi"
type textarea "YES_YES_COSU_Oxeno"
type textarea "INPUT_Evonik_Seeburger_IFTMIN_1002944527_20250711082131404.edi,INPUT_Evonik_See…"
type textarea "1003083711"
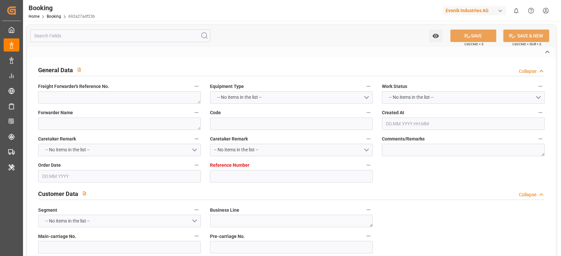
type textarea "Logward System"
type textarea "Pod-PodRegionName-PodCountry-Pol-[GEOGRAPHIC_DATA]-PolCountry-businessLine-"
type textarea "IFTMIN"
type textarea "a011t00000LcJC5AAN"
type textarea "Yes"
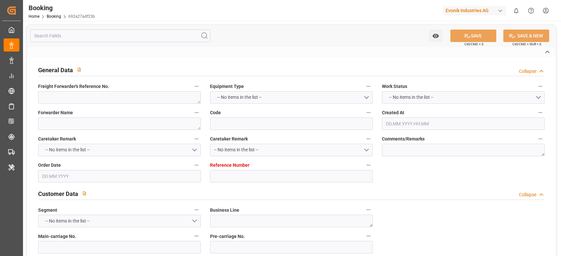
type input "[GEOGRAPHIC_DATA]"
type input "KOBE"
type input "DIT [GEOGRAPHIC_DATA]"
type input "TRUCK"
type input "AEU3"
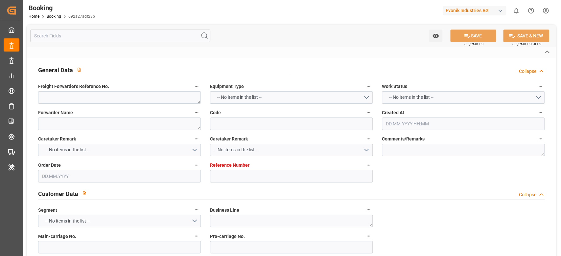
type input "034E"
type input "VESSEL"
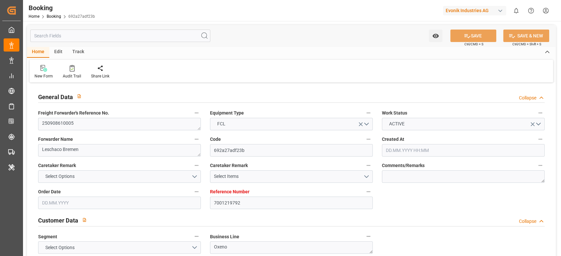
type input "7001219792"
type input "9783497"
type input "YES"
type input "Cosco"
type input "COSCO Shipping Co. Ltd."
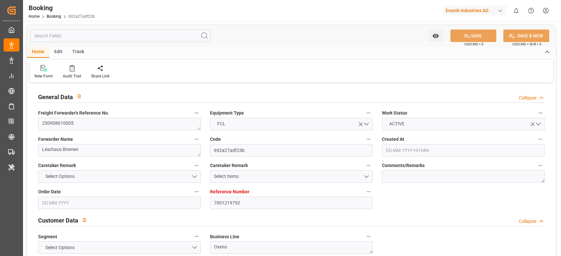
type input "YES"
type input "CNSHG"
type input "0"
type input "BEANR"
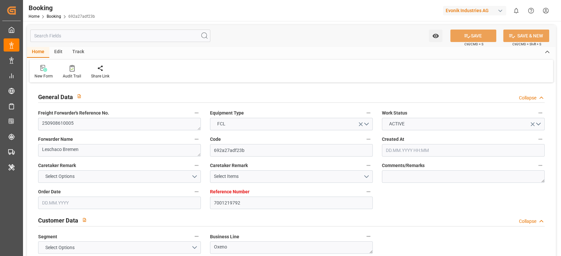
type input "JPUKB"
type input "[DATE] 06:23"
type input "[DATE]"
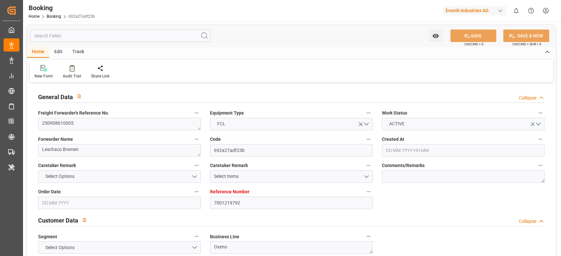
type input "[DATE] 00:00"
type input "[DATE] 13:30"
type input "[DATE] 00:00"
type input "[DATE] 13:59"
type input "[DATE] 14:51"
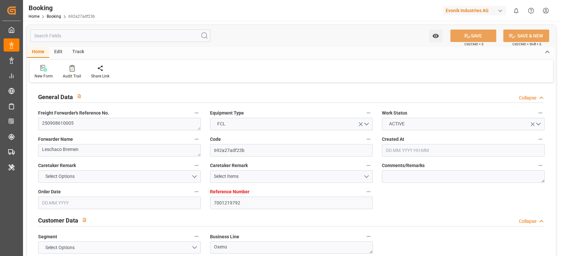
type input "[DATE] 00:00"
type input "[DATE] 07:30"
type input "[DATE] 00:00"
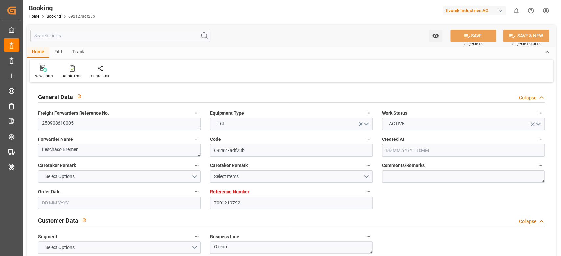
type input "[DATE] 00:00"
type input "[DATE]"
type input "[DATE] 23:24"
type input "[DATE]"
type input "[DATE] 08:11"
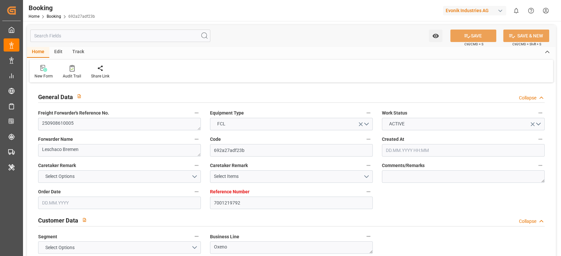
type input "[DATE] 11:09"
type input "[DATE] 13:30"
type input "[DATE] 14:53"
type input "[DATE] 07:30"
type input "[DATE] 16:19"
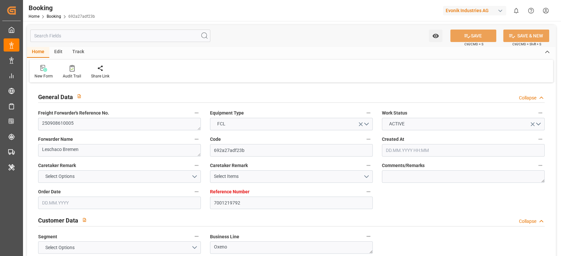
type input "[DATE] 09:00"
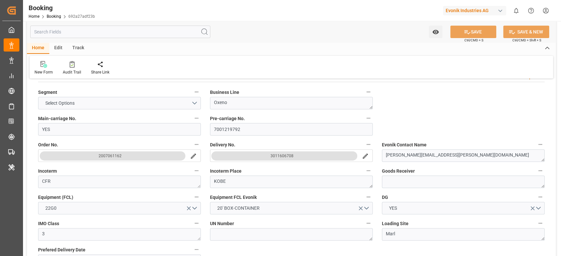
scroll to position [131, 0]
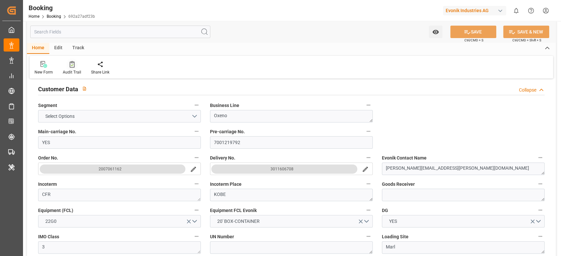
click at [67, 67] on div at bounding box center [72, 64] width 18 height 7
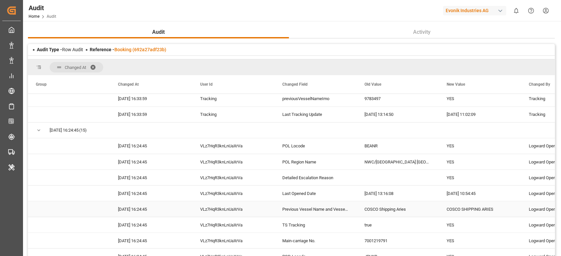
scroll to position [760, 0]
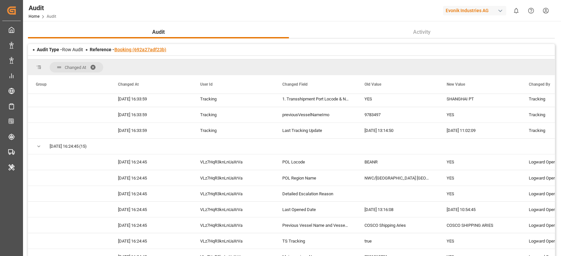
click at [136, 51] on link "Booking (692a27adf23b)" at bounding box center [140, 49] width 52 height 5
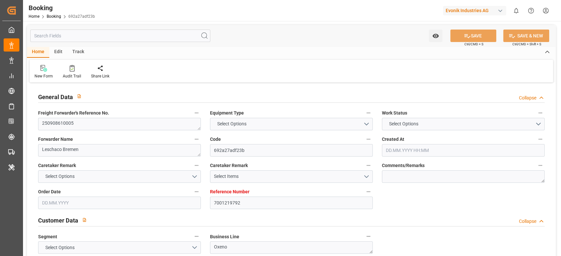
type input "7001219792"
type input "9783497"
type input "YES"
type input "Cosco"
type input "COSCO Shipping Co. Ltd."
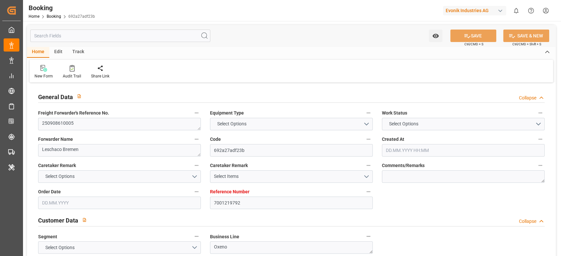
type input "YES"
type input "CNSHG"
type input "0"
type input "BEANR"
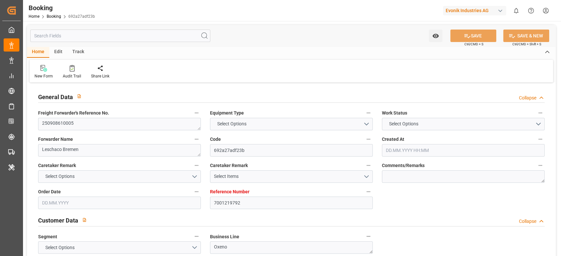
type input "JPUKB"
type input "[DATE] 06:23"
type input "[DATE]"
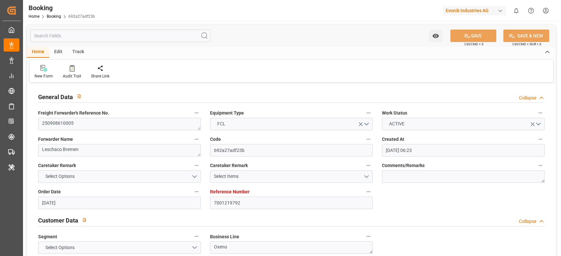
type input "[DATE] 00:00"
type input "[DATE] 13:30"
type input "[DATE] 00:00"
type input "[DATE] 13:59"
type input "[DATE] 14:51"
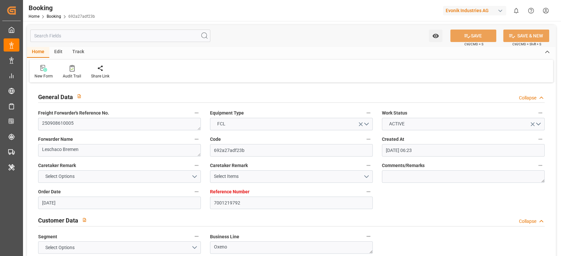
type input "[DATE] 00:00"
type input "[DATE] 07:30"
type input "[DATE] 00:00"
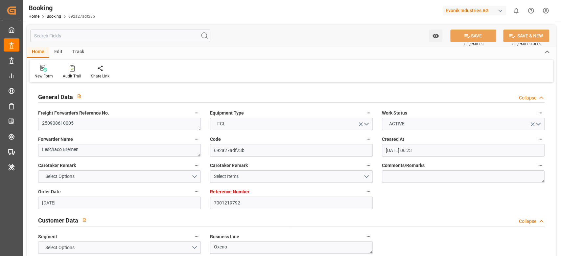
type input "[DATE] 00:00"
type input "[DATE]"
type input "[DATE] 23:24"
type input "[DATE]"
type input "[DATE] 08:11"
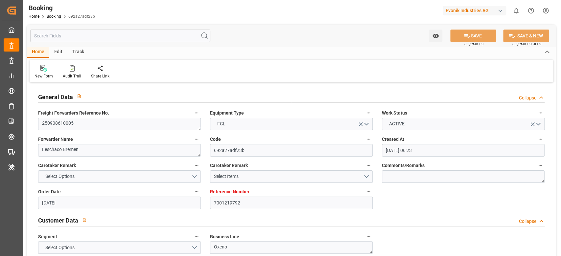
type input "[DATE] 11:09"
type input "[DATE] 13:30"
type input "[DATE] 14:53"
type input "[DATE] 07:30"
type input "[DATE] 16:19"
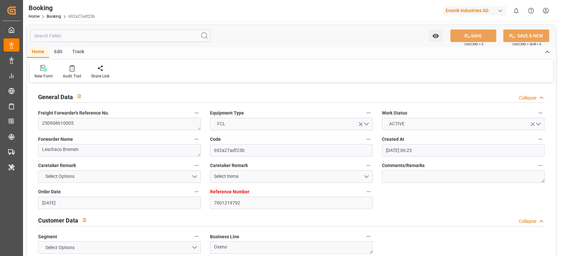
type input "[DATE] 09:00"
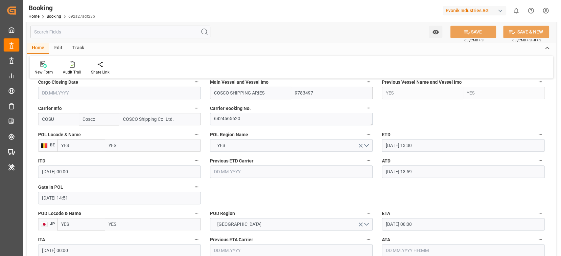
scroll to position [438, 0]
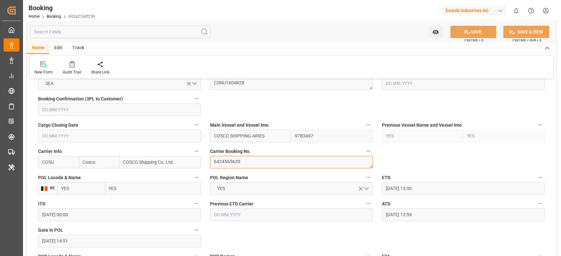
click at [239, 160] on textarea "6424565620" at bounding box center [291, 162] width 163 height 12
click at [240, 160] on textarea "6424565620" at bounding box center [291, 162] width 163 height 12
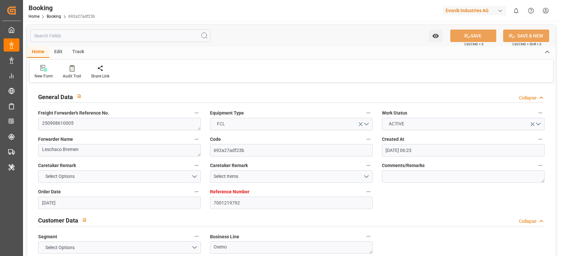
type input "[DATE] 06:23"
type input "[DATE]"
type input "[DATE] 00:00"
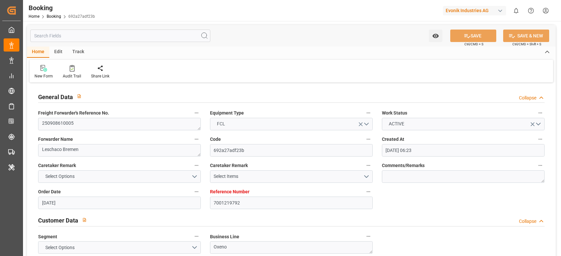
type input "[DATE] 13:30"
type input "[DATE] 00:00"
type input "[DATE] 13:59"
type input "[DATE] 14:51"
type input "[DATE] 00:00"
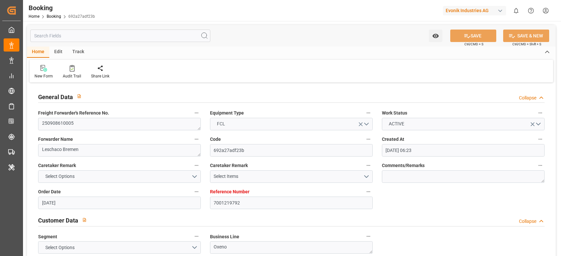
type input "[DATE] 00:00"
type input "[DATE] 07:30"
type input "[DATE] 00:00"
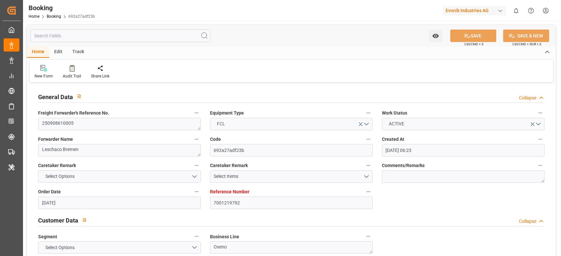
type input "[DATE]"
type input "28.09.2025 23:24"
type input "[DATE]"
type input "[DATE] 08:11"
type input "[DATE] 11:09"
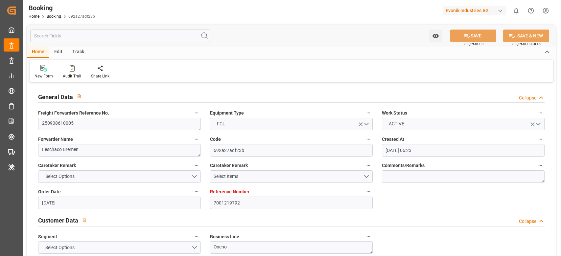
type input "[DATE] 13:30"
type input "[DATE] 14:53"
type input "[DATE] 07:30"
type input "[DATE] 16:19"
type input "[DATE] 09:00"
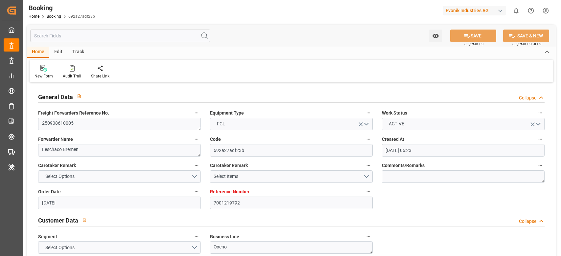
type input "[DATE] 09:00"
click at [60, 72] on div "Audit Trail" at bounding box center [72, 72] width 28 height 14
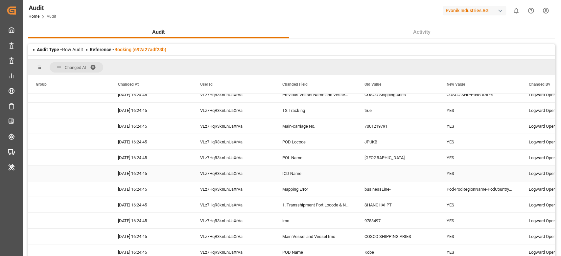
scroll to position [877, 0]
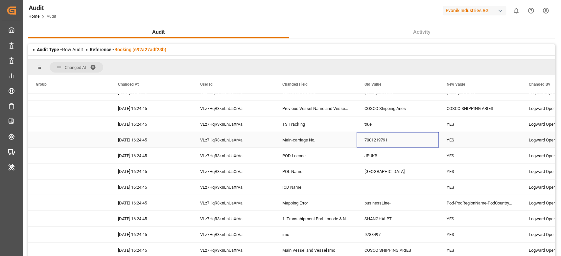
click at [386, 143] on div "7001219791" at bounding box center [398, 139] width 82 height 15
click at [153, 53] on div "Reference - Booking (692a27adf23b)" at bounding box center [128, 49] width 77 height 7
click at [157, 47] on link "Booking (692a27adf23b)" at bounding box center [140, 49] width 52 height 5
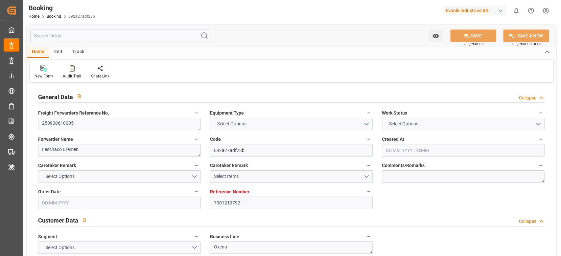
type input "7001219792"
type input "9783497"
type input "YES"
type input "Cosco"
type input "COSCO Shipping Co. Ltd."
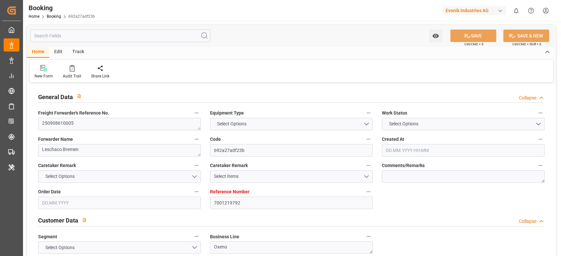
type input "YES"
type input "CNSHG"
type input "0"
type input "BEANR"
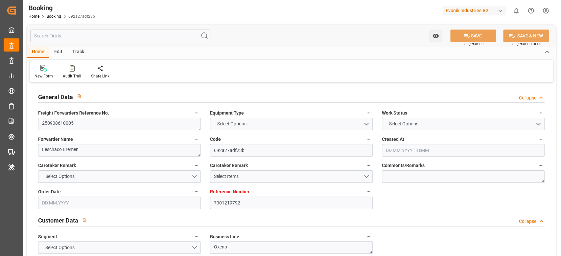
type input "JPUKB"
type input "[DATE] 06:23"
type input "[DATE]"
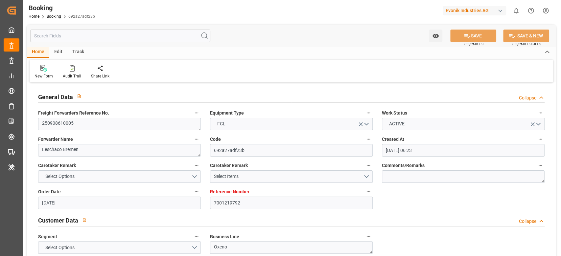
type input "[DATE] 00:00"
type input "[DATE] 13:30"
type input "[DATE] 00:00"
type input "[DATE] 13:59"
type input "[DATE] 14:51"
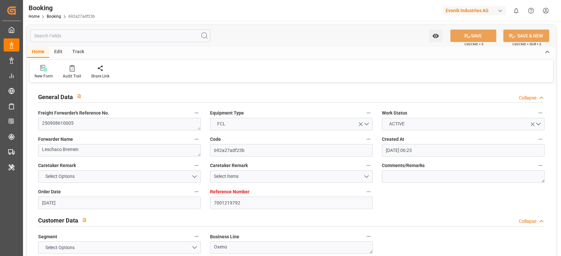
type input "[DATE] 00:00"
type input "[DATE] 07:30"
type input "[DATE] 00:00"
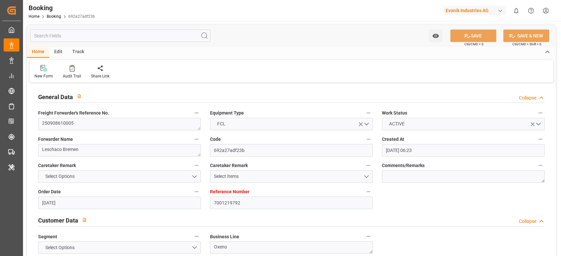
type input "[DATE] 00:00"
type input "[DATE]"
type input "28.09.2025 23:24"
type input "[DATE]"
type input "[DATE] 08:11"
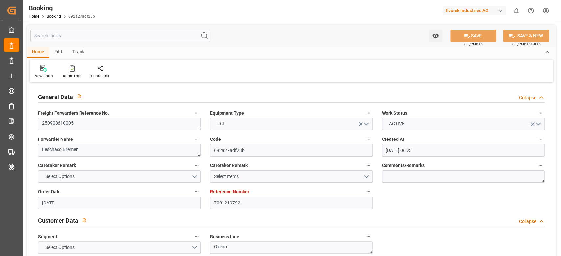
type input "[DATE] 11:09"
type input "[DATE] 13:30"
type input "[DATE] 14:53"
type input "[DATE] 07:30"
type input "[DATE] 16:19"
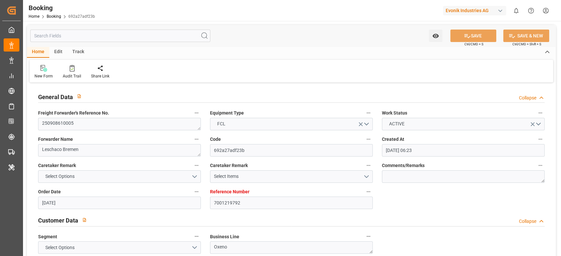
type input "[DATE] 09:00"
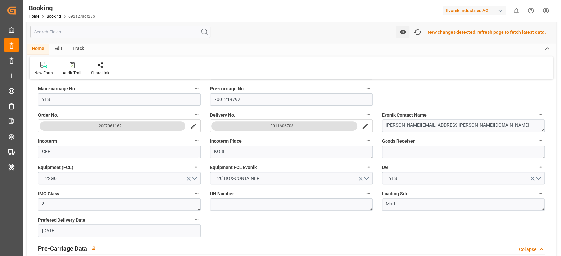
scroll to position [132, 0]
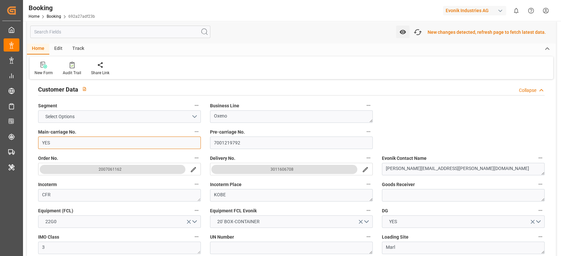
click at [68, 145] on input "YES" at bounding box center [119, 143] width 163 height 12
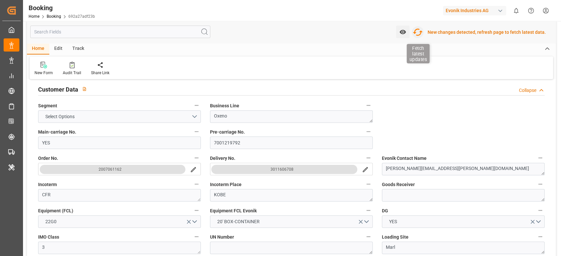
click at [422, 32] on icon "button" at bounding box center [418, 32] width 10 height 7
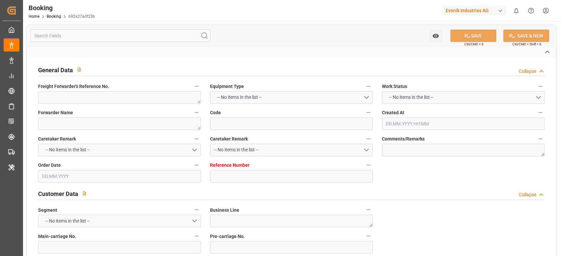
type textarea "250908610005"
type textarea "Leschaco Bremen"
type input "692a27adf23b"
type input "7001219792"
type textarea "Oxeno"
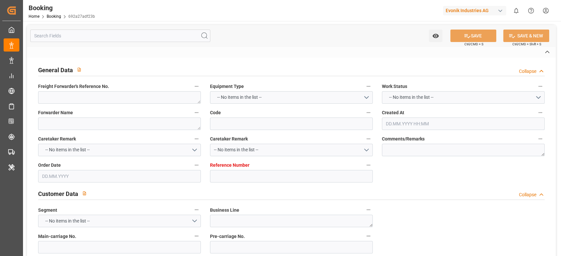
type input "YES"
type textarea "[PERSON_NAME][EMAIL_ADDRESS][PERSON_NAME][DOMAIN_NAME]"
type textarea "CFR"
type textarea "KOBE"
type textarea "3"
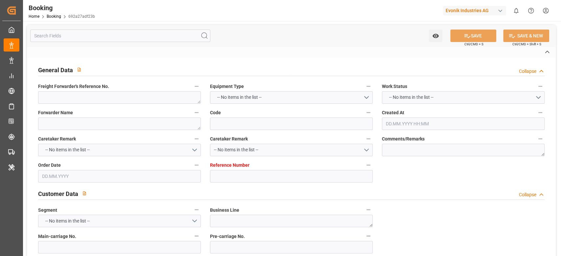
type textarea "Marl"
type textarea "CSNU1604828"
type input "COSCO SHIPPING ARIES"
type input "YES"
type input "COSU"
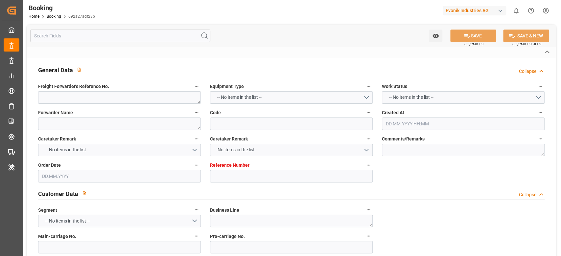
type textarea "6424565620"
type input "[GEOGRAPHIC_DATA]"
type input "Kobe"
type input "[GEOGRAPHIC_DATA]"
type input "YES"
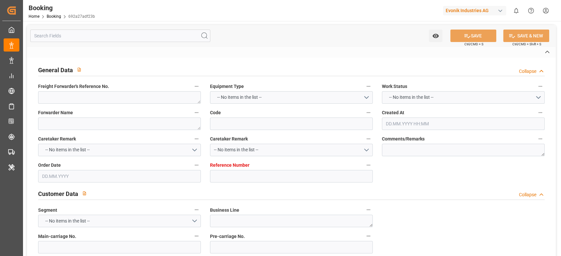
type textarea "vesselName etd eta"
type textarea "INPUT_Evonik_Seeburger_IFTMIN_1003083711_20250825092443081.edi"
type textarea "NWC/[GEOGRAPHIC_DATA] [GEOGRAPHIC_DATA] Continent / [GEOGRAPHIC_DATA]"
type textarea "INPUT_Evonik_Seeburger_IFTMIN_1002944527_20250711082131404.edi,INPUT_Evonik_See…"
type textarea "1003083711"
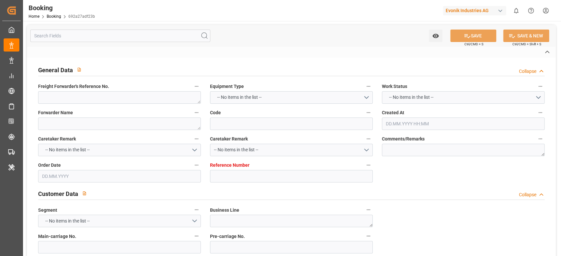
type textarea "Gagan Prakash"
type textarea "businessLine-"
type textarea "IFTMIN"
type textarea "a011t00000LcJC5AAN"
type textarea "Yes"
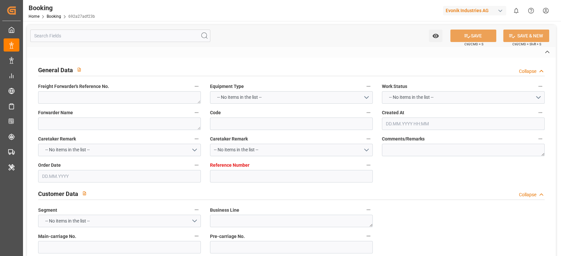
type input "[GEOGRAPHIC_DATA]"
type input "KOBE"
type input "DIT [GEOGRAPHIC_DATA]"
type input "TRUCK"
type input "AEU3"
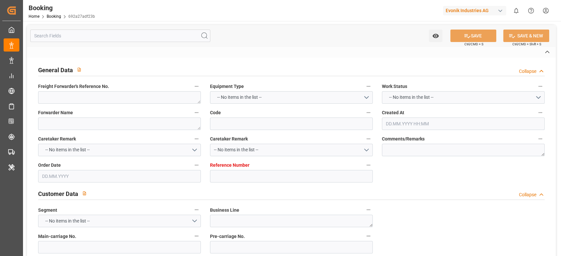
type input "034E"
type input "VESSEL"
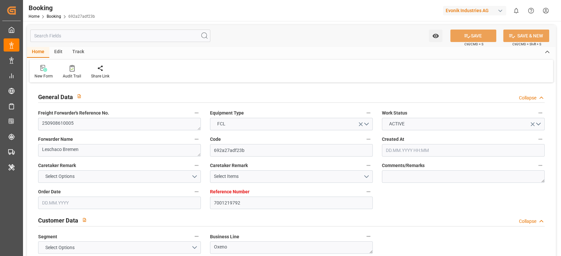
type input "7001219792"
type input "9783497"
type input "YES"
type input "Cosco"
type input "COSCO Shipping Co. Ltd."
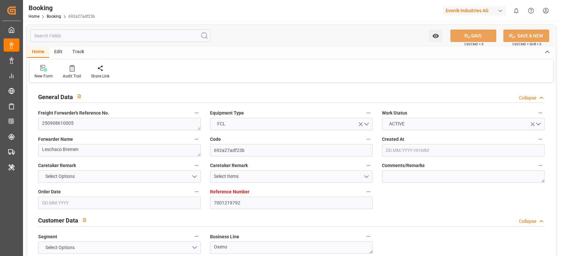
type input "BEANR"
type input "JPUKB"
type input "CNSGH"
type input "0"
type input "BEANR"
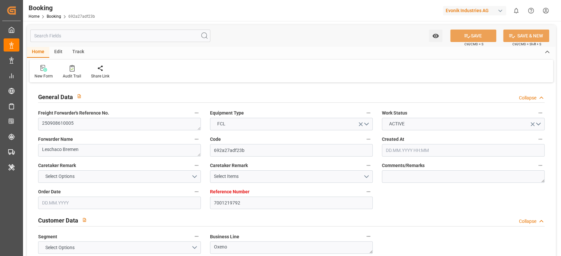
type input "JPUKB"
type input "[DATE] 06:23"
type input "[DATE]"
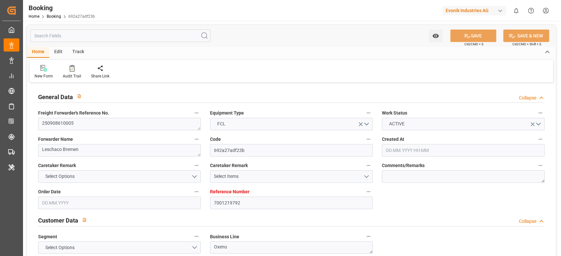
type input "[DATE] 00:00"
type input "[DATE] 13:30"
type input "[DATE] 00:00"
type input "[DATE] 13:59"
type input "[DATE] 14:51"
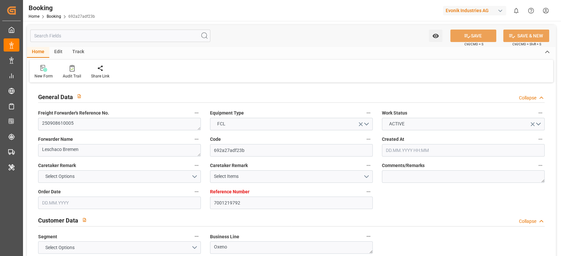
type input "[DATE] 00:00"
type input "[DATE] 07:30"
type input "[DATE] 00:00"
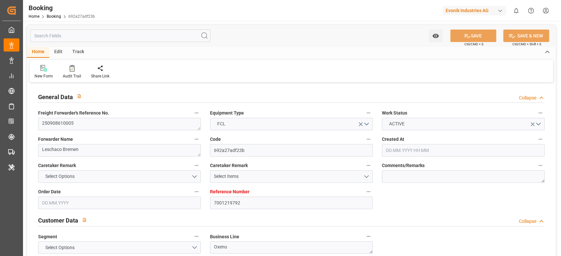
type input "[DATE] 00:00"
type input "[DATE]"
type input "29.09.2025 10:13"
type input "[DATE]"
type input "[DATE] 08:11"
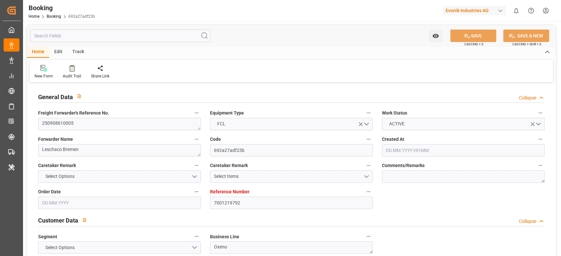
type input "[DATE] 11:09"
type input "[DATE] 13:30"
type input "[DATE] 14:53"
type input "[DATE] 07:30"
type input "[DATE] 16:19"
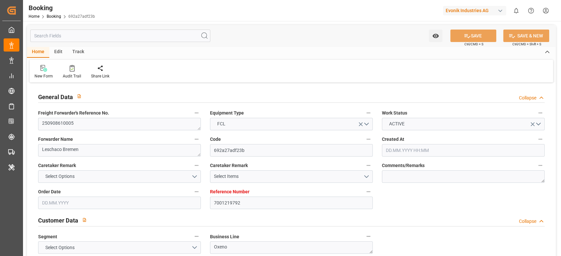
type input "[DATE] 09:00"
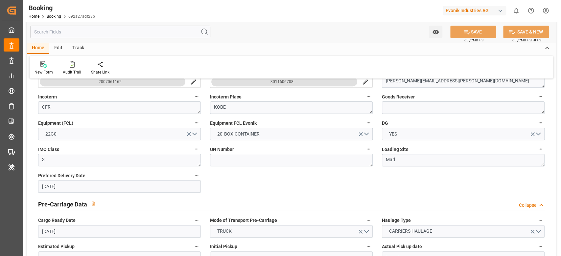
scroll to position [175, 0]
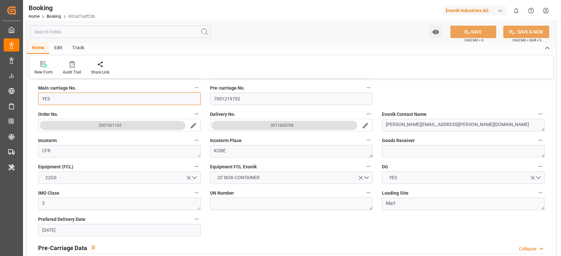
click at [111, 99] on input "YES" at bounding box center [119, 99] width 163 height 12
paste input "7001219791"
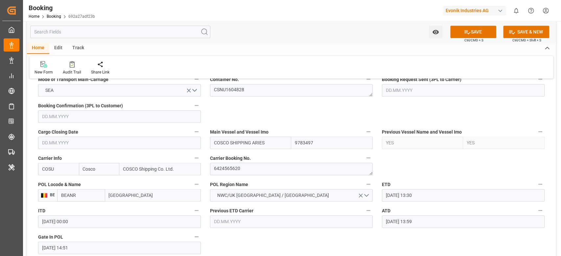
scroll to position [438, 0]
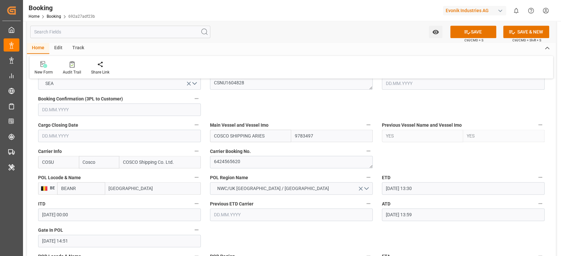
type input "7001219791"
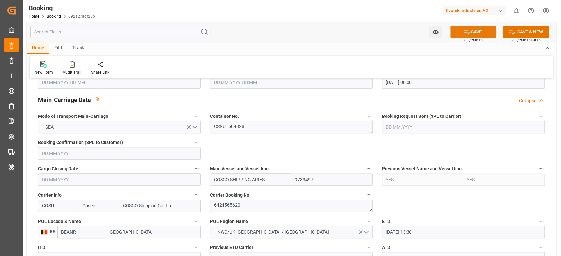
click at [476, 27] on button "SAVE" at bounding box center [473, 32] width 46 height 12
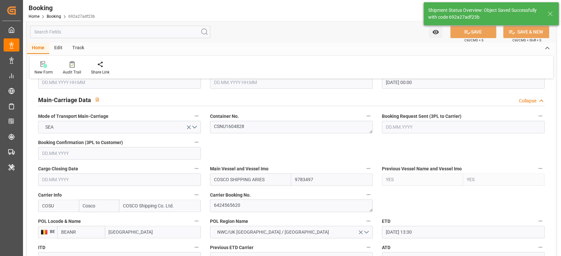
type textarea "[PERSON_NAME]"
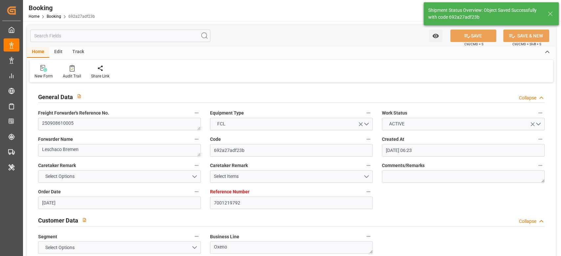
type input "29.09.2025 10:14"
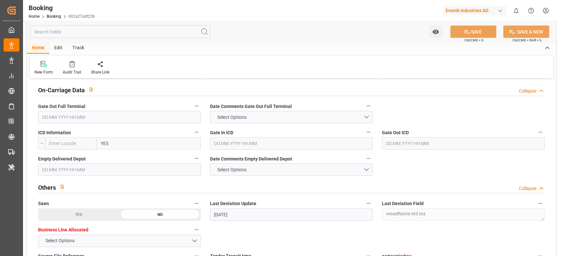
scroll to position [964, 0]
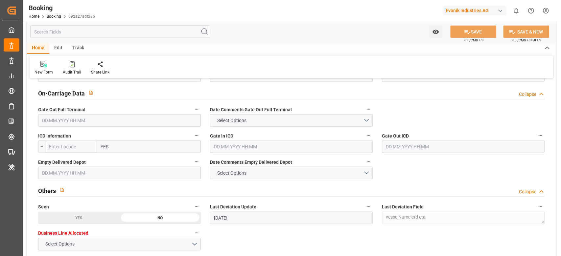
click at [140, 146] on input "YES" at bounding box center [149, 147] width 104 height 12
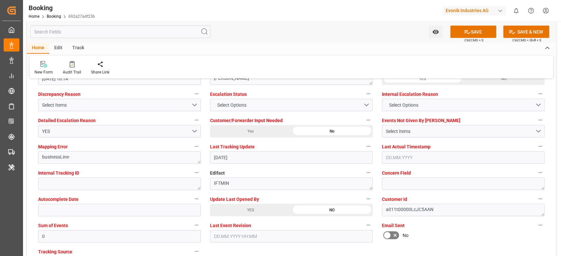
scroll to position [1183, 0]
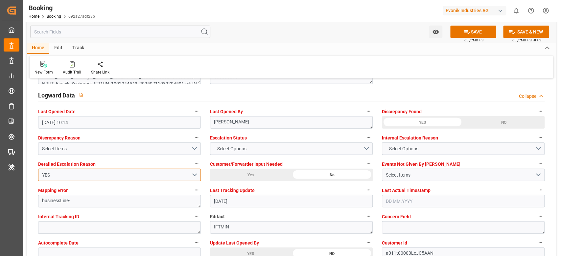
click at [158, 170] on button "YES" at bounding box center [119, 175] width 163 height 12
click at [134, 179] on button "YES" at bounding box center [119, 175] width 163 height 12
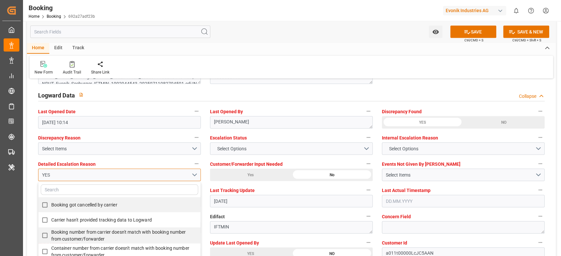
click at [134, 177] on div "YES" at bounding box center [116, 175] width 149 height 7
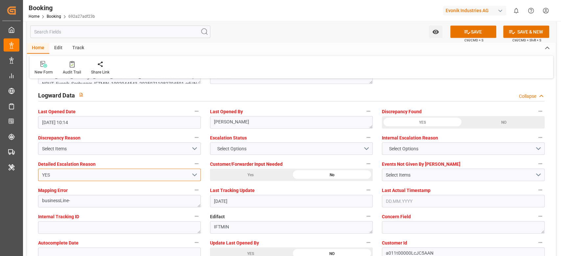
click at [134, 177] on div "YES" at bounding box center [116, 175] width 149 height 7
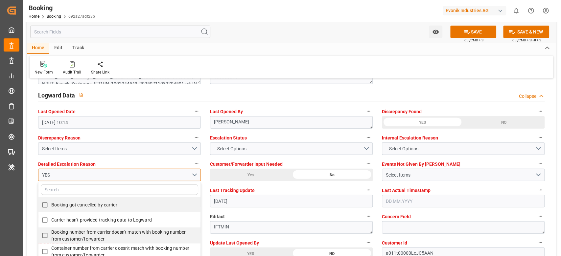
click at [134, 177] on div "YES" at bounding box center [116, 175] width 149 height 7
click at [134, 175] on div "YES" at bounding box center [116, 175] width 149 height 7
click at [134, 174] on div "YES" at bounding box center [116, 175] width 149 height 7
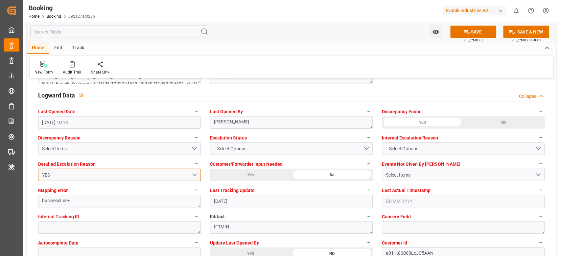
click at [134, 174] on div "YES" at bounding box center [116, 175] width 149 height 7
click at [43, 172] on div "YES" at bounding box center [116, 175] width 149 height 7
click at [46, 174] on div "YES" at bounding box center [116, 175] width 149 height 7
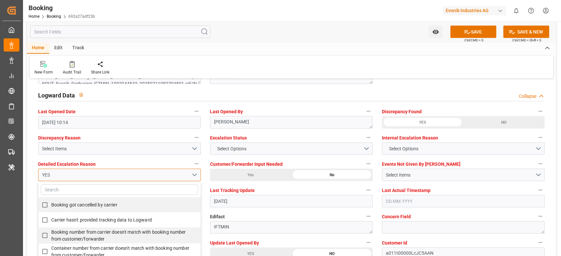
click at [46, 174] on div "YES" at bounding box center [116, 175] width 149 height 7
click at [65, 171] on button "YES" at bounding box center [119, 175] width 163 height 12
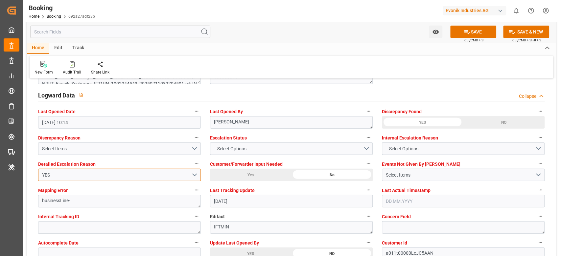
click at [65, 171] on button "YES" at bounding box center [119, 175] width 163 height 12
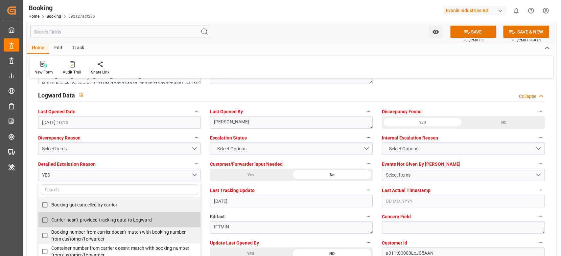
click at [116, 215] on label "Carrier hasn't provided tracking data to Logward" at bounding box center [115, 220] width 155 height 13
checkbox input "false"
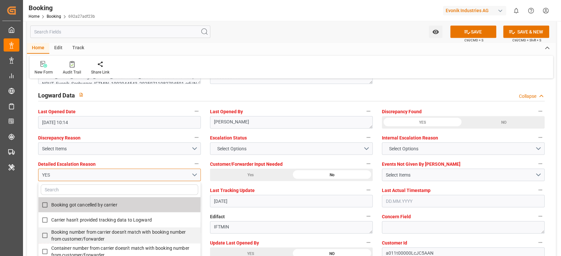
click at [50, 172] on div "YES" at bounding box center [116, 175] width 149 height 7
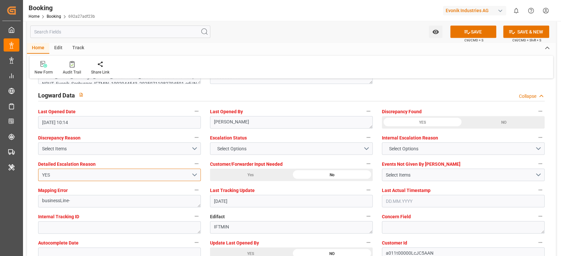
click at [50, 172] on div "YES" at bounding box center [116, 175] width 149 height 7
click at [47, 174] on div "YES" at bounding box center [116, 175] width 149 height 7
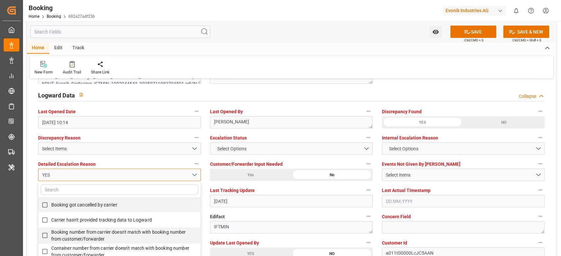
click at [47, 174] on div "YES" at bounding box center [116, 175] width 149 height 7
click at [61, 173] on div "YES" at bounding box center [116, 175] width 149 height 7
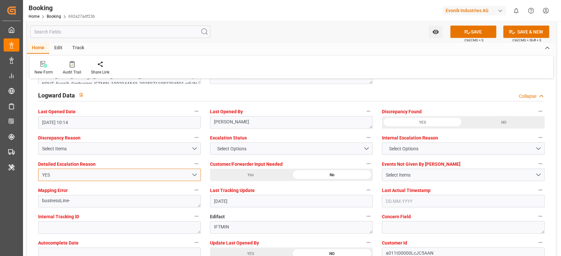
click at [61, 173] on div "YES" at bounding box center [116, 175] width 149 height 7
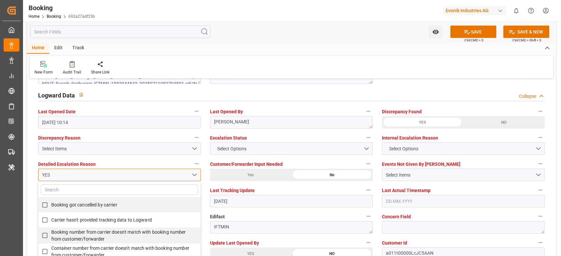
drag, startPoint x: 61, startPoint y: 173, endPoint x: 54, endPoint y: 175, distance: 7.1
click at [54, 175] on div "YES" at bounding box center [116, 175] width 149 height 7
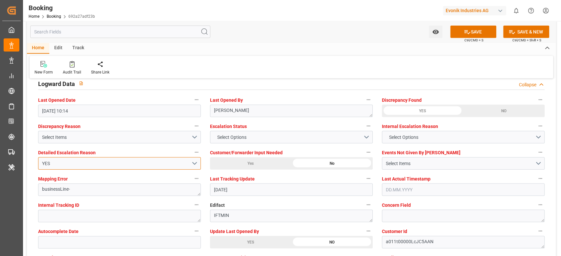
scroll to position [1227, 0]
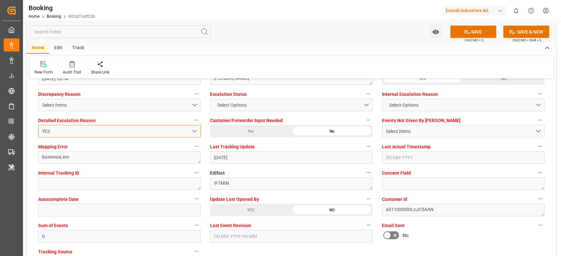
click at [194, 130] on button "YES" at bounding box center [119, 131] width 163 height 12
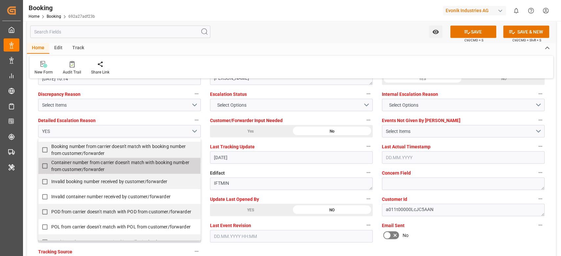
scroll to position [131, 0]
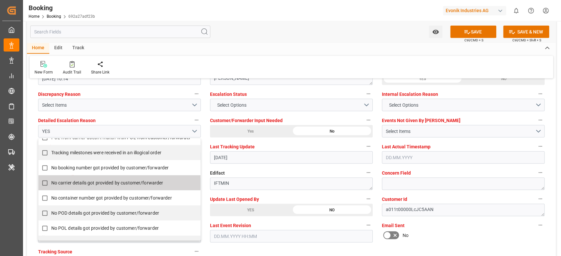
click at [126, 189] on label "No carrier details got provided by customer/forwarder" at bounding box center [115, 183] width 155 height 13
checkbox input "true"
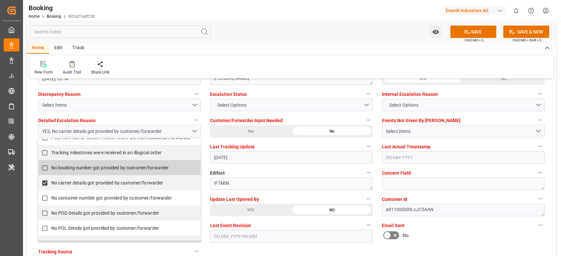
click at [109, 165] on span "No booking number got provided by customer/forwarder" at bounding box center [110, 167] width 118 height 5
drag, startPoint x: 46, startPoint y: 162, endPoint x: 43, endPoint y: 167, distance: 5.1
click at [45, 162] on input "No booking number got provided by customer/forwarder" at bounding box center [44, 168] width 13 height 13
checkbox input "false"
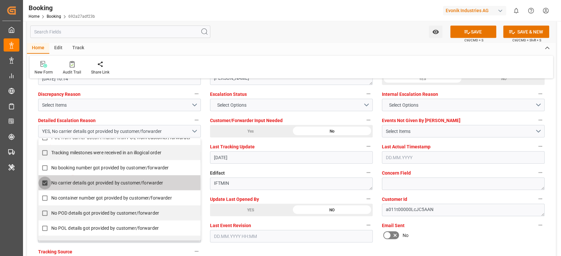
click at [46, 179] on input "No carrier details got provided by customer/forwarder" at bounding box center [44, 183] width 13 height 13
checkbox input "false"
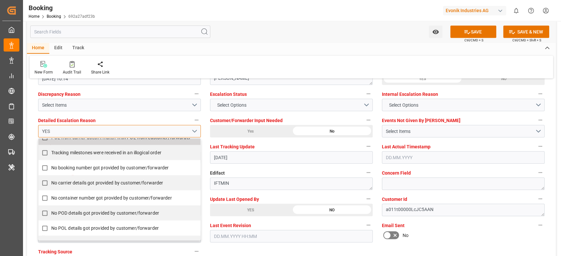
click at [45, 128] on div "YES" at bounding box center [116, 131] width 149 height 7
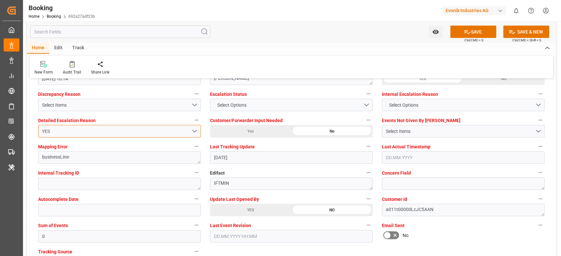
click at [45, 128] on div "YES" at bounding box center [116, 131] width 149 height 7
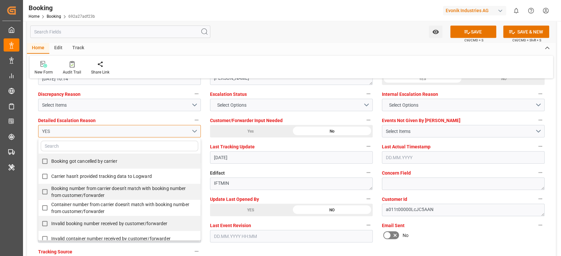
click at [45, 128] on div "YES" at bounding box center [116, 131] width 149 height 7
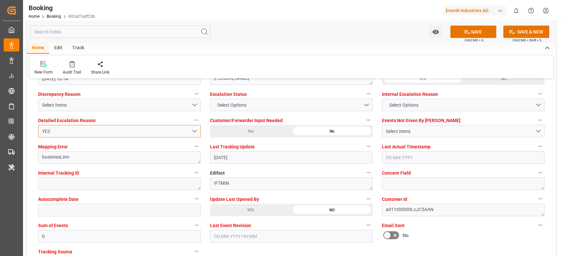
click at [45, 128] on div "YES" at bounding box center [116, 131] width 149 height 7
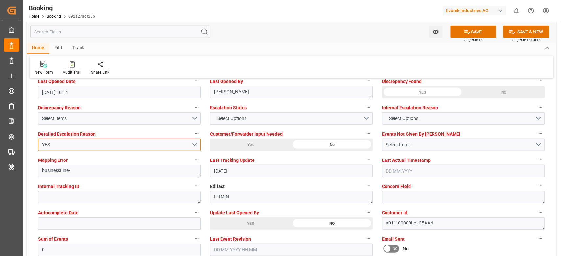
scroll to position [1227, 0]
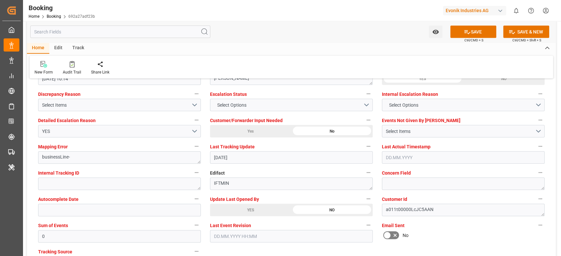
click at [245, 210] on div "YES" at bounding box center [250, 210] width 81 height 12
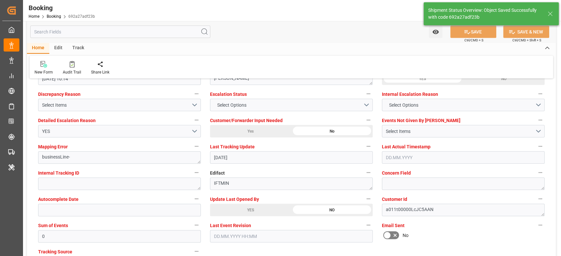
type input "29.09.2025 10:15"
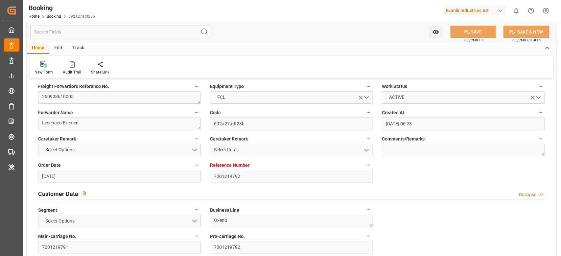
scroll to position [0, 0]
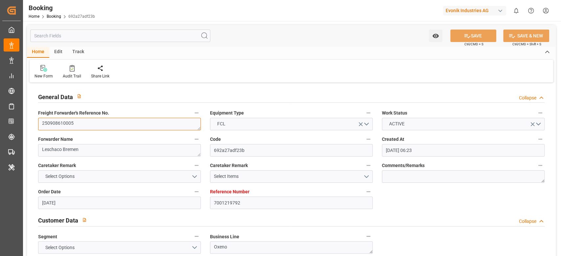
click at [105, 126] on textarea "250908610005" at bounding box center [119, 124] width 163 height 12
drag, startPoint x: 105, startPoint y: 126, endPoint x: 184, endPoint y: 117, distance: 78.7
click at [105, 126] on textarea "250908610005" at bounding box center [119, 124] width 163 height 12
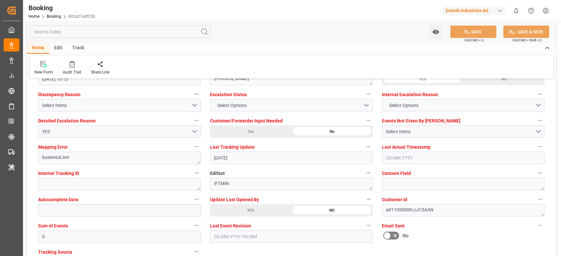
scroll to position [1227, 0]
click at [47, 132] on div "YES" at bounding box center [116, 131] width 149 height 7
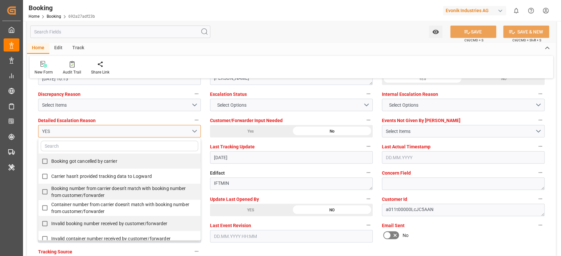
click at [47, 132] on div "YES" at bounding box center [116, 131] width 149 height 7
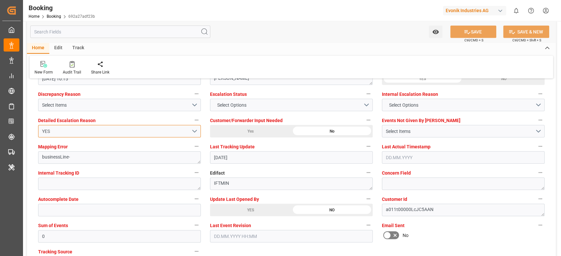
click at [47, 132] on div "YES" at bounding box center [116, 131] width 149 height 7
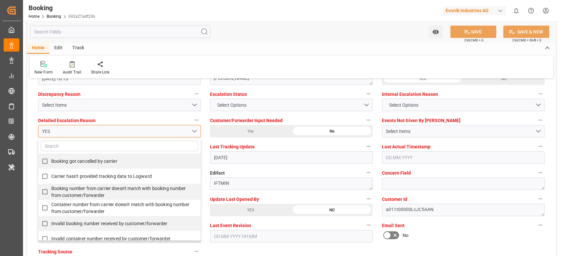
click at [55, 129] on div "YES" at bounding box center [116, 131] width 149 height 7
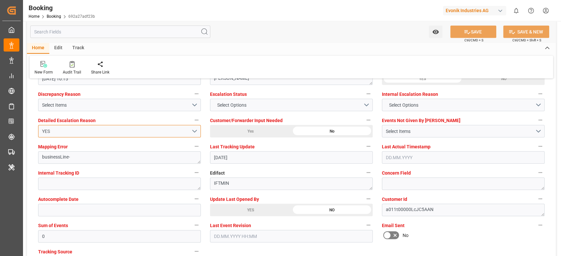
click at [55, 129] on div "YES" at bounding box center [116, 131] width 149 height 7
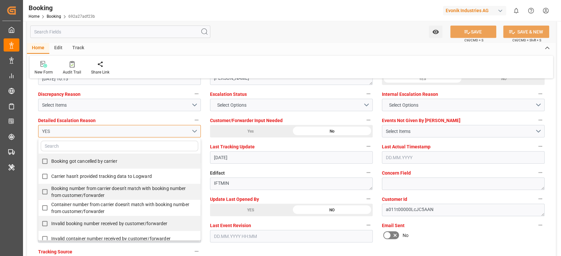
click at [55, 129] on div "YES" at bounding box center [116, 131] width 149 height 7
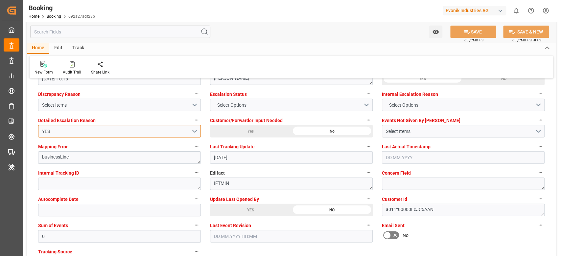
click at [55, 129] on div "YES" at bounding box center [116, 131] width 149 height 7
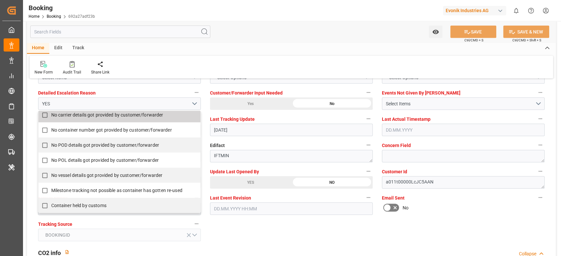
scroll to position [1183, 0]
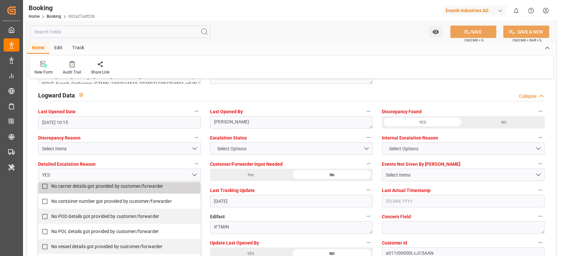
click at [113, 160] on label "Detailed Escalation Reason" at bounding box center [119, 164] width 163 height 9
click at [192, 160] on button "Detailed Escalation Reason" at bounding box center [196, 164] width 9 height 9
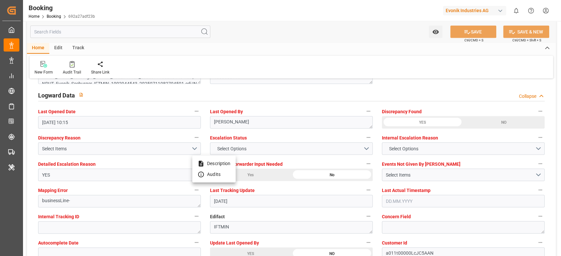
click at [46, 176] on div at bounding box center [280, 128] width 561 height 256
click at [46, 176] on div "Description Audits" at bounding box center [280, 128] width 561 height 256
click at [46, 176] on div "YES" at bounding box center [116, 175] width 149 height 7
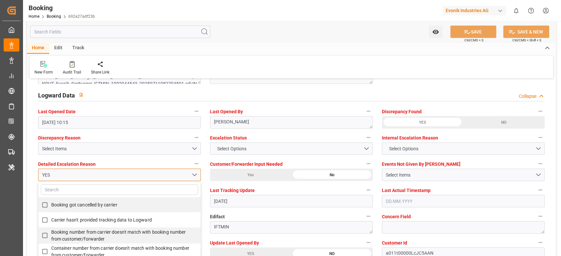
click at [46, 176] on div "YES" at bounding box center [116, 175] width 149 height 7
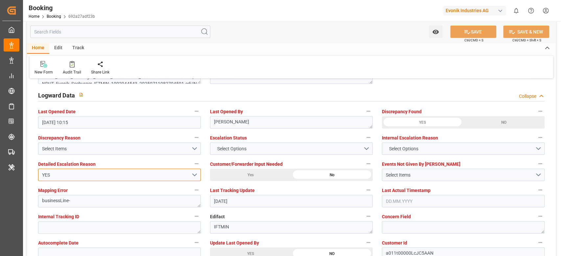
click at [46, 176] on div "YES" at bounding box center [116, 175] width 149 height 7
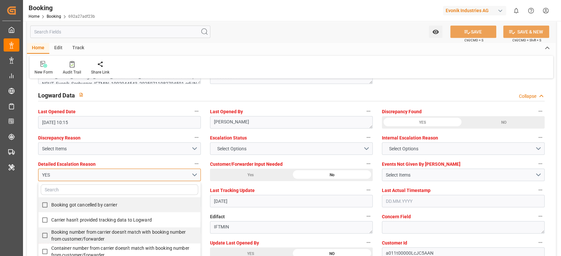
click at [46, 176] on div "YES" at bounding box center [116, 175] width 149 height 7
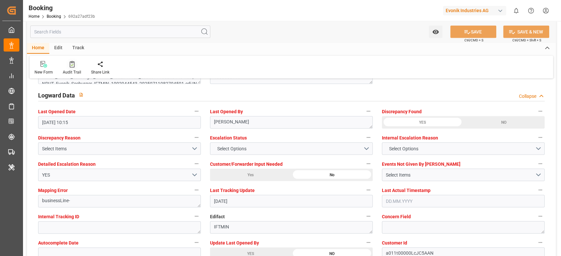
click at [66, 64] on div at bounding box center [72, 64] width 18 height 7
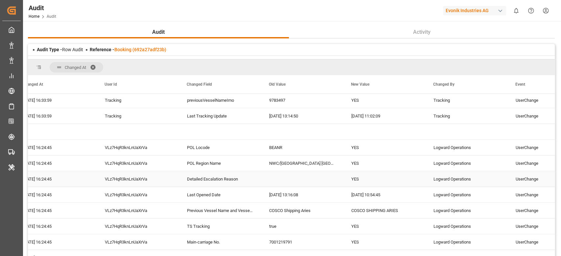
scroll to position [1026, 0]
click at [358, 163] on div "YES" at bounding box center [384, 163] width 82 height 15
click at [364, 181] on div "YES" at bounding box center [384, 179] width 82 height 15
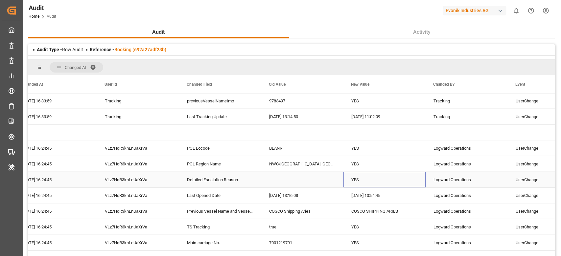
click at [354, 181] on div "YES" at bounding box center [384, 179] width 82 height 15
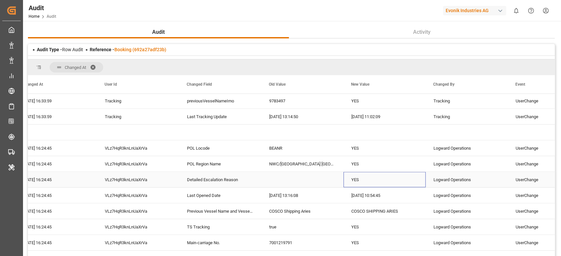
click at [354, 181] on div "YES" at bounding box center [384, 179] width 82 height 15
click at [147, 46] on div "Reference - Booking (692a27adf23b)" at bounding box center [128, 49] width 77 height 7
click at [147, 50] on link "Booking (692a27adf23b)" at bounding box center [140, 49] width 52 height 5
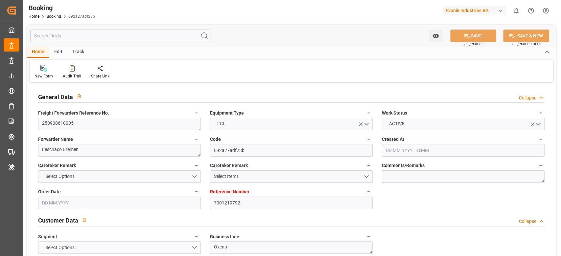
type input "7001219792"
type input "9783497"
type input "YES"
type input "Cosco"
type input "COSCO Shipping Co. Ltd."
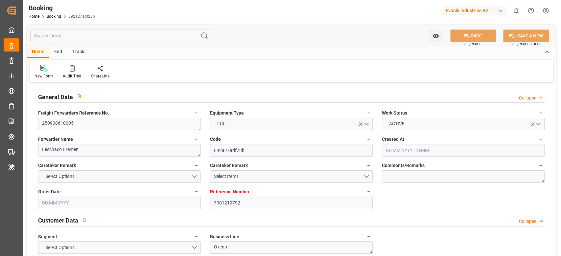
type input "BEANR"
type input "JPUKB"
type input "CNSGH"
type input "0"
type input "BEANR"
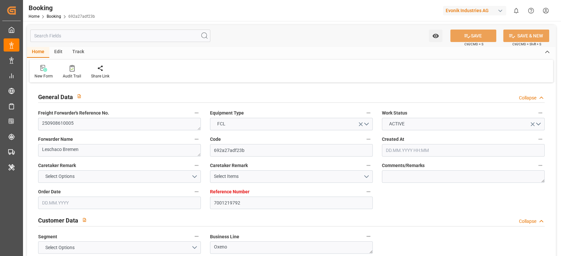
type input "JPUKB"
type input "11.07.2025 06:23"
type input "11.07.2025"
type input "24.10.2025"
type input "22.08.2025"
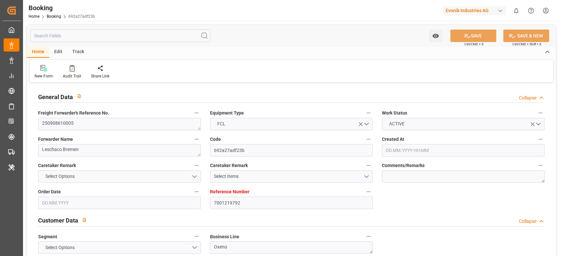
type input "22.08.2025 00:00"
type input "11.09.2025 13:30"
type input "[DATE] 00:00"
type input "11.09.2025 13:59"
type input "05.09.2025 14:51"
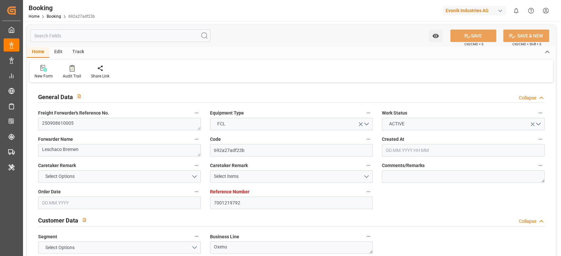
type input "21.10.2025 00:00"
type input "14.10.2025 07:30"
type input "14.10.2025 00:00"
type input "16.10.2025 00:00"
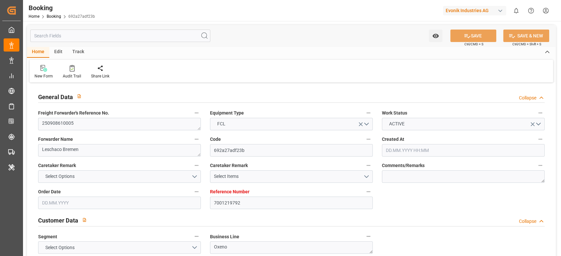
type input "16.10.2025 00:00"
type input "22.08.2025"
type input "29.09.2025 10:15"
type input "28.09.2025"
type input "22.08.2025 08:11"
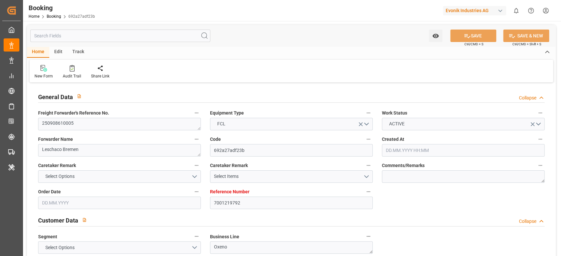
type input "10.09.2025 11:09"
type input "11.09.2025 13:30"
type input "11.09.2025 14:53"
type input "14.10.2025 07:30"
type input "14.10.2025 16:19"
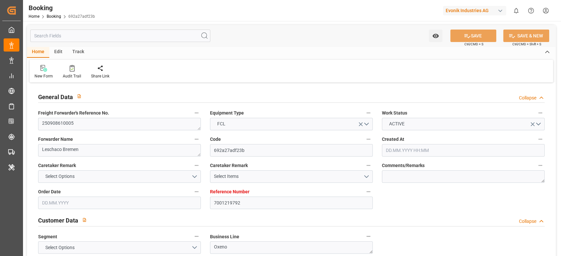
type input "21.10.2025 09:00"
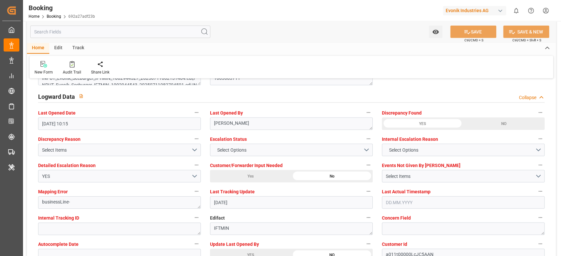
scroll to position [1243, 0]
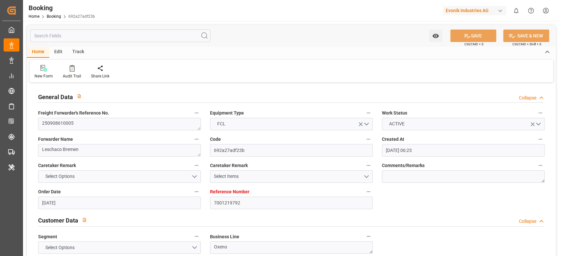
click at [56, 20] on div "Booking Home Booking 692a27adf23b" at bounding box center [61, 10] width 71 height 21
click at [56, 14] on link "Booking" at bounding box center [54, 16] width 14 height 5
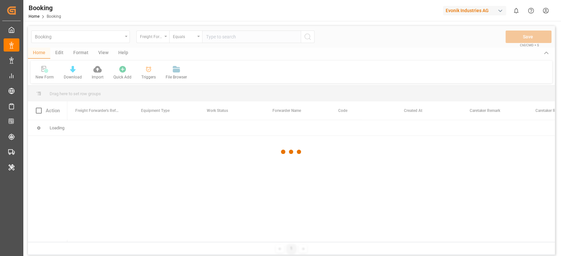
click at [229, 38] on div at bounding box center [291, 152] width 527 height 252
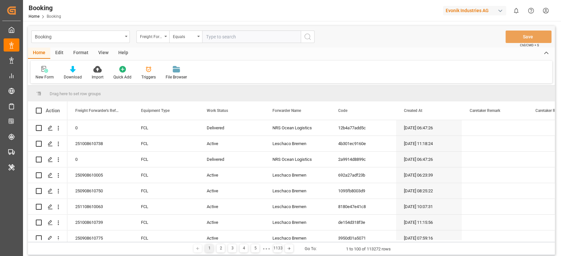
click at [229, 38] on input "text" at bounding box center [251, 37] width 99 height 12
paste input "250908610005"
type input "250908610005"
click at [307, 39] on icon "search button" at bounding box center [308, 37] width 8 height 8
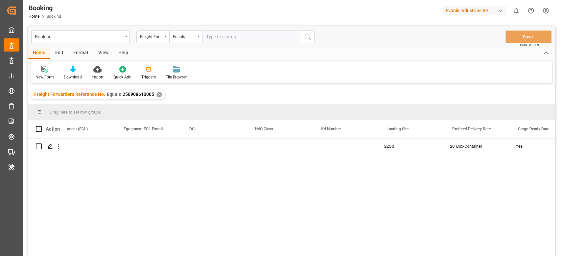
scroll to position [0, 1412]
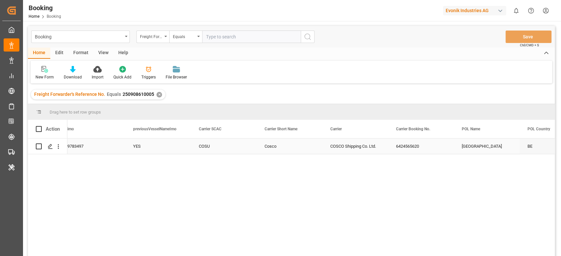
click at [141, 147] on div "YES" at bounding box center [158, 146] width 66 height 15
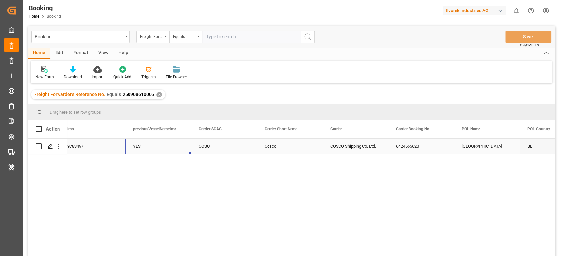
click at [146, 145] on div "YES" at bounding box center [158, 146] width 66 height 15
click at [137, 150] on div "YES" at bounding box center [158, 146] width 66 height 15
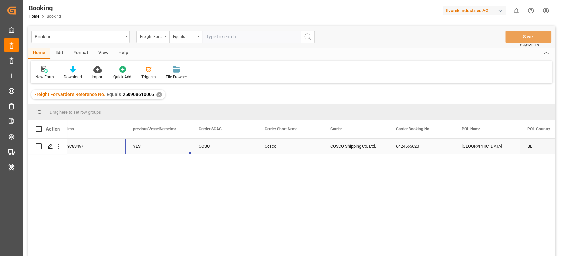
click at [137, 150] on div "YES" at bounding box center [158, 146] width 66 height 15
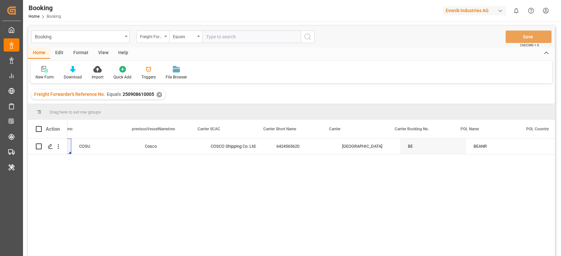
click at [327, 224] on div "9783497 YES COSU Cosco COSCO Shipping Co. Ltd. 6424565620 [GEOGRAPHIC_DATA] BE …" at bounding box center [310, 200] width 487 height 122
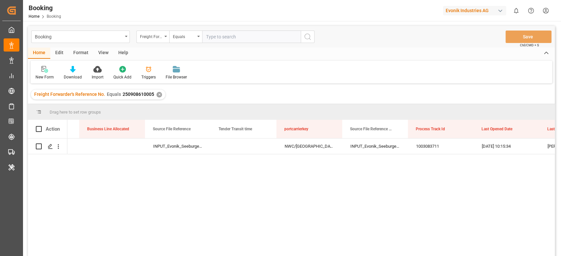
click at [105, 48] on div "View" at bounding box center [103, 53] width 20 height 11
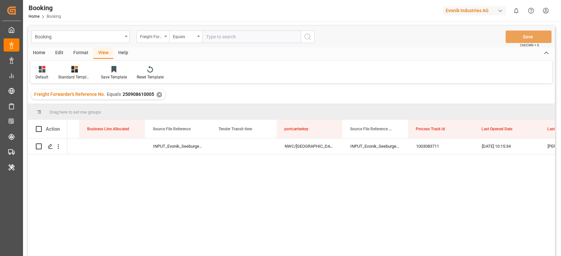
click at [29, 67] on div "Home Edit Format View Help Default Standard Templates Save Template Reset Templ…" at bounding box center [291, 66] width 527 height 36
click at [37, 73] on div "Default" at bounding box center [42, 73] width 23 height 14
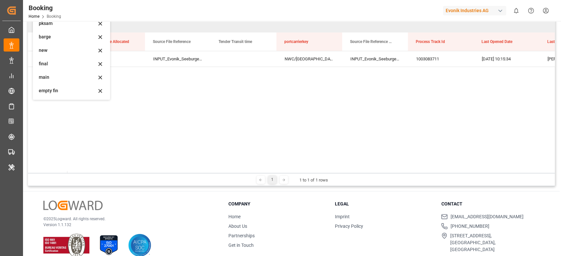
click at [61, 98] on div "Default [PERSON_NAME] sampk [PERSON_NAME] 1 dep grid empty TS1 [PERSON_NAME] TS…" at bounding box center [71, 48] width 77 height 104
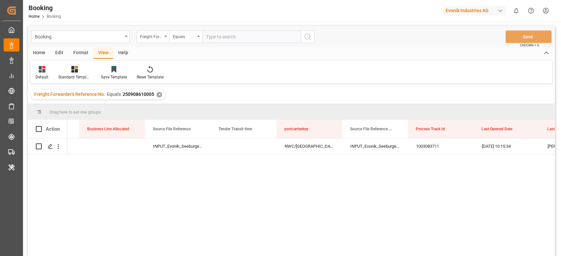
click at [75, 50] on div "Format" at bounding box center [80, 53] width 25 height 11
click at [42, 75] on div "Filter Rows" at bounding box center [44, 77] width 19 height 6
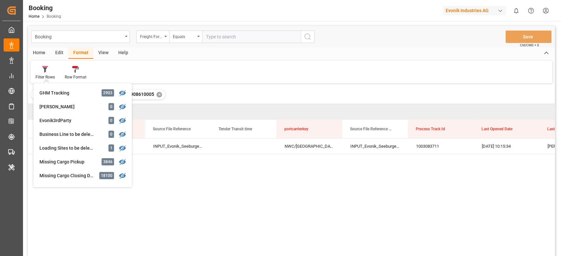
click at [102, 51] on div "View" at bounding box center [103, 53] width 20 height 11
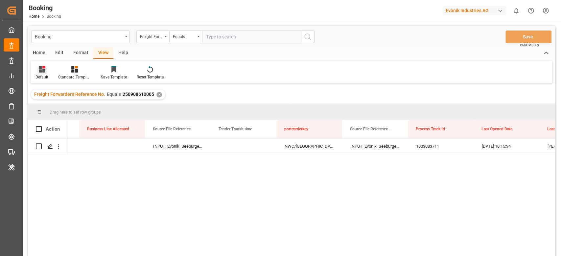
click at [44, 79] on div "Default" at bounding box center [41, 77] width 13 height 6
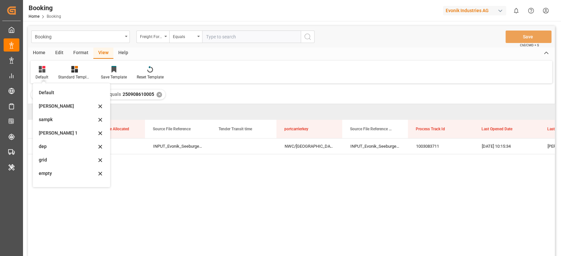
click at [43, 174] on div "empty" at bounding box center [68, 173] width 58 height 7
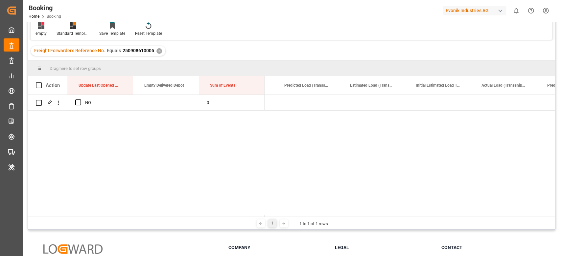
click at [423, 215] on div at bounding box center [410, 216] width 290 height 2
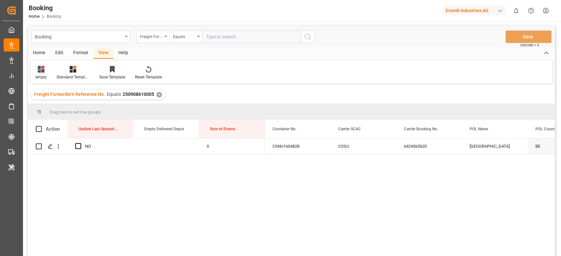
click at [43, 74] on div "empty" at bounding box center [40, 77] width 11 height 6
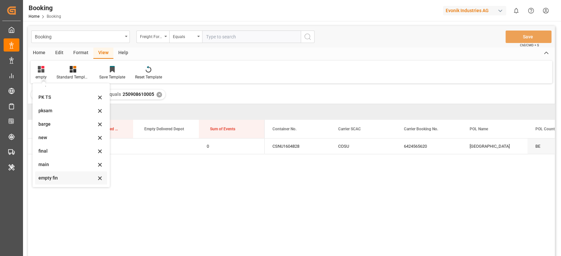
click at [45, 181] on div "empty fin" at bounding box center [67, 178] width 58 height 7
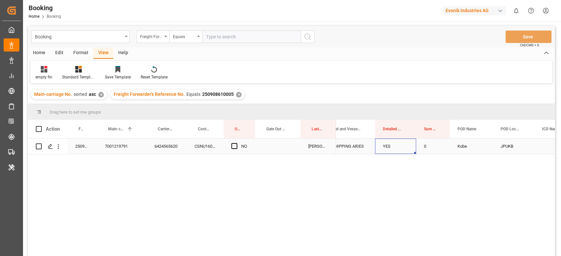
click at [387, 145] on div "YES" at bounding box center [395, 146] width 41 height 15
click at [390, 148] on div "YES" at bounding box center [392, 150] width 17 height 7
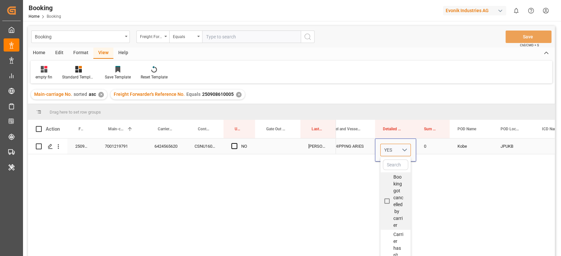
click at [390, 148] on div "YES" at bounding box center [392, 150] width 17 height 7
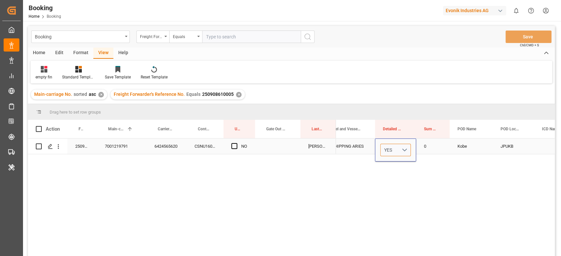
click at [390, 148] on div "YES" at bounding box center [392, 150] width 17 height 7
click at [389, 149] on div "YES" at bounding box center [392, 150] width 17 height 7
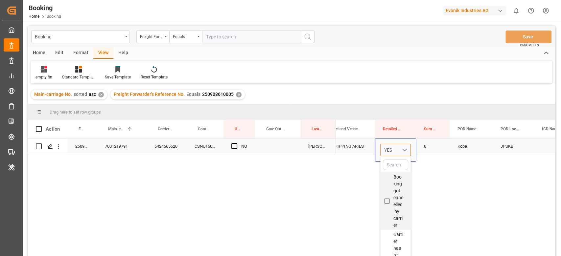
click at [389, 149] on div "YES" at bounding box center [392, 150] width 17 height 7
click at [400, 147] on div "YES" at bounding box center [392, 150] width 17 height 7
click at [407, 149] on button "YES" at bounding box center [395, 150] width 31 height 12
click at [388, 206] on input "Booking got cancelled by carrier" at bounding box center [387, 201] width 13 height 13
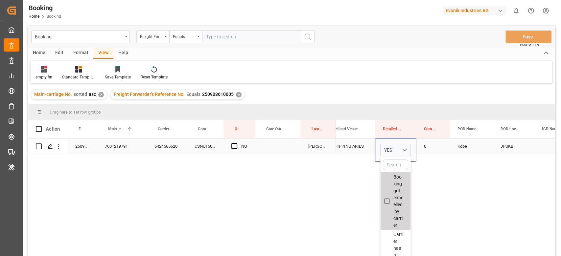
checkbox input "false"
click at [400, 151] on div "YES, Booking got cancelled by carrier" at bounding box center [392, 150] width 17 height 7
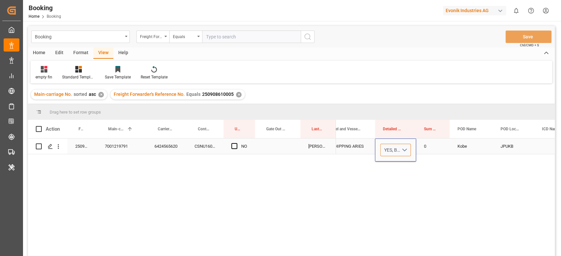
click at [400, 151] on div "YES, Booking got cancelled by carrier" at bounding box center [392, 150] width 17 height 7
click at [398, 150] on div "YES, Booking got cancelled by carrier" at bounding box center [392, 150] width 17 height 7
click at [397, 150] on div "YES, Booking got cancelled by carrier" at bounding box center [392, 150] width 17 height 7
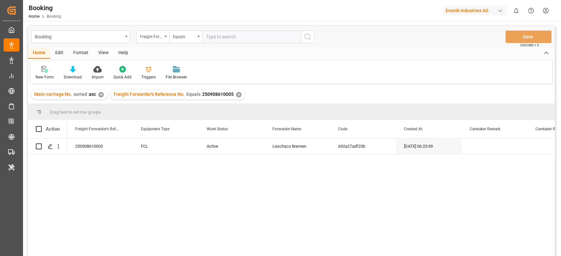
click at [95, 51] on div "View" at bounding box center [103, 53] width 20 height 11
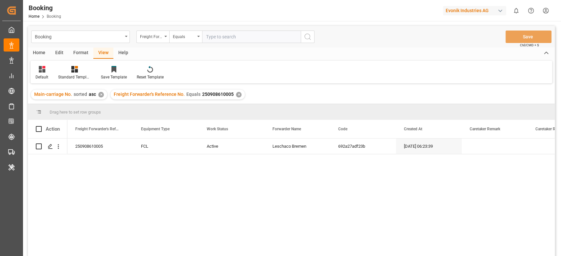
click at [29, 75] on div "Home Edit Format View Help Default Standard Templates Save Template Reset Templ…" at bounding box center [291, 66] width 527 height 36
click at [33, 73] on div "Default" at bounding box center [42, 73] width 23 height 14
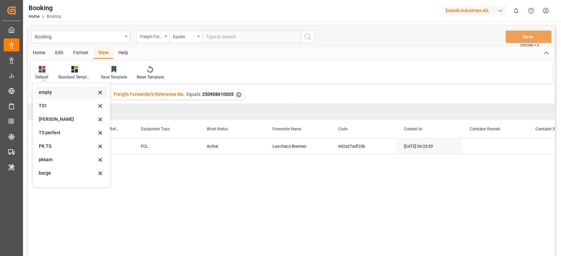
scroll to position [87, 0]
click at [339, 211] on div "250908610005 FCL Active Leschaco [GEOGRAPHIC_DATA] 692a27adf23b [DATE] 06:23:39" at bounding box center [310, 200] width 487 height 122
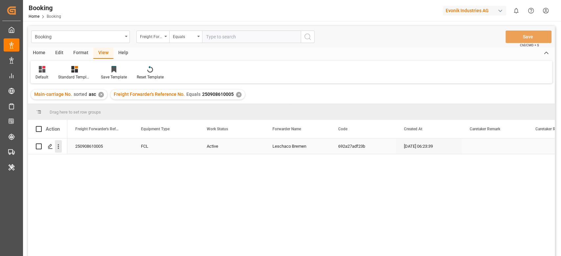
click at [60, 148] on icon "open menu" at bounding box center [58, 146] width 7 height 7
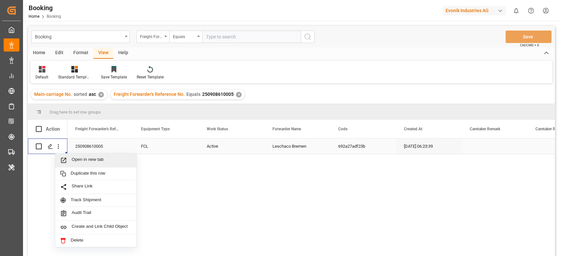
click at [100, 159] on span "Open in new tab" at bounding box center [102, 160] width 60 height 7
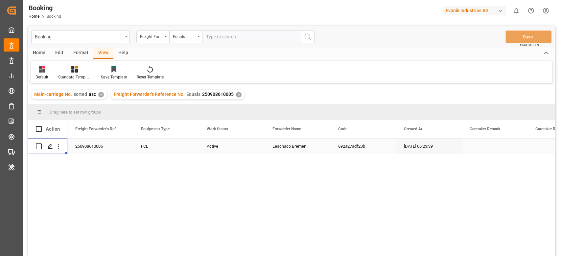
click at [77, 53] on div "Format" at bounding box center [80, 53] width 25 height 11
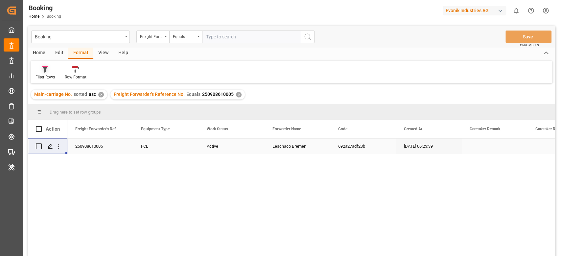
click at [46, 71] on icon at bounding box center [45, 69] width 5 height 5
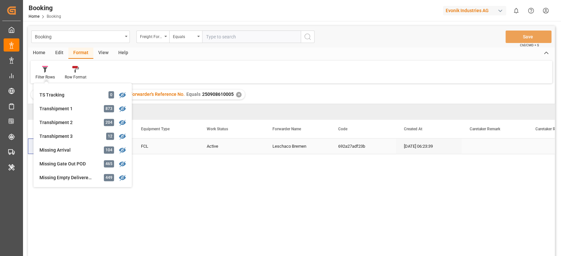
scroll to position [175, 0]
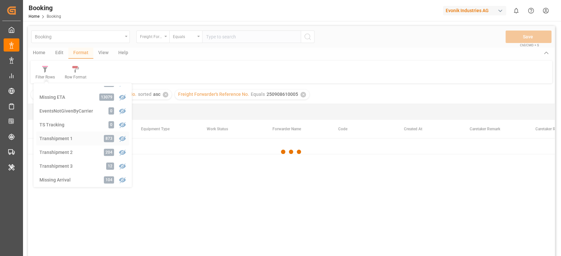
click at [59, 142] on div "Booking Freight Forwarder's Reference No. Equals Save Ctrl/CMD + S Home Edit Fo…" at bounding box center [291, 150] width 527 height 248
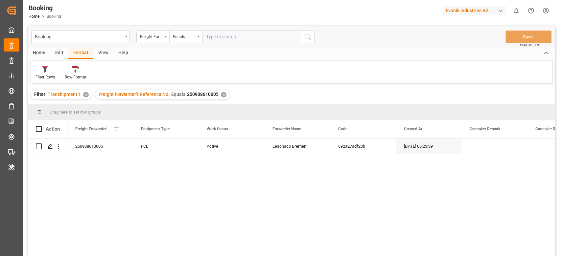
click at [220, 93] on div "Freight Forwarder's Reference No. Equals 250908610005 ✕" at bounding box center [162, 95] width 134 height 10
click at [219, 93] on div "Freight Forwarder's Reference No. Equals 250908610005 ✕" at bounding box center [162, 95] width 134 height 10
click at [221, 93] on div "✕" at bounding box center [224, 95] width 6 height 6
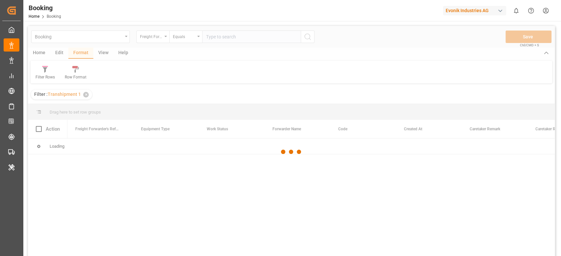
click at [151, 42] on div at bounding box center [291, 152] width 527 height 252
click at [158, 35] on div at bounding box center [291, 152] width 527 height 252
click at [158, 37] on div at bounding box center [291, 152] width 527 height 252
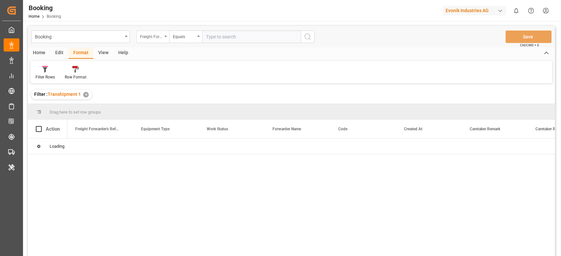
click at [158, 37] on div "Freight Forwarder's Reference No." at bounding box center [151, 36] width 22 height 8
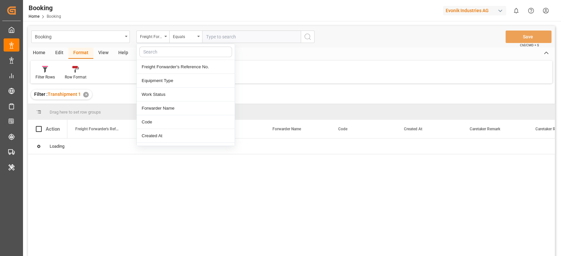
click at [164, 50] on input "text" at bounding box center [185, 52] width 93 height 11
type input "carr"
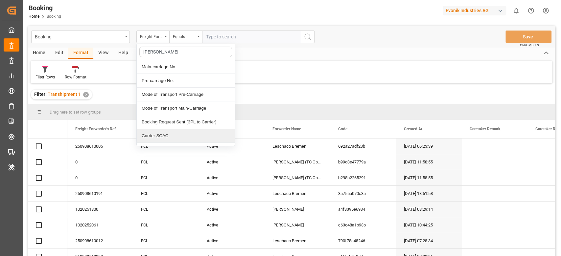
click at [159, 133] on div "Carrier SCAC" at bounding box center [186, 136] width 98 height 14
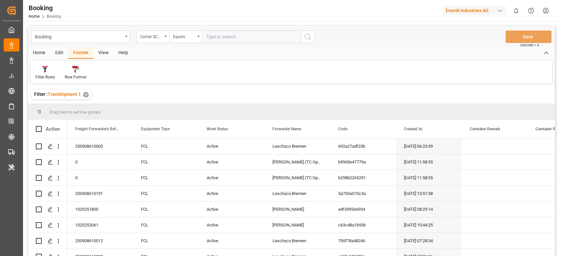
click at [226, 39] on input "text" at bounding box center [251, 37] width 99 height 12
type input "cosu"
click at [108, 49] on div "View" at bounding box center [103, 53] width 20 height 11
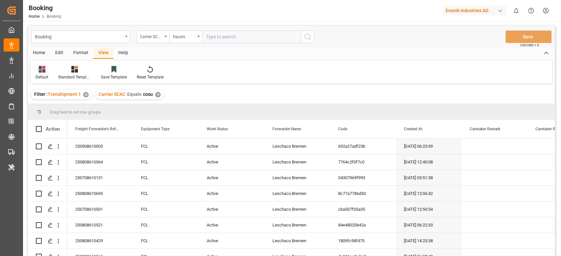
click at [41, 70] on icon at bounding box center [42, 69] width 7 height 7
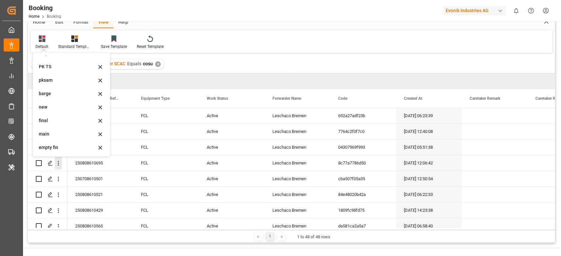
scroll to position [44, 0]
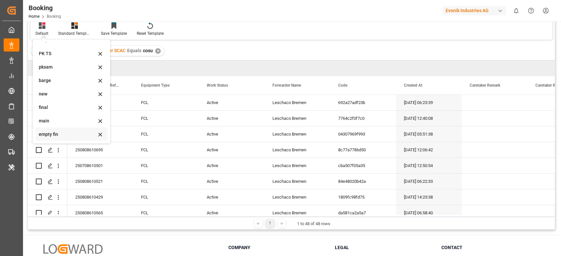
click at [58, 139] on div "empty fin" at bounding box center [71, 134] width 72 height 13
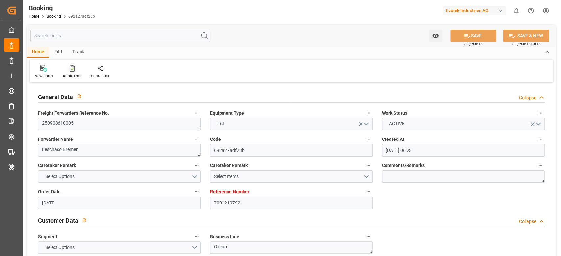
click at [73, 76] on div "Audit Trail" at bounding box center [72, 76] width 18 height 6
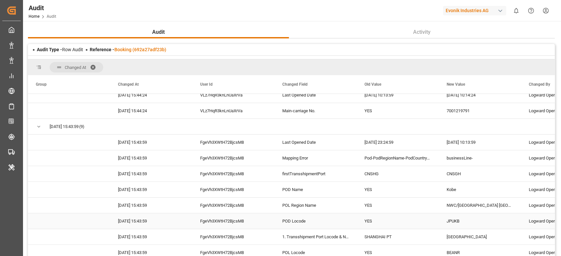
scroll to position [131, 0]
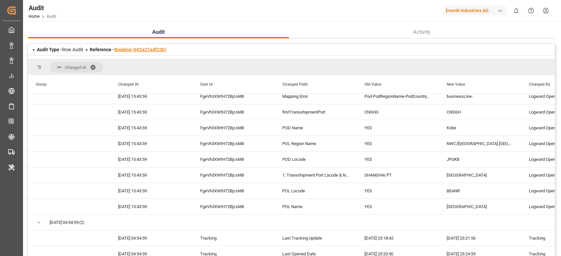
click at [139, 50] on link "Booking (692a27adf23b)" at bounding box center [140, 49] width 52 height 5
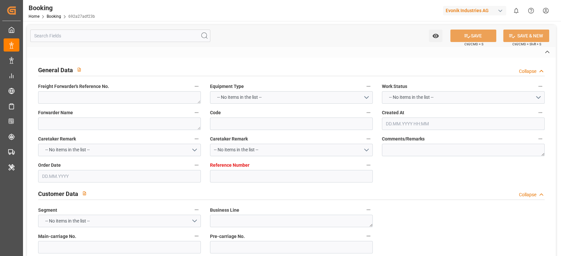
type textarea "250908610005"
type textarea "Leschaco Bremen"
type input "692a27adf23b"
type input "7001219792"
type textarea "Oxeno"
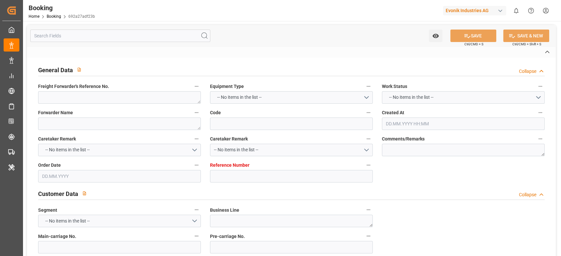
type input "7001219791"
type textarea "[PERSON_NAME][EMAIL_ADDRESS][PERSON_NAME][DOMAIN_NAME]"
type textarea "CFR"
type textarea "KOBE"
type textarea "3"
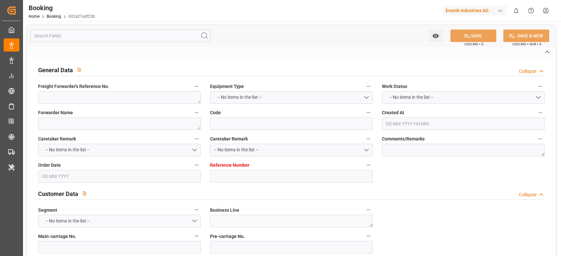
type textarea "Marl"
type textarea "CSNU1604828"
type input "COSCO SHIPPING ARIES"
type input "YES"
type input "COSU"
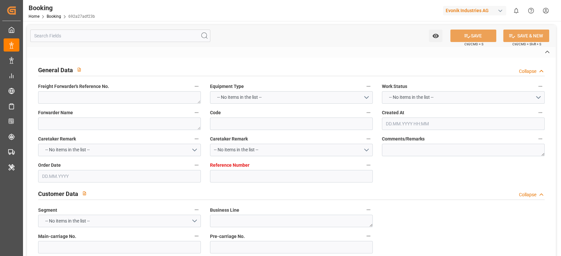
type textarea "6424565620"
type input "[GEOGRAPHIC_DATA]"
type input "Kobe"
type input "[GEOGRAPHIC_DATA]"
type textarea "vesselName etd eta"
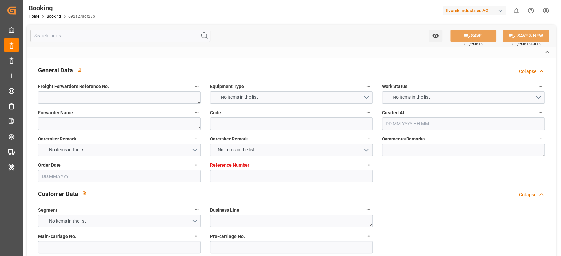
type textarea "INPUT_Evonik_Seeburger_IFTMIN_1003083711_20250825092443081.edi"
type textarea "NWC/[GEOGRAPHIC_DATA] [GEOGRAPHIC_DATA] Continent / [GEOGRAPHIC_DATA]"
type textarea "INPUT_Evonik_Seeburger_IFTMIN_1002944527_20250711082131404.edi,INPUT_Evonik_See…"
type textarea "1003083711"
type textarea "[PERSON_NAME]"
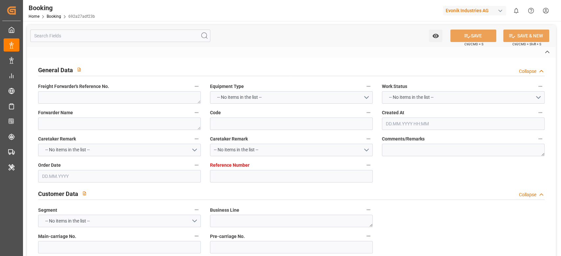
type textarea "businessLine-"
type textarea "IFTMIN"
type textarea "a011t00000LcJC5AAN"
type textarea "Yes"
type input "[GEOGRAPHIC_DATA]"
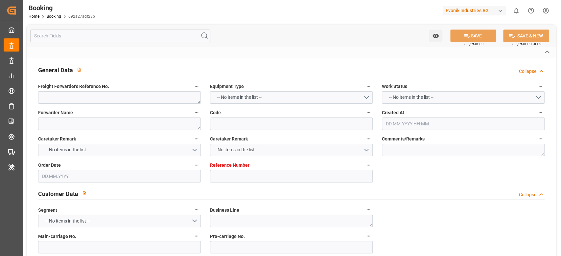
type input "KOBE"
type input "DIT [GEOGRAPHIC_DATA]"
type input "TRUCK"
type input "AEU3"
type input "034E"
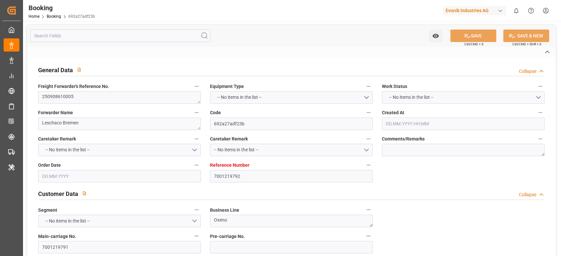
type input "VESSEL"
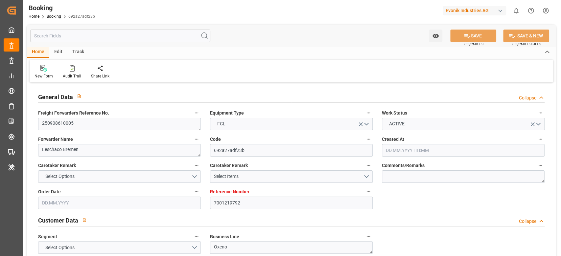
type input "7001219792"
type input "9783497"
type input "YES"
type input "Cosco"
type input "COSCO Shipping Co. Ltd."
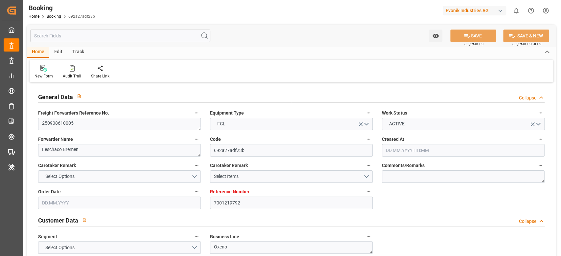
type input "BEANR"
type input "JPUKB"
type input "CNSGH"
type input "0"
type input "BEANR"
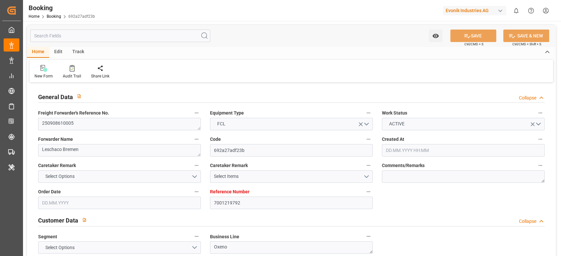
type input "JPUKB"
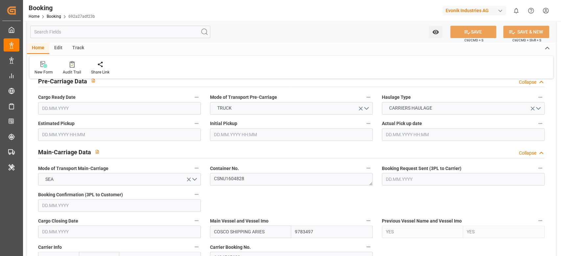
type input "[DATE] 06:23"
type input "[DATE]"
type input "[DATE] 00:00"
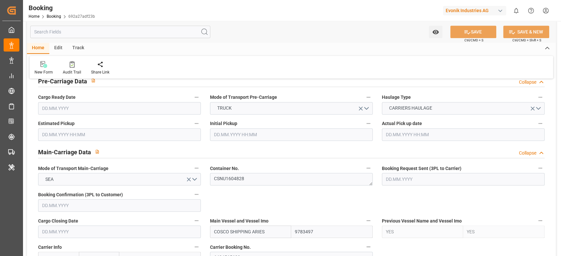
type input "[DATE] 13:30"
type input "[DATE] 00:00"
type input "[DATE] 13:59"
type input "05.09.2025 14:51"
type input "21.10.2025 00:00"
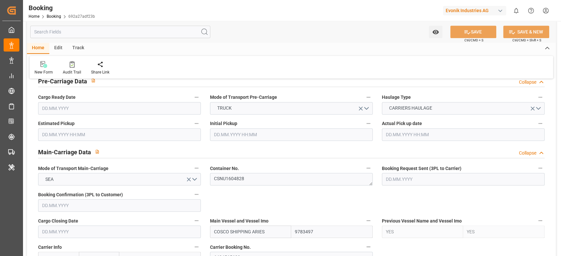
type input "21.10.2025 00:00"
type input "14.10.2025 07:30"
type input "14.10.2025 00:00"
type input "16.10.2025 00:00"
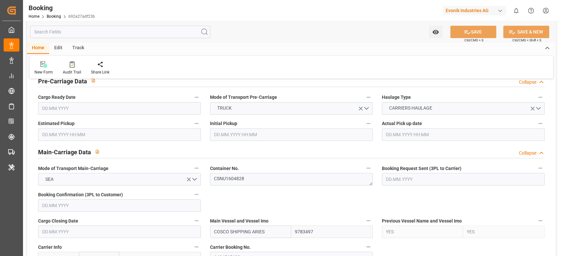
type input "22.08.2025"
type input "29.09.2025 10:15"
type input "28.09.2025"
type input "22.08.2025 08:11"
type input "10.09.2025 11:09"
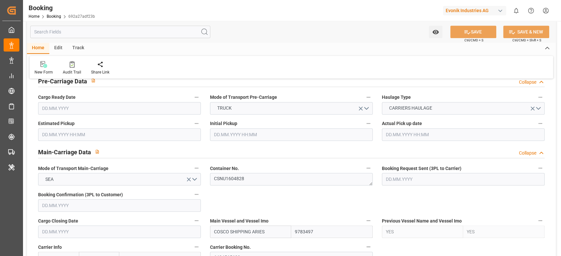
type input "11.09.2025 13:30"
type input "11.09.2025 14:53"
type input "14.10.2025 07:30"
type input "14.10.2025 16:19"
type input "21.10.2025 09:00"
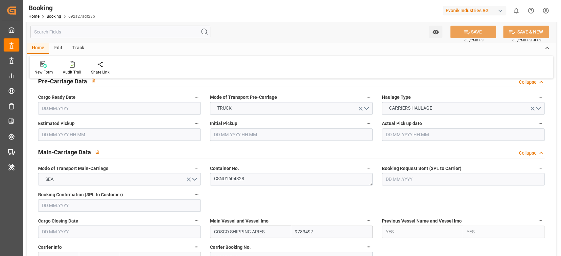
type input "21.10.2025 09:00"
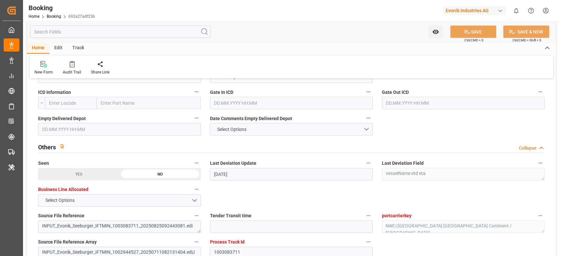
scroll to position [1183, 0]
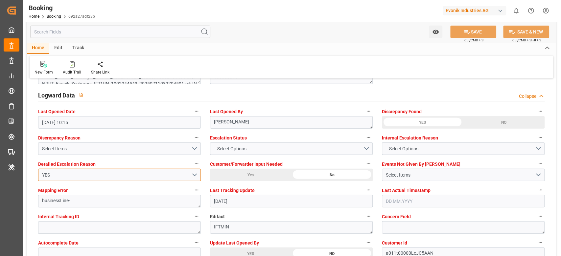
click at [99, 175] on div "YES" at bounding box center [116, 175] width 149 height 7
click at [50, 177] on div "YES" at bounding box center [116, 175] width 149 height 7
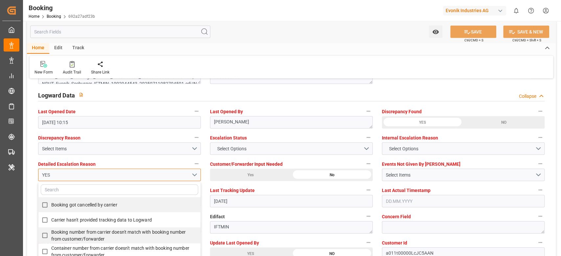
click at [44, 176] on div "YES" at bounding box center [116, 175] width 149 height 7
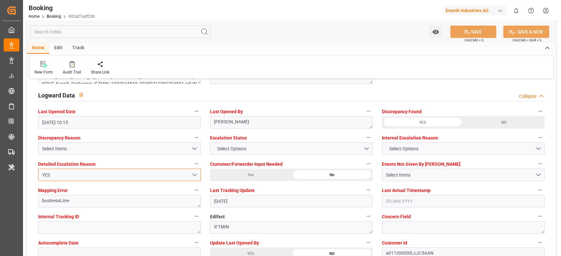
click at [44, 176] on div "YES" at bounding box center [116, 175] width 149 height 7
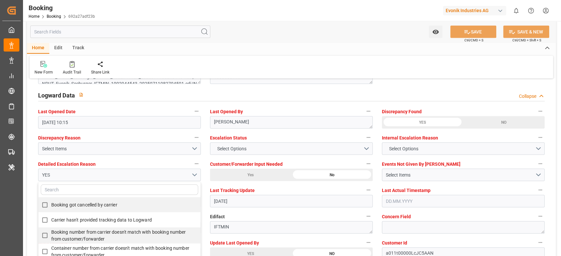
click at [44, 176] on div "YES" at bounding box center [116, 175] width 149 height 7
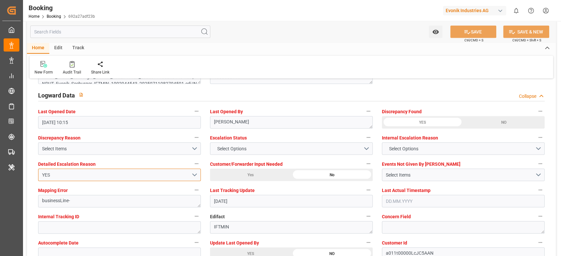
click at [44, 176] on div "YES" at bounding box center [116, 175] width 149 height 7
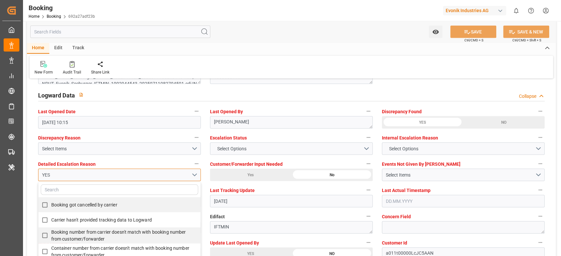
click at [44, 176] on div "YES" at bounding box center [116, 175] width 149 height 7
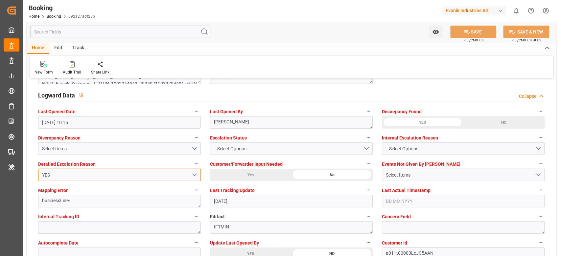
click at [54, 178] on div "YES" at bounding box center [116, 175] width 149 height 7
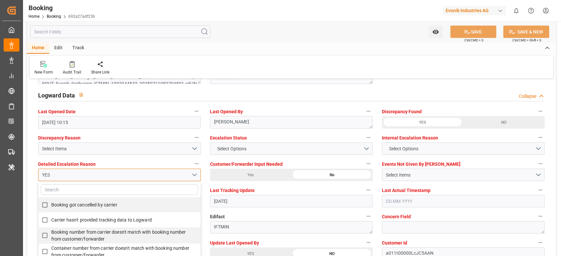
click at [54, 178] on div "YES" at bounding box center [116, 175] width 149 height 7
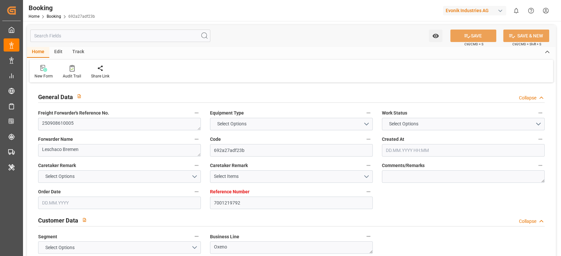
type input "7001219792"
type input "9783497"
type input "YES"
type input "Cosco"
type input "COSCO Shipping Co. Ltd."
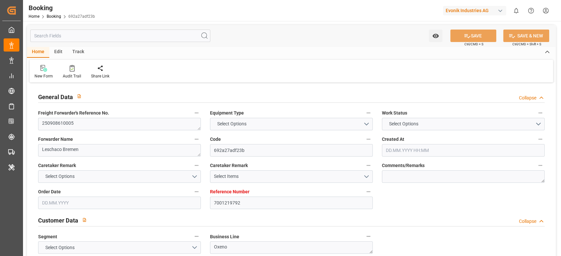
type input "BEANR"
type input "JPUKB"
type input "CNSGH"
type input "0"
type input "BEANR"
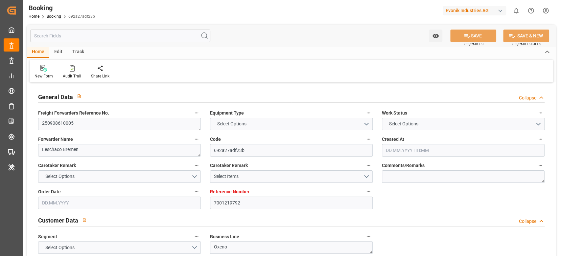
type input "JPUKB"
type input "[DATE] 06:23"
type input "[DATE]"
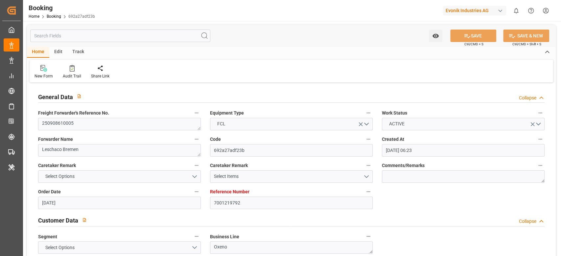
type input "[DATE] 00:00"
type input "[DATE] 13:30"
type input "[DATE] 00:00"
type input "[DATE] 13:59"
type input "[DATE] 14:51"
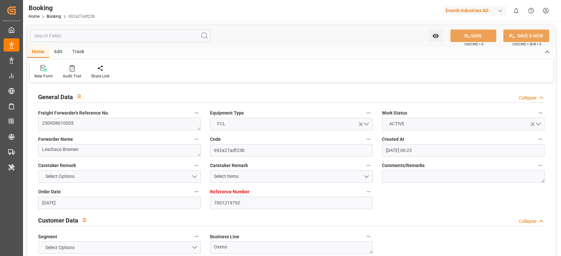
type input "[DATE] 00:00"
type input "[DATE] 07:30"
type input "[DATE] 00:00"
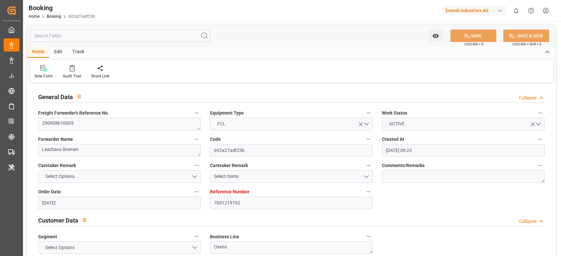
type input "[DATE] 00:00"
type input "[DATE]"
type input "[DATE] 10:15"
type input "[DATE]"
type input "[DATE] 08:11"
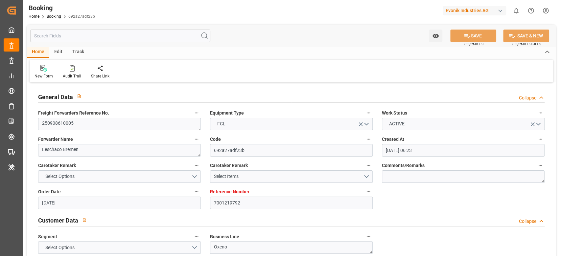
type input "[DATE] 11:09"
type input "[DATE] 13:30"
type input "[DATE] 14:53"
type input "[DATE] 07:30"
type input "[DATE] 16:19"
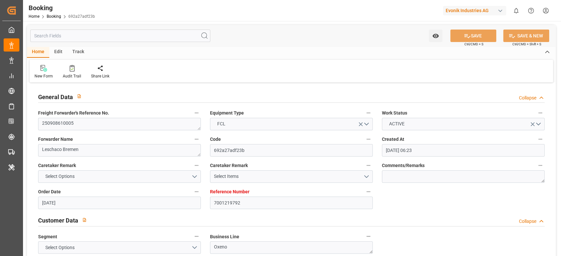
type input "[DATE] 09:00"
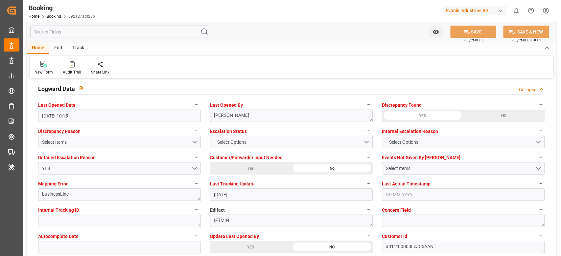
scroll to position [1185, 0]
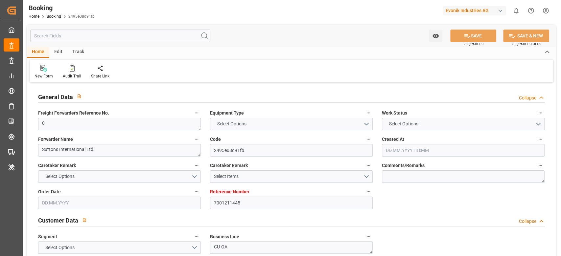
type input "7001211445"
type input "9795634"
type input "Cosco"
type input "COSCO Shipping Co. Ltd."
type input "BEANR"
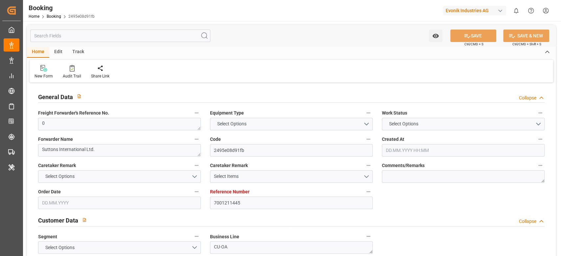
type input "KRPUS"
type input "44"
type input "4"
type input "[DATE] 14:22"
type input "[DATE]"
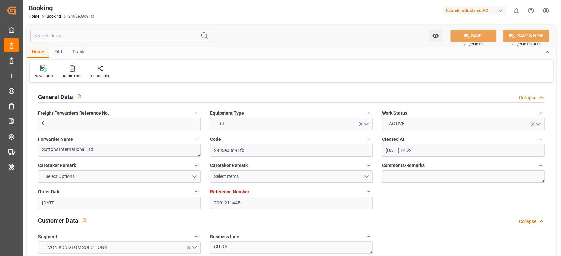
type input "[DATE]"
type input "[DATE] 00:00"
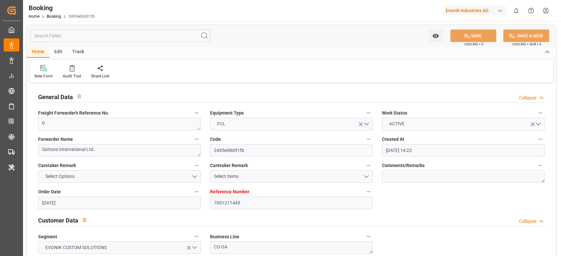
type input "[DATE] 00:00"
type input "18.09.2025 00:00"
type input "[DATE]"
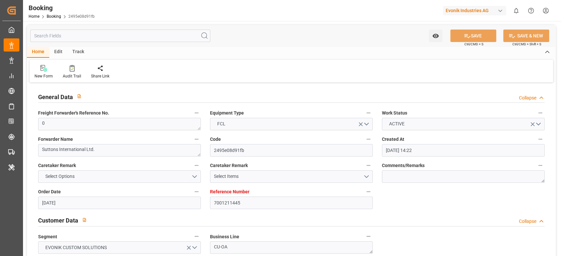
type input "[DATE] 10:55"
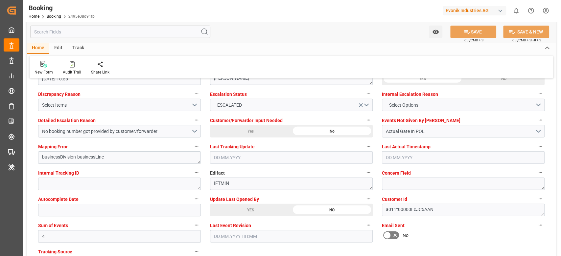
scroll to position [1314, 0]
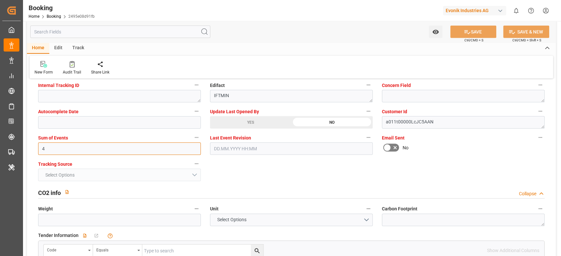
click at [65, 150] on input "4" at bounding box center [119, 149] width 163 height 12
click at [129, 145] on input "4" at bounding box center [119, 149] width 163 height 12
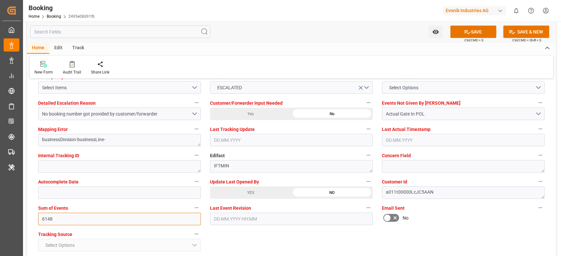
scroll to position [1227, 0]
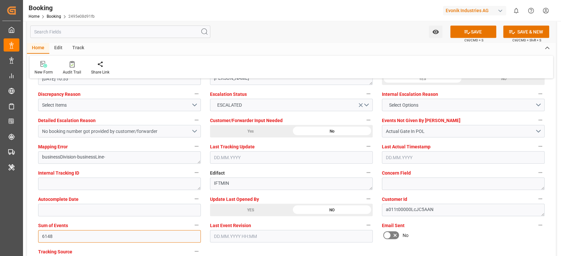
type input "6148"
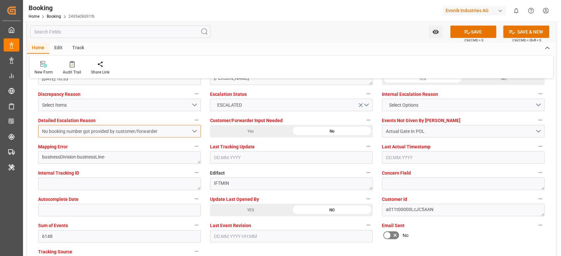
click at [180, 130] on div "No booking number got provided by customer/forwarder" at bounding box center [116, 131] width 149 height 7
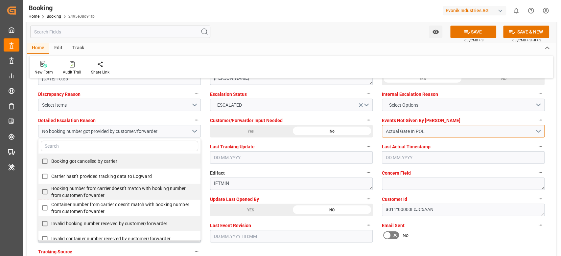
click at [536, 131] on button "Actual Gate In POL" at bounding box center [463, 131] width 163 height 12
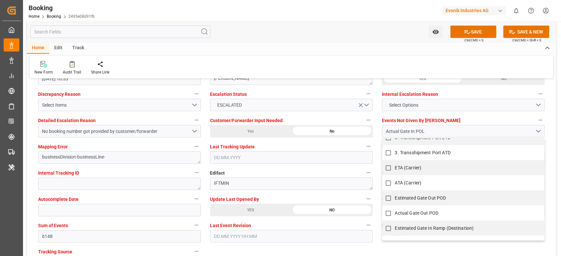
scroll to position [373, 0]
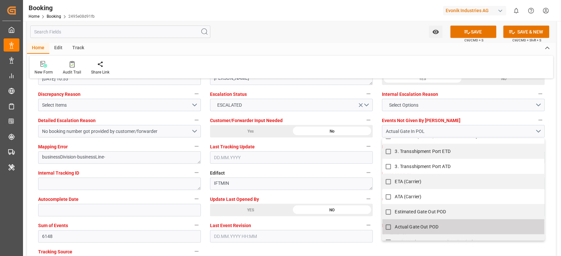
click at [388, 225] on input "Actual Gate Out POD" at bounding box center [388, 227] width 13 height 13
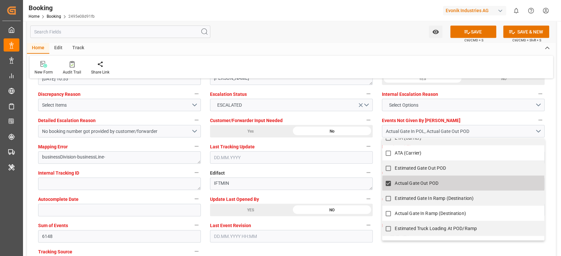
checkbox input "true"
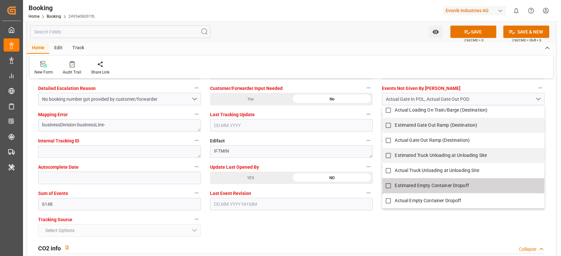
scroll to position [1270, 0]
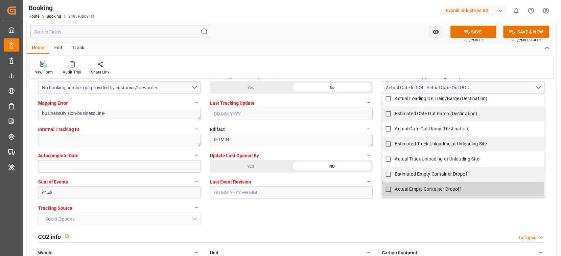
click at [388, 189] on input "Actual Empty Container Dropoff" at bounding box center [388, 189] width 13 height 13
checkbox input "false"
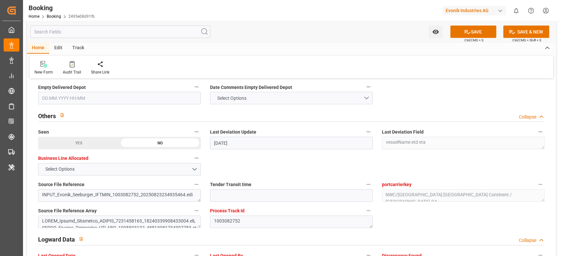
scroll to position [1008, 0]
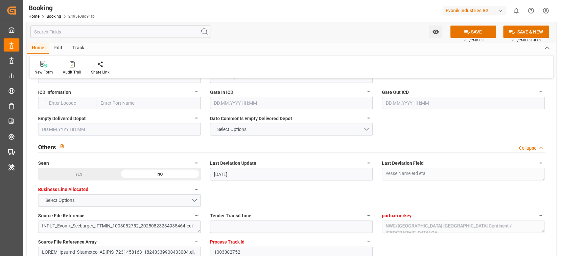
click at [244, 135] on div "Date Comments Empty Delivered Depot Select Options" at bounding box center [291, 125] width 172 height 26
click at [245, 130] on span "Select Options" at bounding box center [232, 129] width 36 height 7
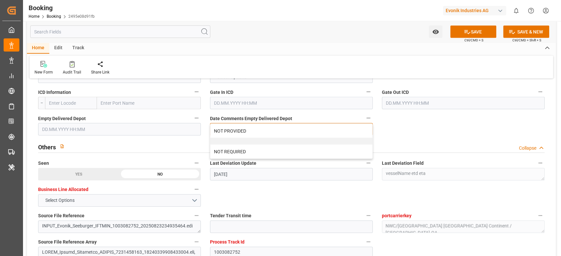
click at [245, 130] on div "NOT PROVIDED" at bounding box center [291, 131] width 162 height 14
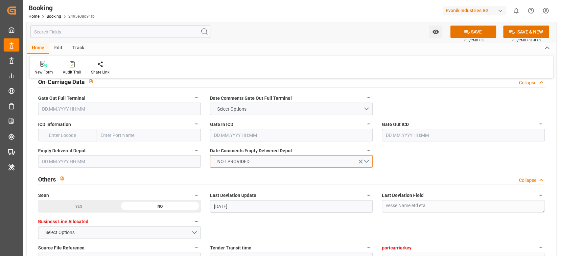
scroll to position [964, 0]
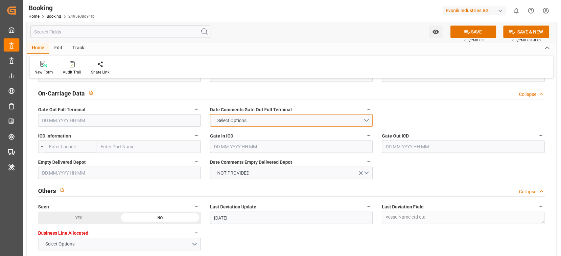
click at [248, 123] on span "Select Options" at bounding box center [232, 120] width 36 height 7
click at [248, 123] on div "Select Options" at bounding box center [291, 120] width 163 height 12
click at [248, 123] on div "NOT PROVIDED" at bounding box center [291, 122] width 162 height 14
click at [474, 31] on button "SAVE" at bounding box center [473, 32] width 46 height 12
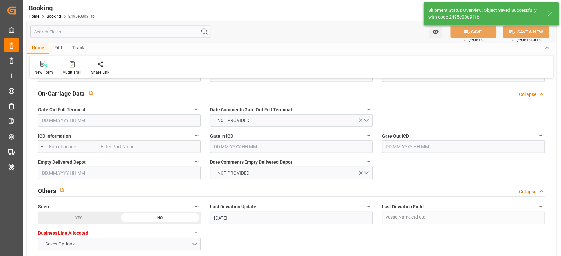
type textarea "[PERSON_NAME]"
type input "29.09.2025 10:53"
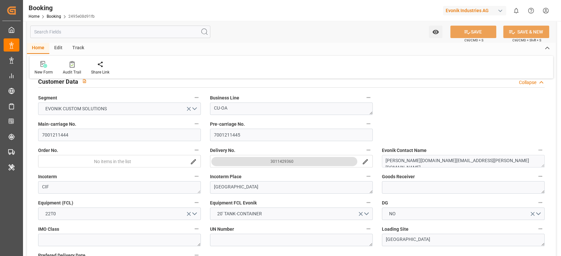
scroll to position [263, 0]
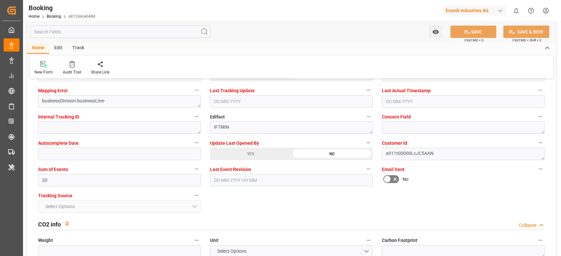
scroll to position [1314, 0]
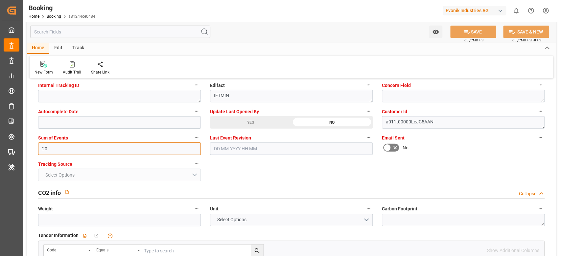
click at [126, 147] on input "20" at bounding box center [119, 149] width 163 height 12
click at [81, 147] on input "20" at bounding box center [119, 149] width 163 height 12
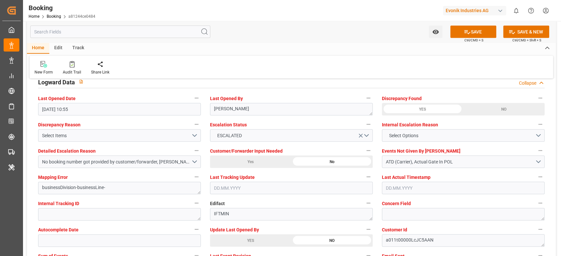
scroll to position [1183, 0]
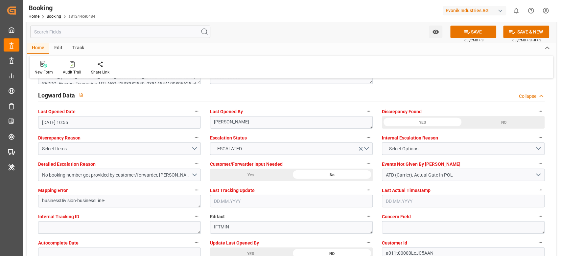
type input "6164"
click at [531, 172] on div "ATD (Carrier), Actual Gate In POL" at bounding box center [459, 175] width 149 height 7
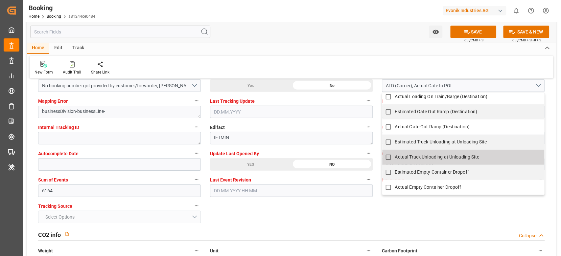
scroll to position [1314, 0]
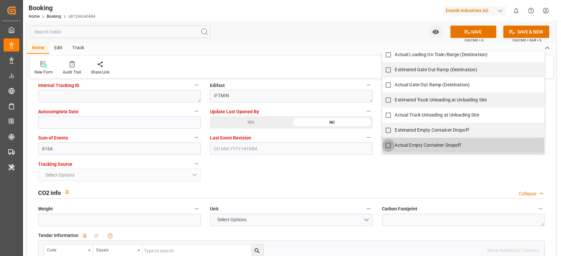
click at [391, 142] on input "Actual Empty Container Dropoff" at bounding box center [388, 145] width 13 height 13
checkbox input "true"
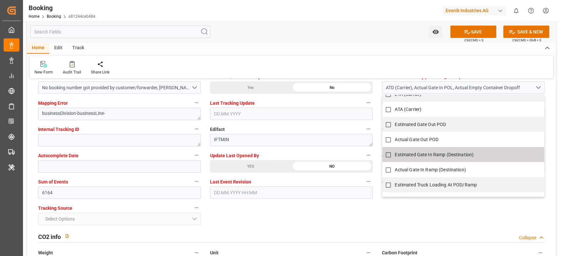
scroll to position [373, 0]
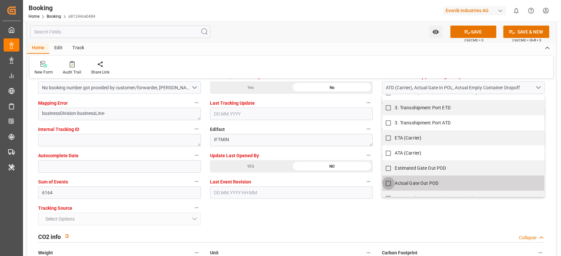
click at [390, 181] on input "Actual Gate Out POD" at bounding box center [388, 183] width 13 height 13
checkbox input "false"
click at [350, 127] on label "Edifact" at bounding box center [291, 129] width 163 height 9
click at [364, 127] on button "Edifact" at bounding box center [368, 129] width 9 height 9
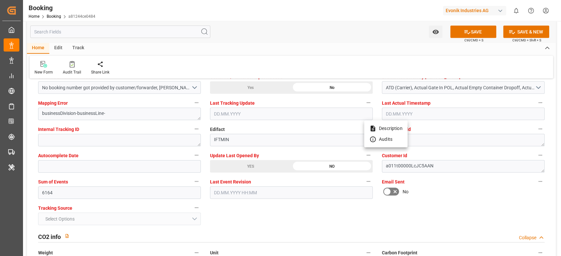
click at [298, 93] on div at bounding box center [280, 128] width 561 height 256
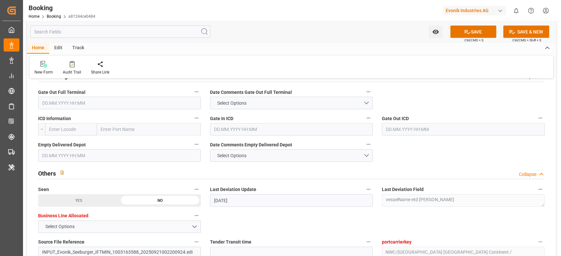
scroll to position [964, 0]
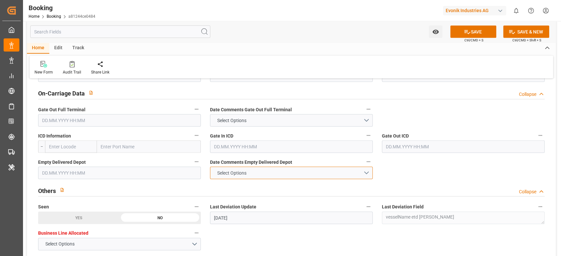
click at [233, 168] on button "Select Options" at bounding box center [291, 173] width 163 height 12
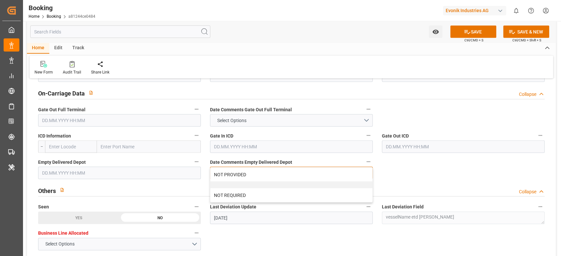
click at [233, 168] on div "NOT PROVIDED" at bounding box center [291, 175] width 162 height 14
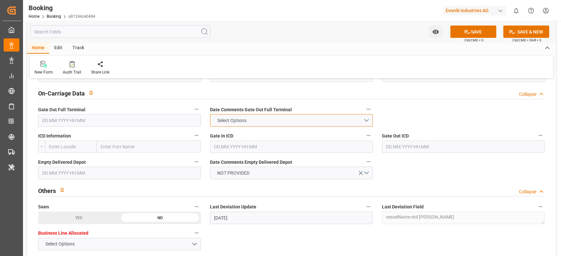
click at [247, 119] on span "Select Options" at bounding box center [232, 120] width 36 height 7
click at [247, 119] on div "Select Options" at bounding box center [291, 120] width 163 height 12
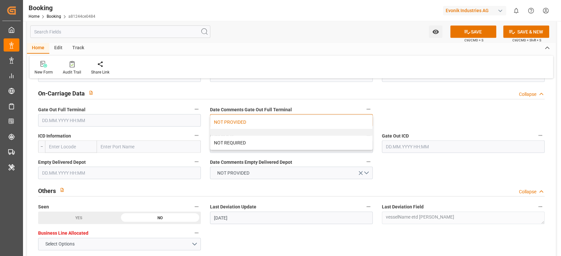
click at [276, 124] on div "NOT PROVIDED" at bounding box center [291, 122] width 162 height 14
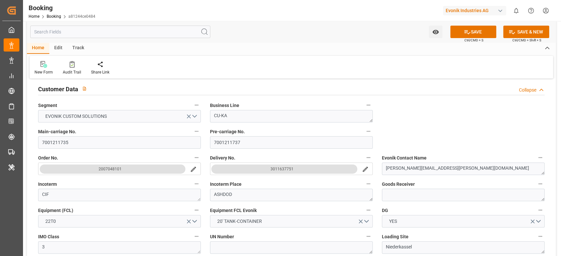
scroll to position [0, 0]
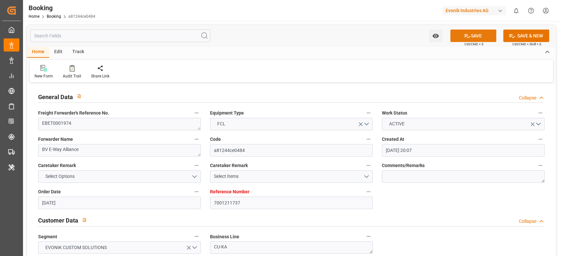
click at [482, 35] on button "SAVE" at bounding box center [473, 36] width 46 height 12
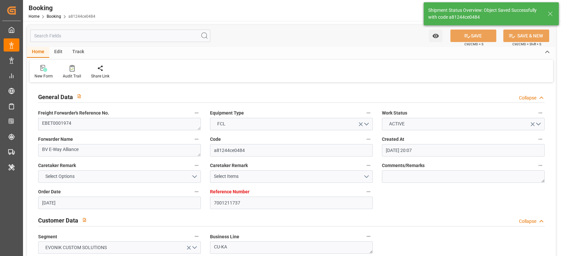
type input "29.09.2025 10:55"
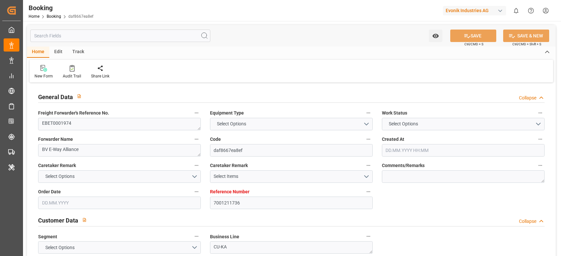
type input "7001211736"
type input "9246396"
type input "Cosco"
type input "COSCO Shipping Co. Ltd."
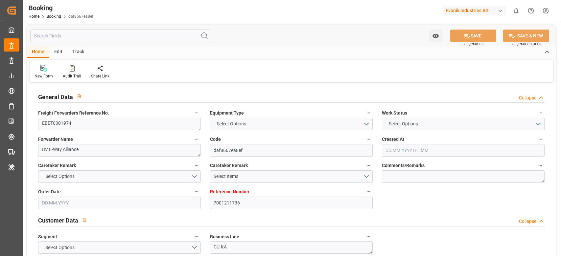
type input "NLRTM"
type input "ILASH"
type input "GRPIR"
type input "20"
type input "[DATE] 20:07"
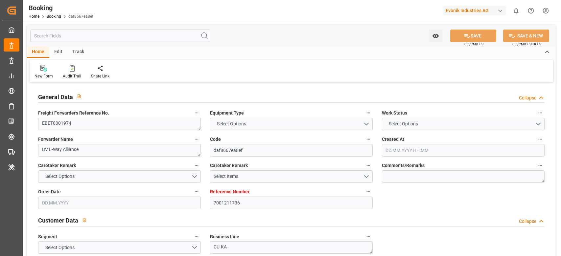
type input "[DATE]"
type input "[DATE] 00:00"
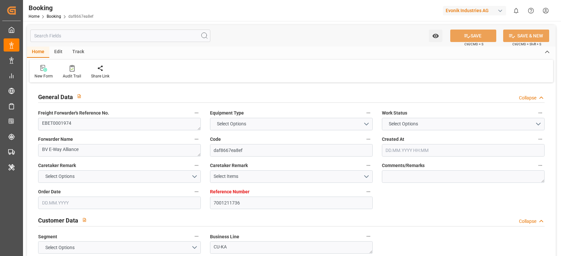
type input "[DATE] 00:00"
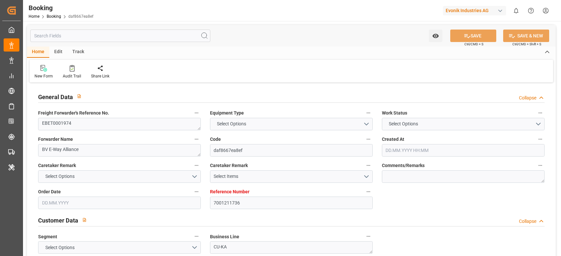
type input "[DATE] 00:00"
type input "24.08.2025 00:00"
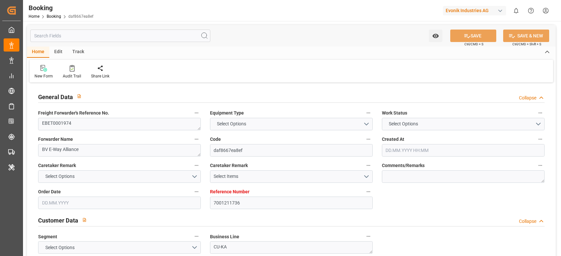
type input "24.08.2025 00:00"
type input "[DATE] 00:00"
type input "[DATE]"
type input "26.09.2025 10:55"
type input "[DATE]"
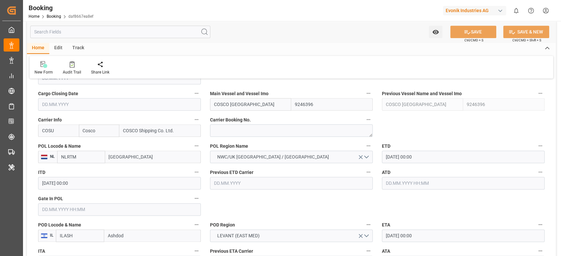
scroll to position [438, 0]
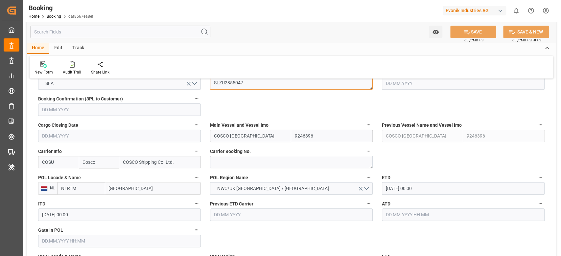
click at [244, 85] on textarea "SLZU2855047" at bounding box center [291, 83] width 163 height 12
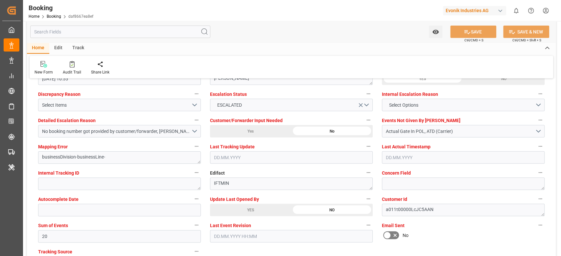
scroll to position [1270, 0]
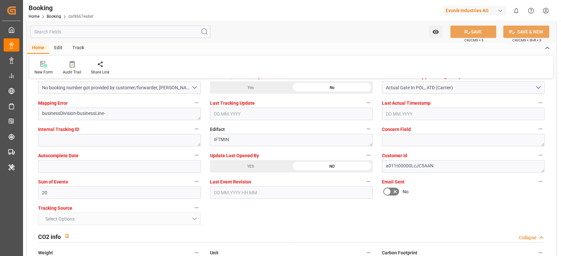
click at [220, 55] on div "Home Edit Track New Form Audit Trail Share Link" at bounding box center [291, 61] width 529 height 36
click at [73, 189] on input "20" at bounding box center [119, 193] width 163 height 12
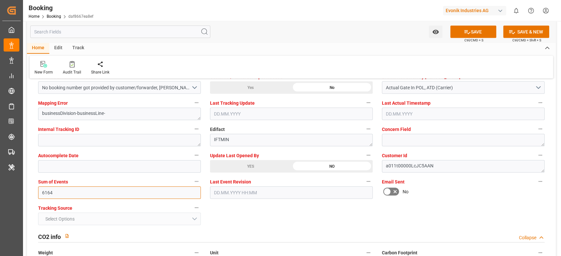
type input "6164"
click at [311, 116] on input "text" at bounding box center [291, 114] width 163 height 12
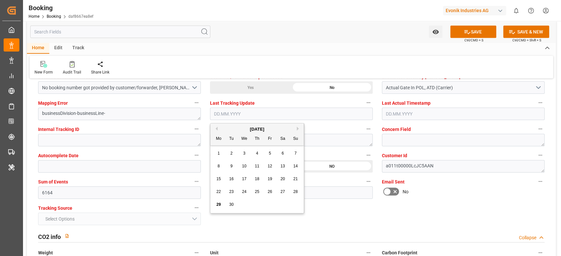
click at [333, 154] on label "Update Last Opened By" at bounding box center [291, 155] width 163 height 9
click at [364, 154] on button "Update Last Opened By" at bounding box center [368, 155] width 9 height 9
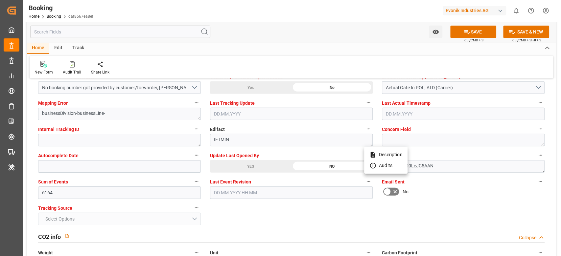
click at [537, 87] on div at bounding box center [280, 128] width 561 height 256
click at [537, 87] on button "Actual Gate In POL, ATD (Carrier)" at bounding box center [463, 87] width 163 height 12
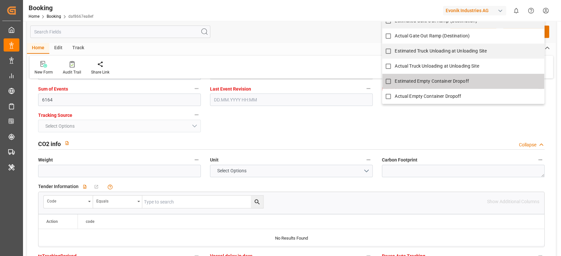
scroll to position [1314, 0]
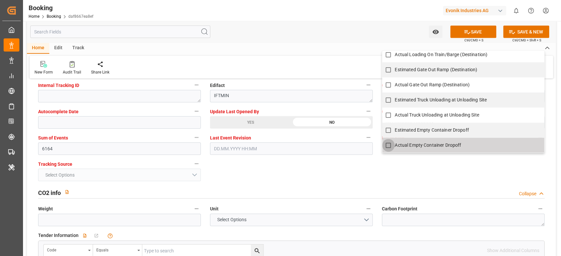
click at [392, 143] on input "Actual Empty Container Dropoff" at bounding box center [388, 145] width 13 height 13
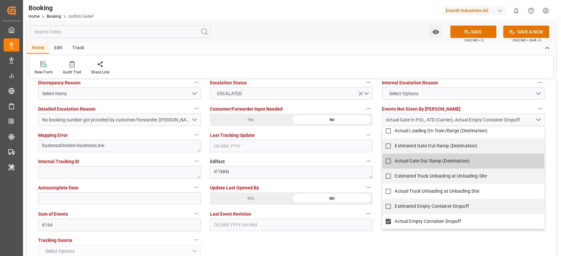
checkbox input "true"
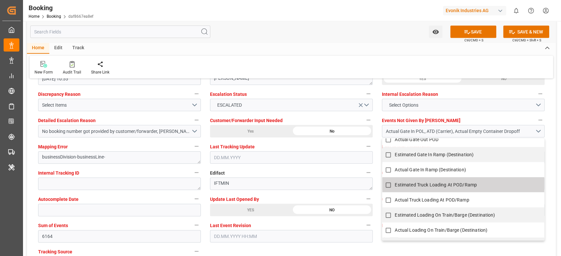
scroll to position [416, 0]
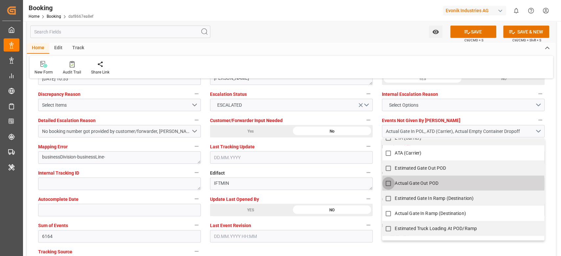
click at [389, 183] on input "Actual Gate Out POD" at bounding box center [388, 183] width 13 height 13
checkbox input "false"
click at [344, 170] on label "Edifact" at bounding box center [291, 173] width 163 height 9
click at [364, 170] on button "Edifact" at bounding box center [368, 173] width 9 height 9
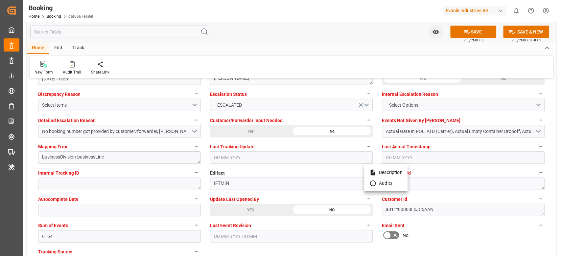
click at [313, 145] on div at bounding box center [280, 128] width 561 height 256
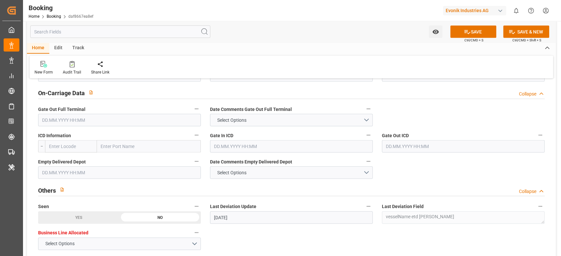
scroll to position [964, 0]
click at [266, 121] on button "Select Options" at bounding box center [291, 120] width 163 height 12
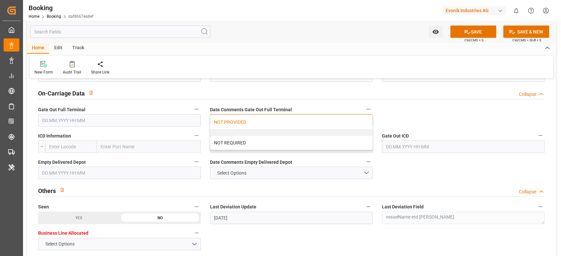
click at [260, 122] on div "NOT PROVIDED" at bounding box center [291, 122] width 162 height 14
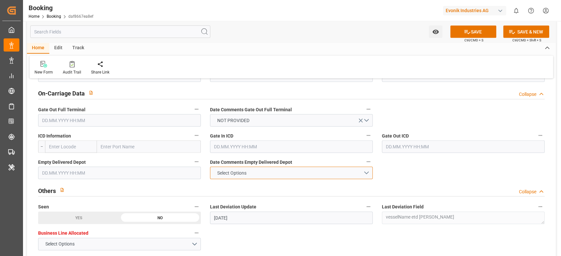
click at [239, 173] on span "Select Options" at bounding box center [232, 173] width 36 height 7
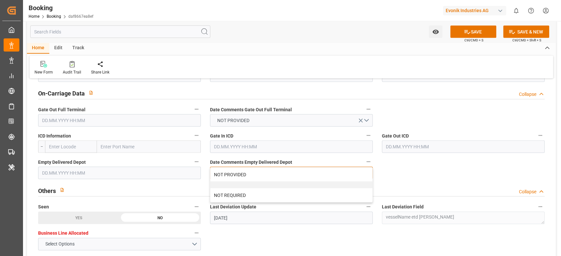
click at [239, 171] on div "NOT PROVIDED" at bounding box center [291, 175] width 162 height 14
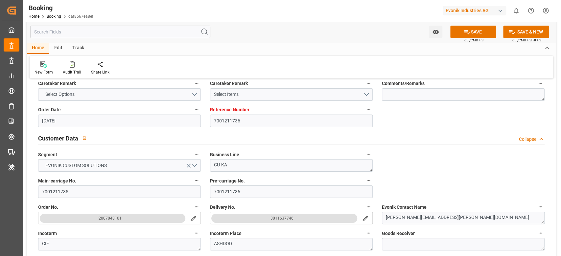
scroll to position [0, 0]
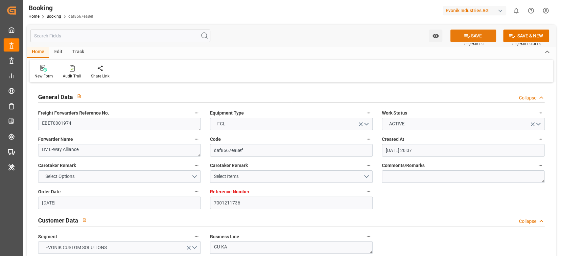
click at [470, 39] on button "SAVE" at bounding box center [473, 36] width 46 height 12
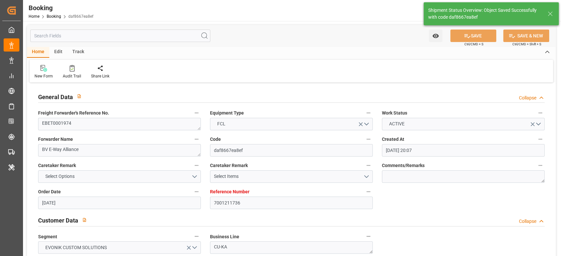
type textarea "[PERSON_NAME]"
type input "29.09.2025 10:56"
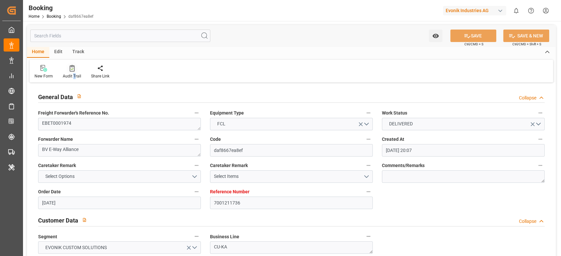
click at [73, 72] on div "Audit Trail" at bounding box center [72, 72] width 28 height 14
click at [71, 79] on div "Audit Trail" at bounding box center [72, 76] width 18 height 6
